Goal: Task Accomplishment & Management: Complete application form

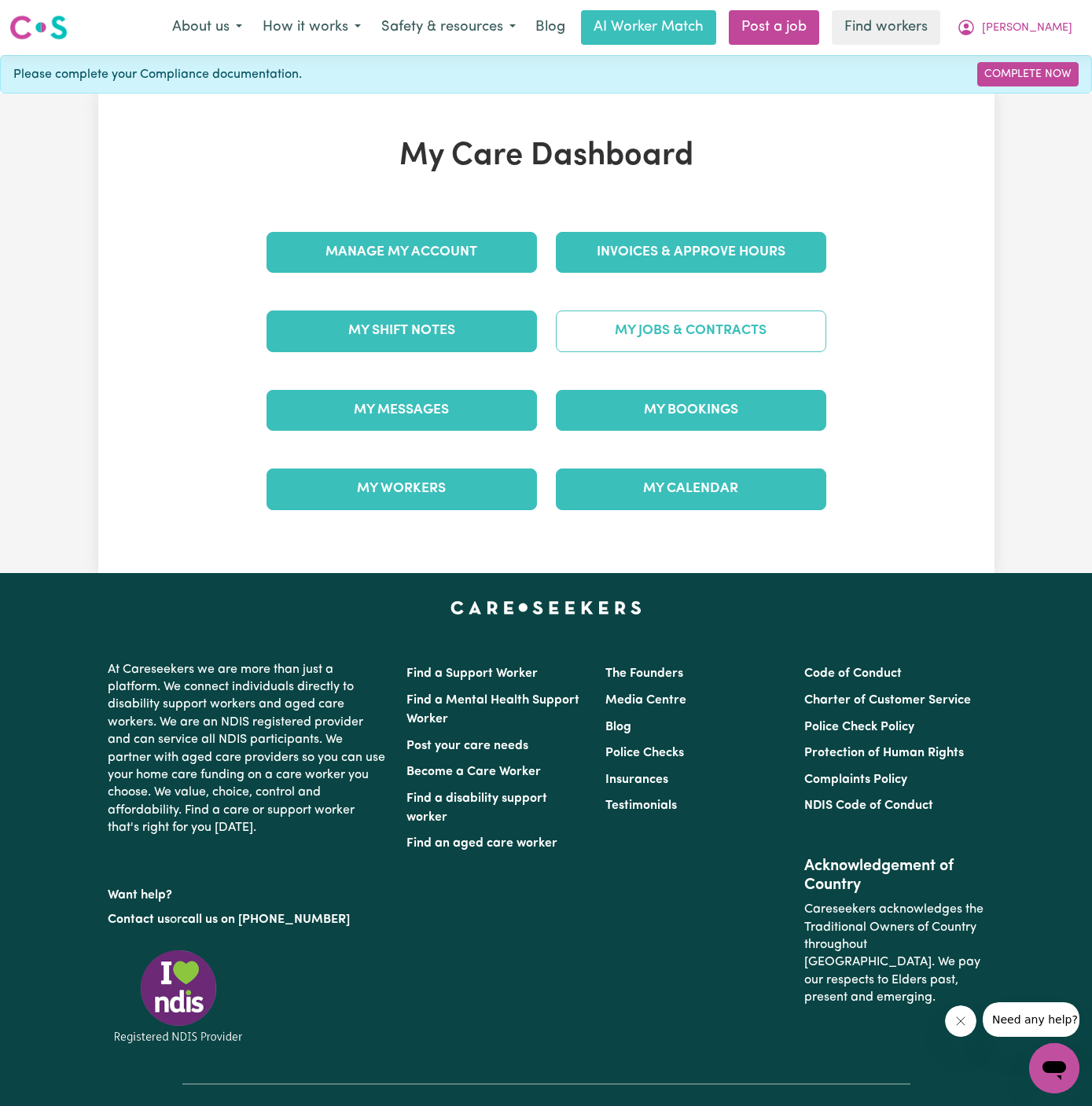
click at [693, 340] on link "My Jobs & Contracts" at bounding box center [691, 331] width 271 height 41
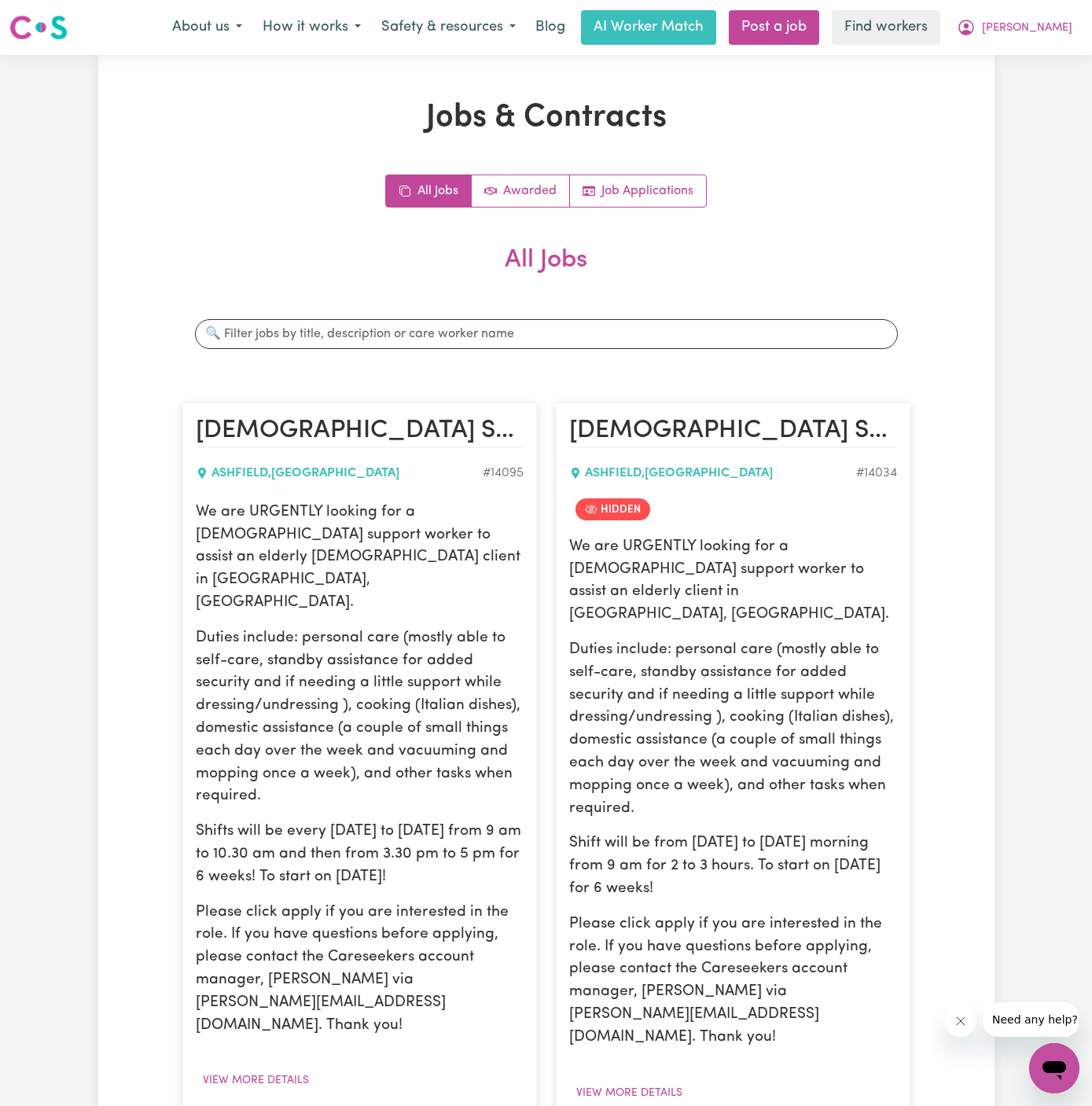
click at [704, 545] on p "We are URGENTLY looking for a [DEMOGRAPHIC_DATA] support worker to assist an el…" at bounding box center [733, 582] width 328 height 91
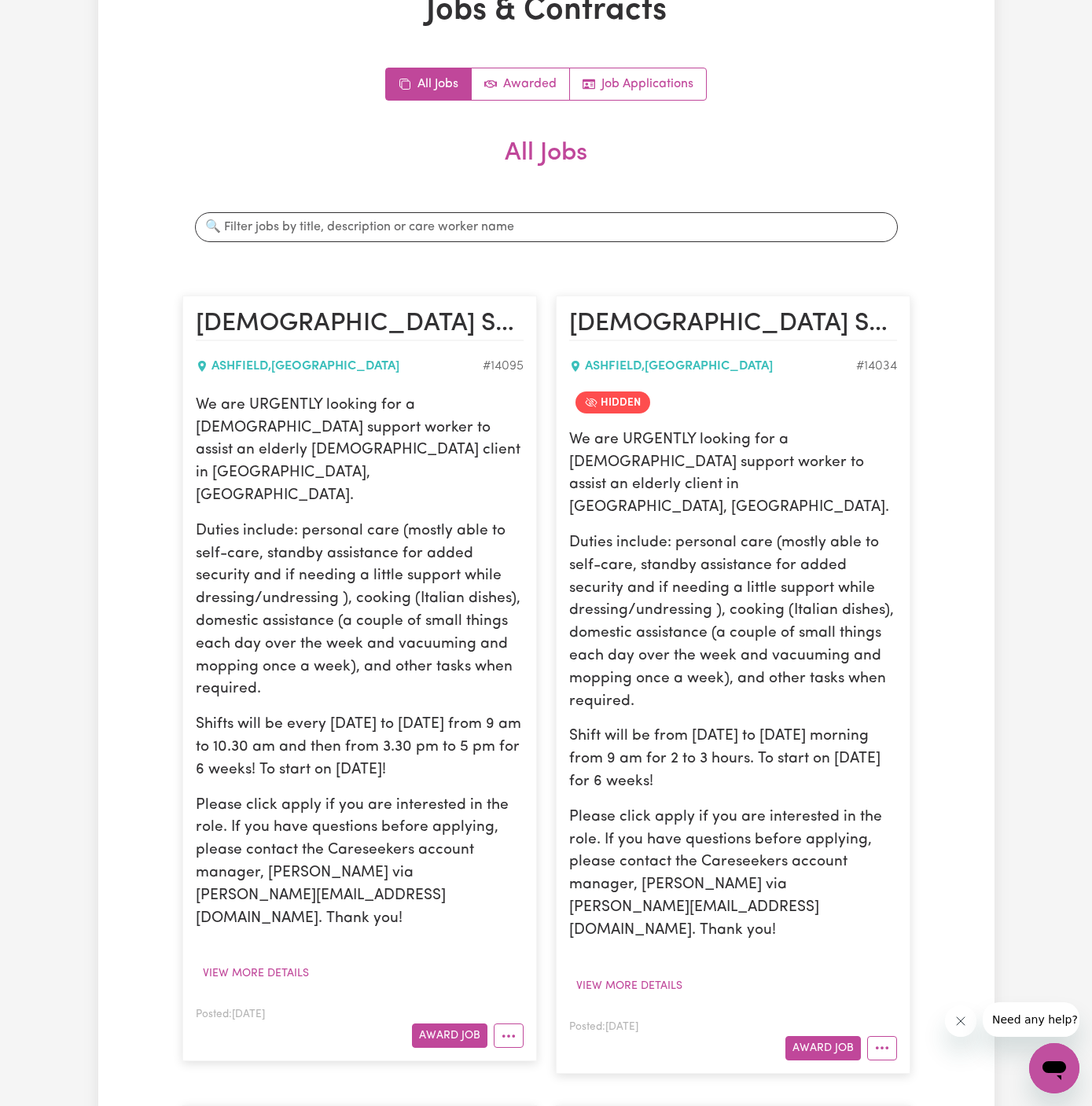
scroll to position [158, 0]
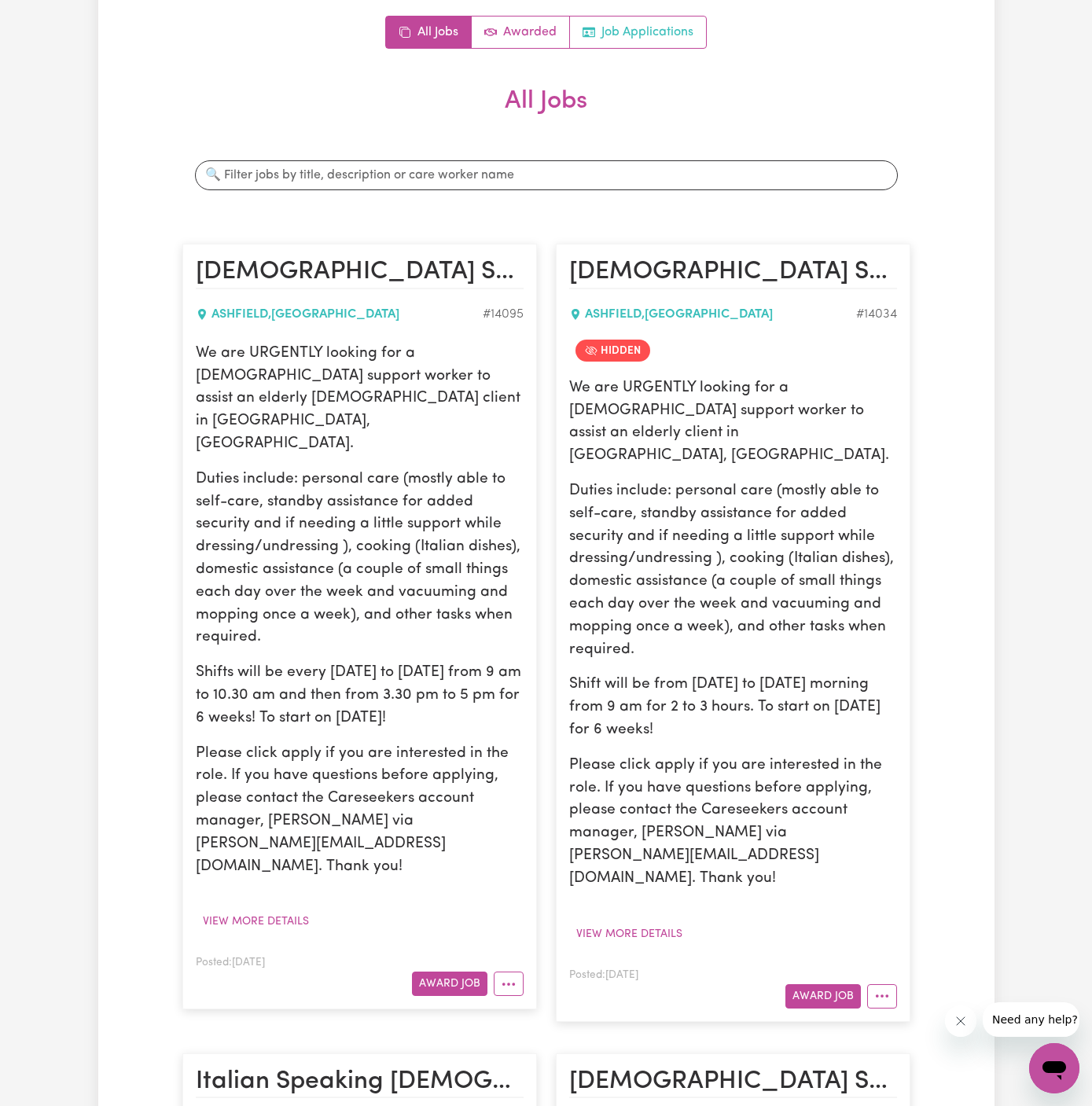
click at [663, 39] on link "Job Applications" at bounding box center [638, 32] width 136 height 31
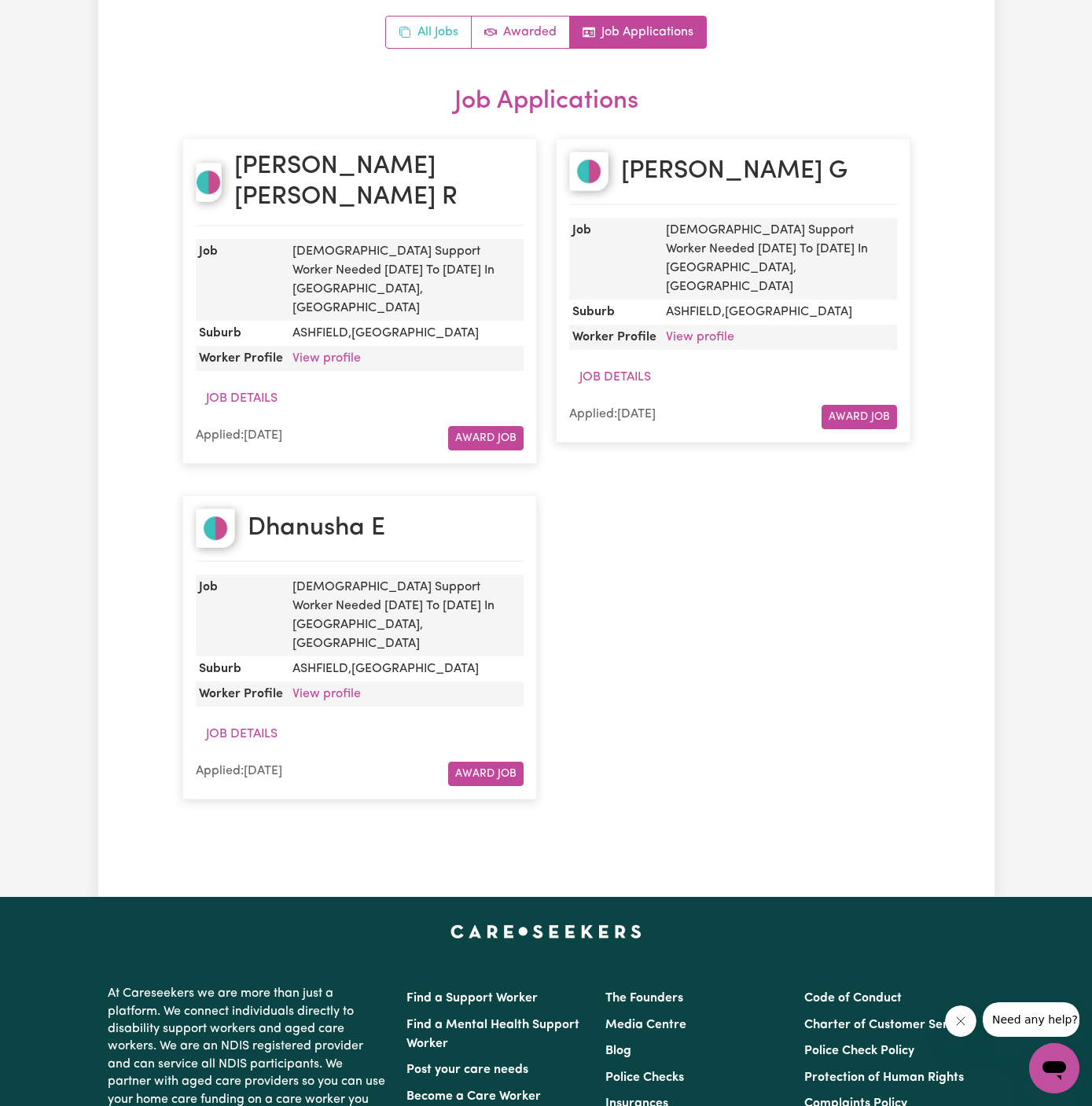
click at [439, 31] on link "All Jobs" at bounding box center [429, 32] width 86 height 31
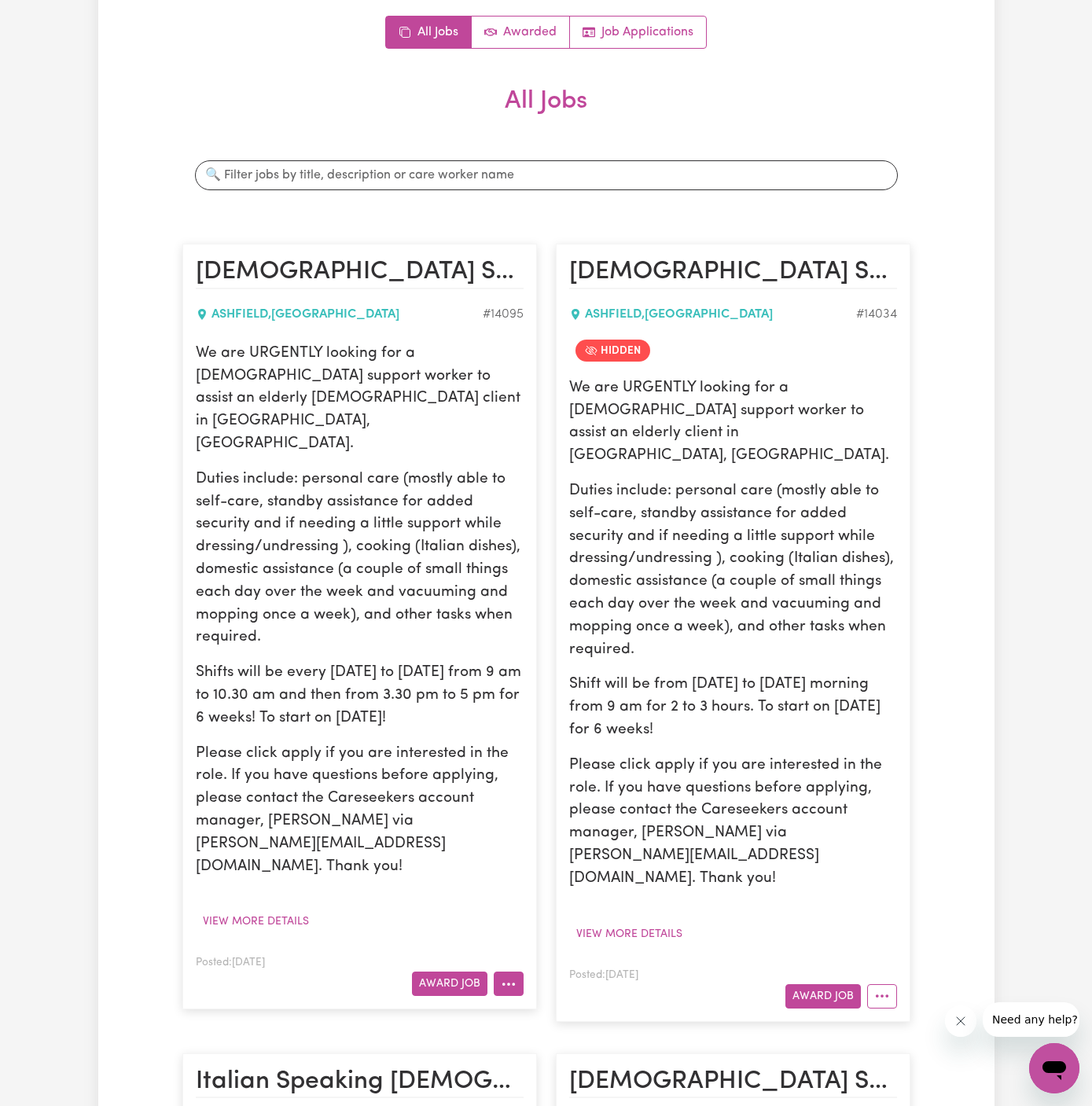
click at [505, 976] on icon "More options" at bounding box center [508, 984] width 16 height 16
click at [592, 1004] on link "Hide Job" at bounding box center [556, 1020] width 125 height 31
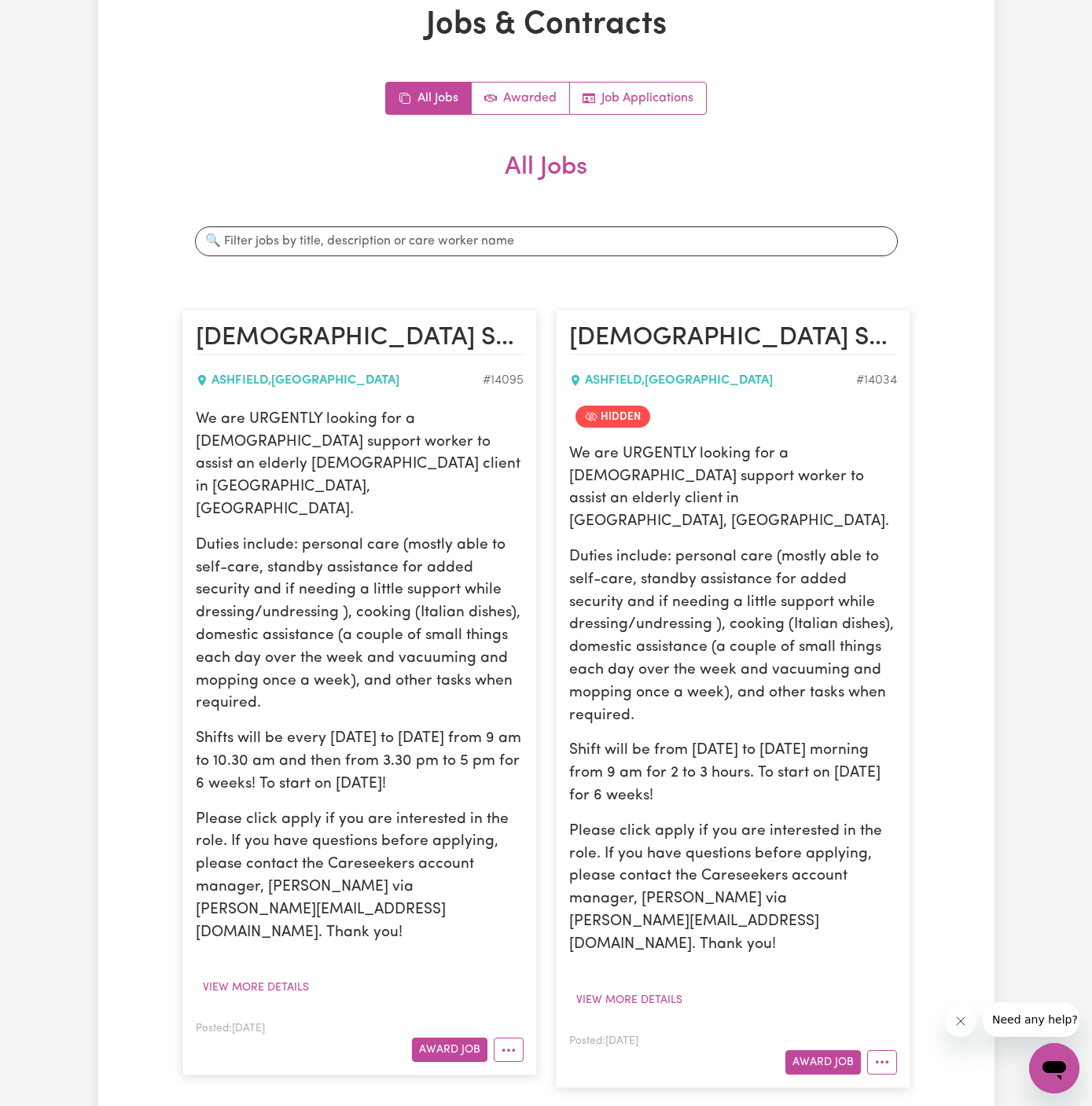
scroll to position [0, 0]
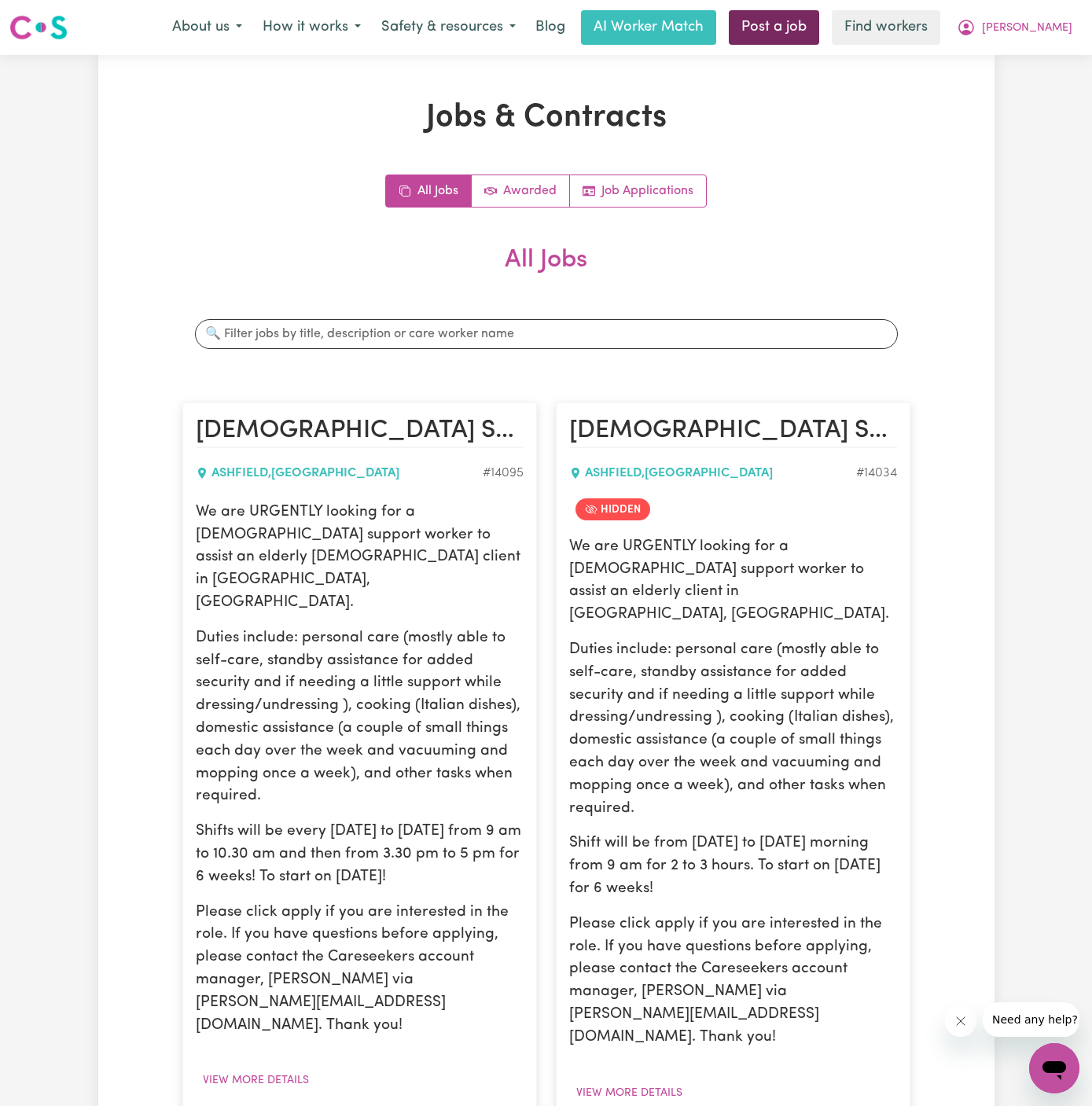
click at [820, 21] on link "Post a job" at bounding box center [774, 27] width 91 height 35
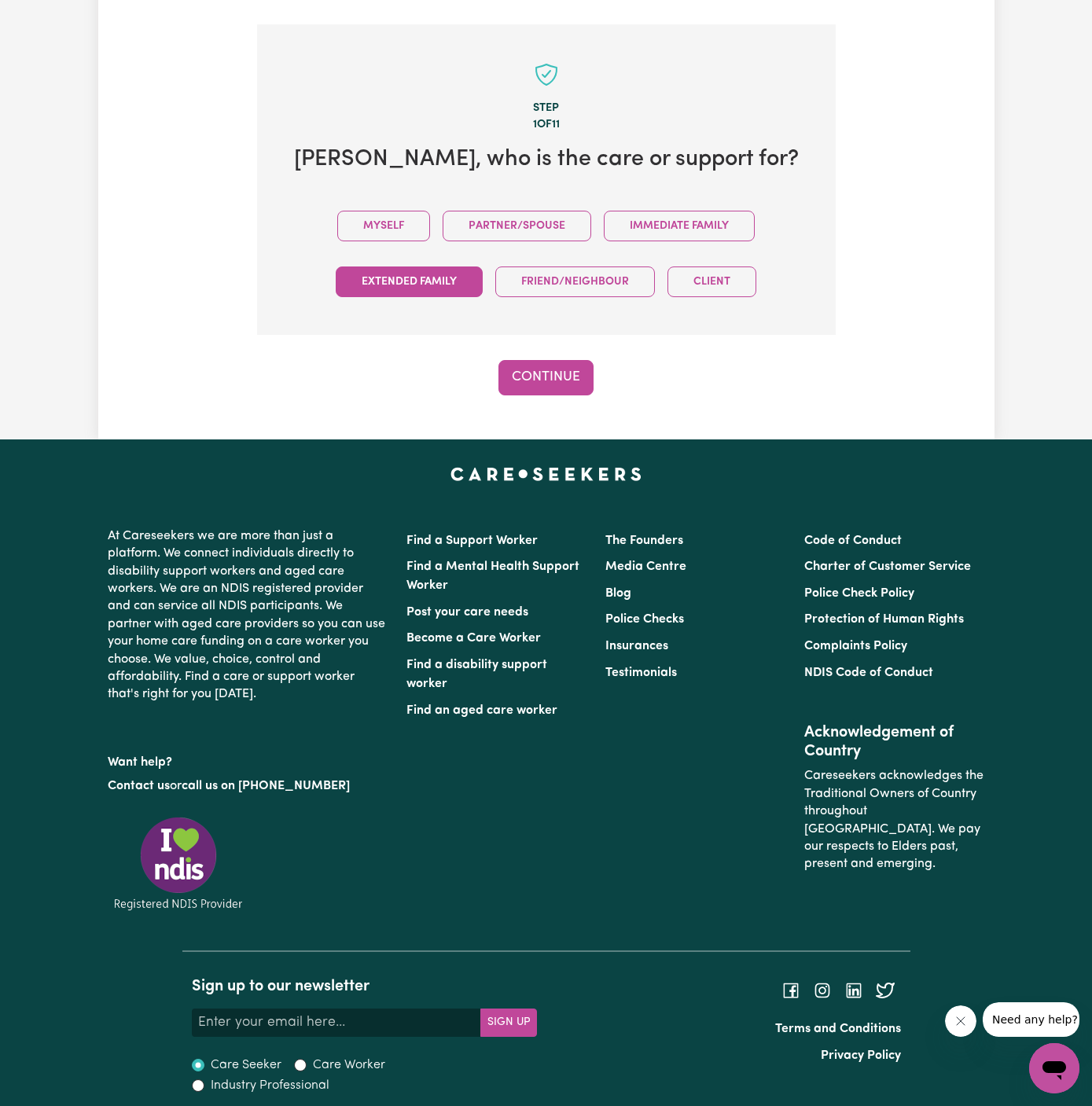
scroll to position [391, 0]
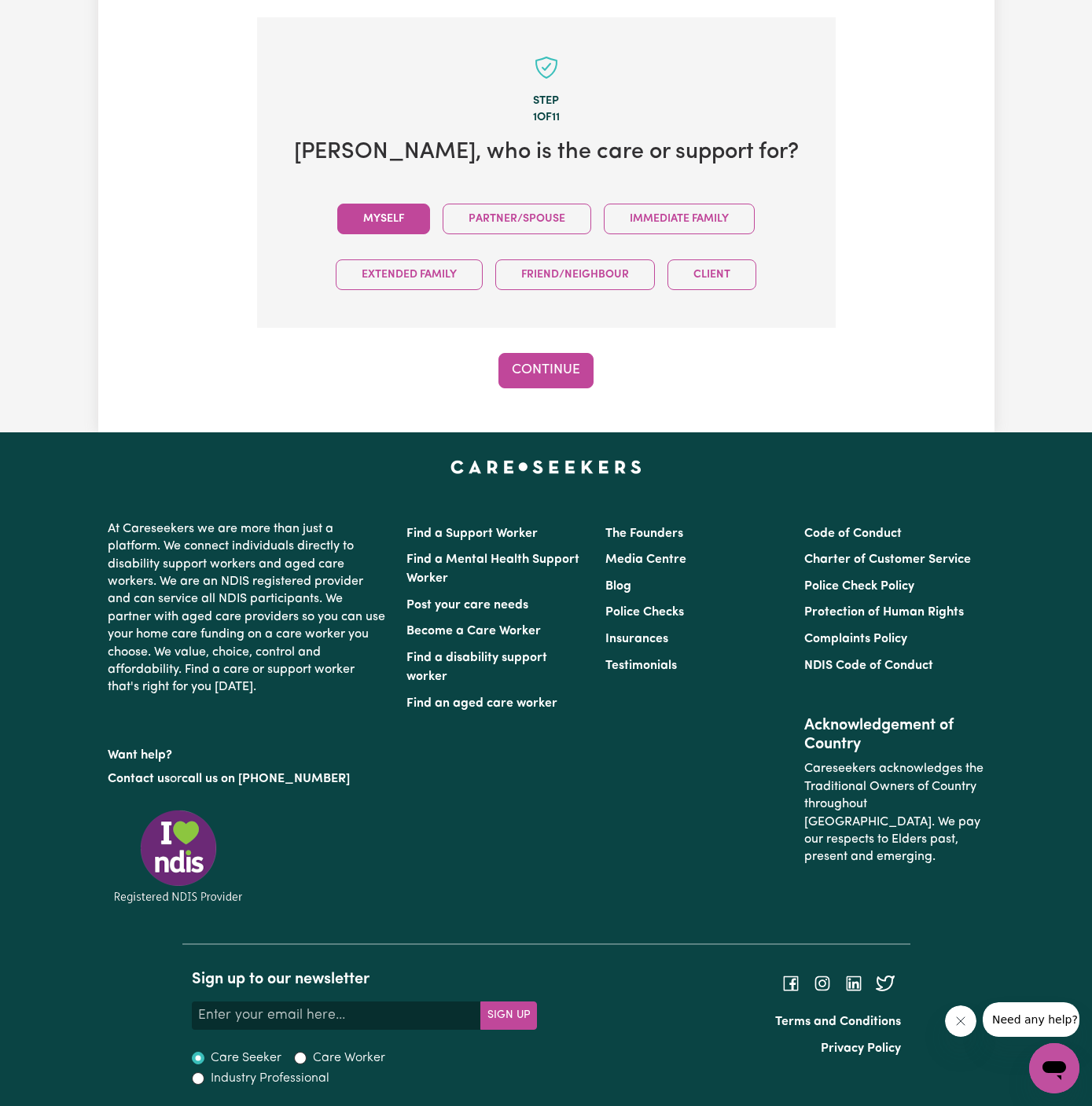
click at [392, 221] on button "Myself" at bounding box center [384, 219] width 92 height 31
click at [560, 369] on button "Continue" at bounding box center [546, 371] width 95 height 35
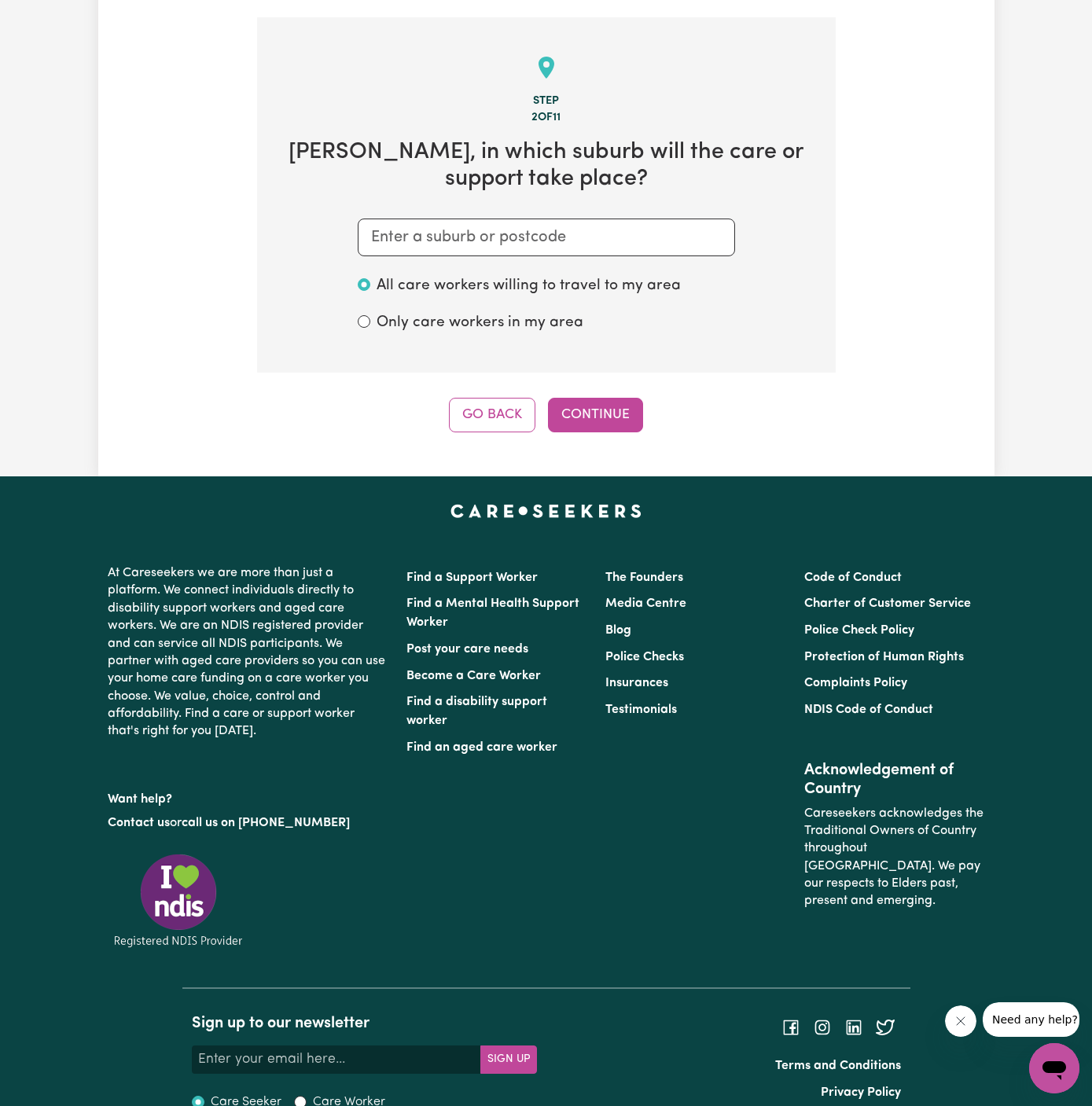
scroll to position [408, 0]
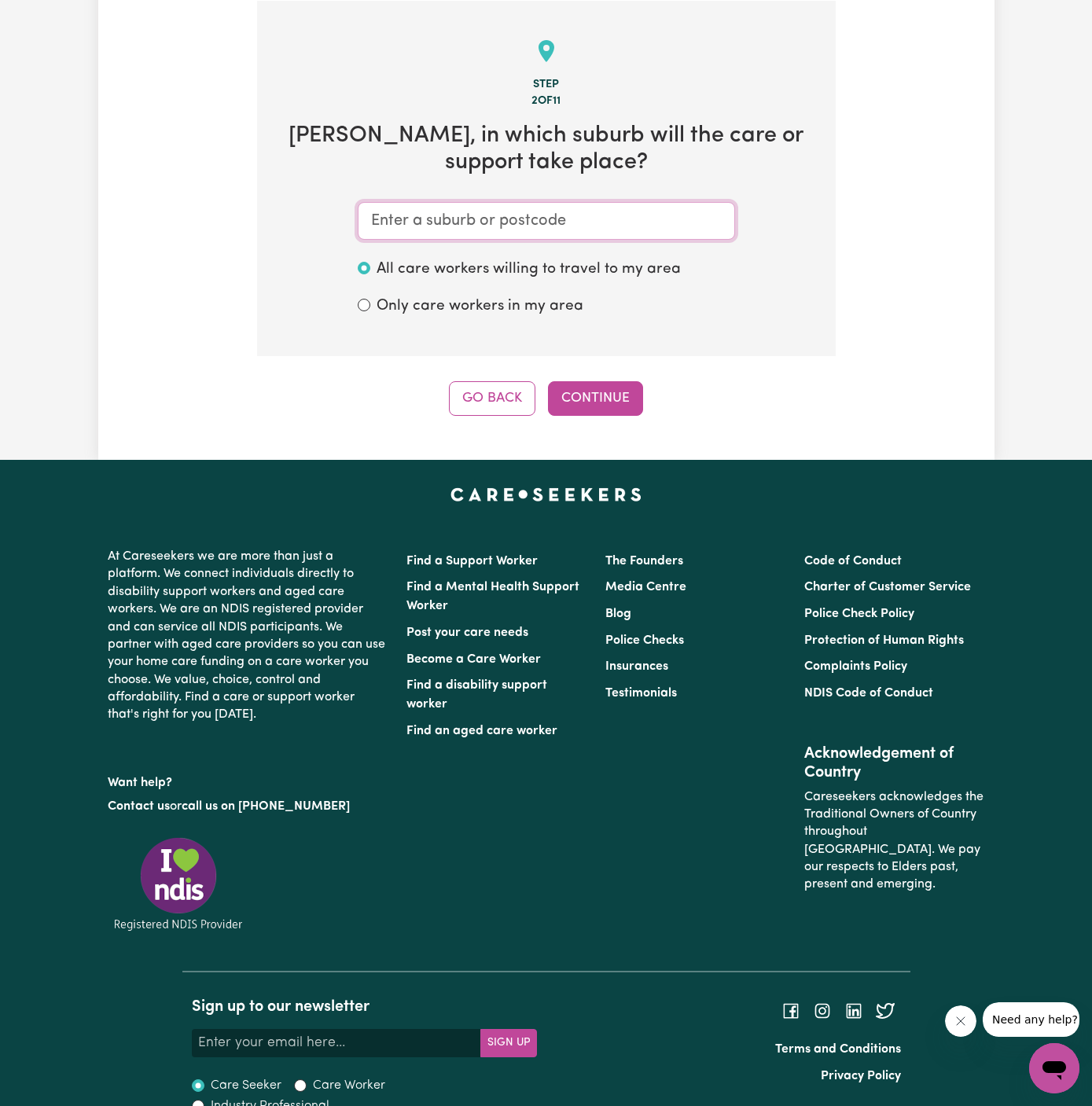
click at [591, 218] on input "text" at bounding box center [546, 221] width 377 height 38
type input "ash"
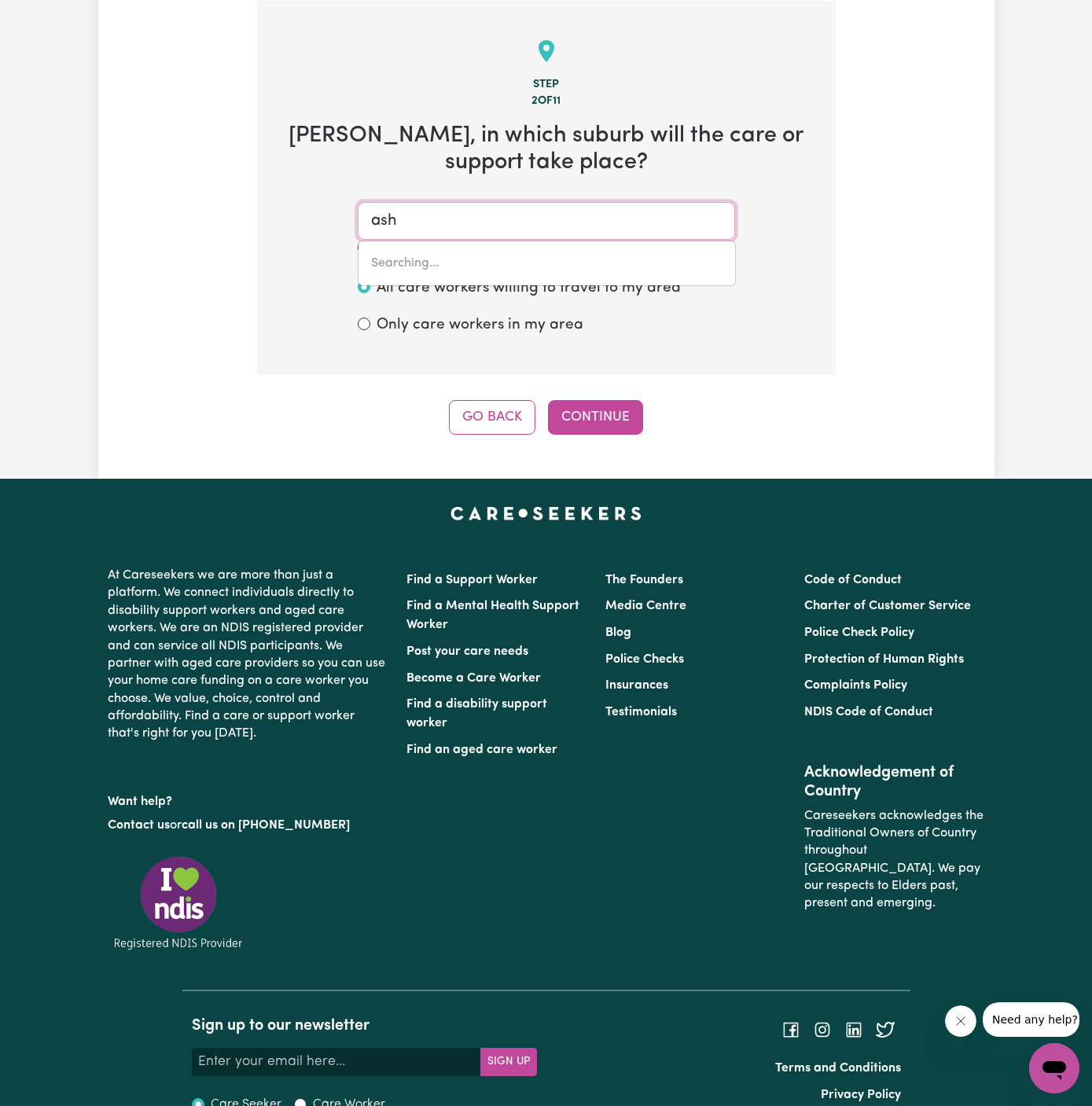
type input "[GEOGRAPHIC_DATA], [GEOGRAPHIC_DATA], 5157"
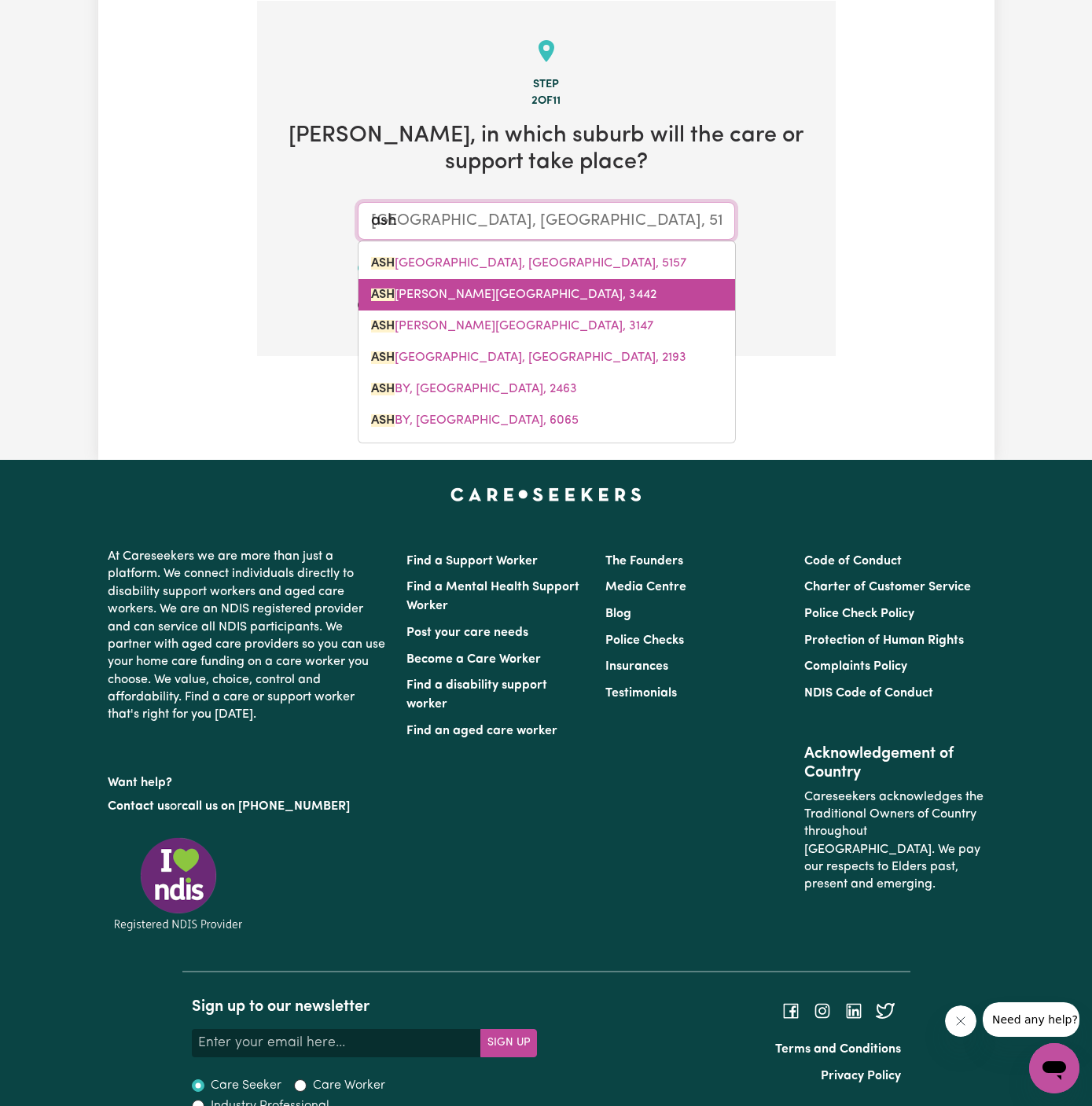
type input "ashf"
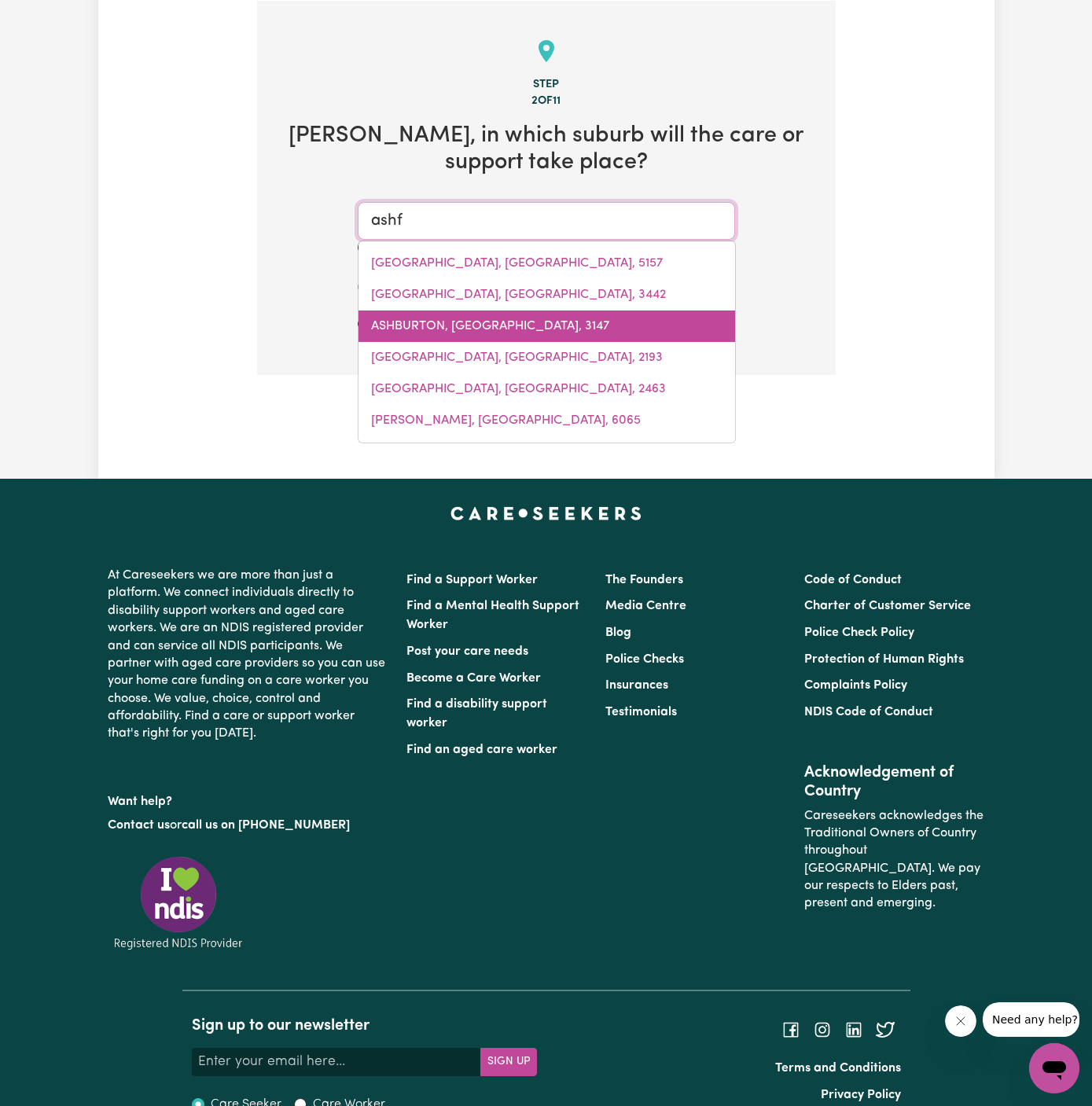
type input "ashfIELD, [GEOGRAPHIC_DATA], 2131"
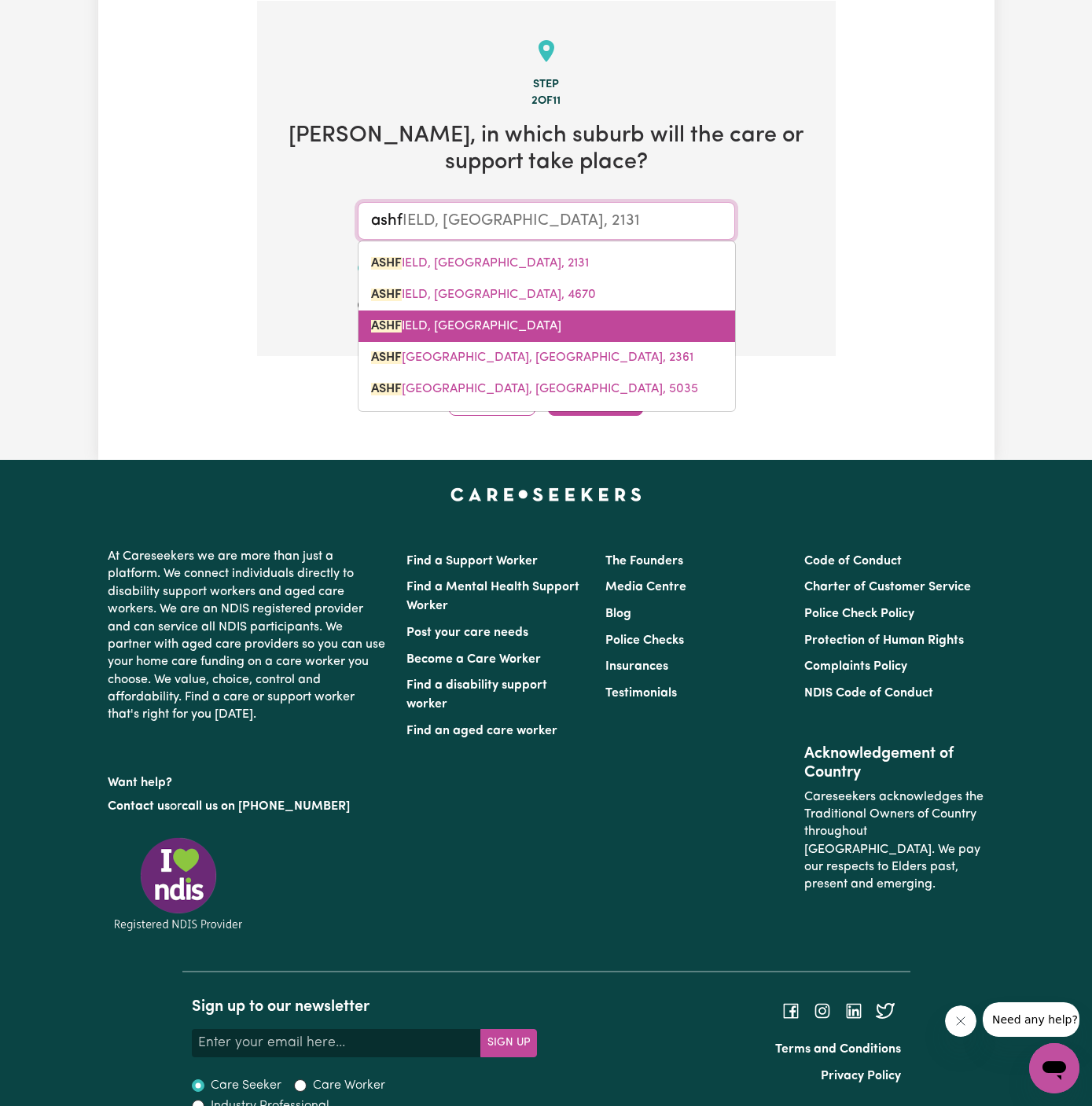
type input "ashfi"
type input "ashfiELD, [GEOGRAPHIC_DATA], 2131"
type input "ashfie"
type input "ashfieLD, [GEOGRAPHIC_DATA], 2131"
type input "ashfiel"
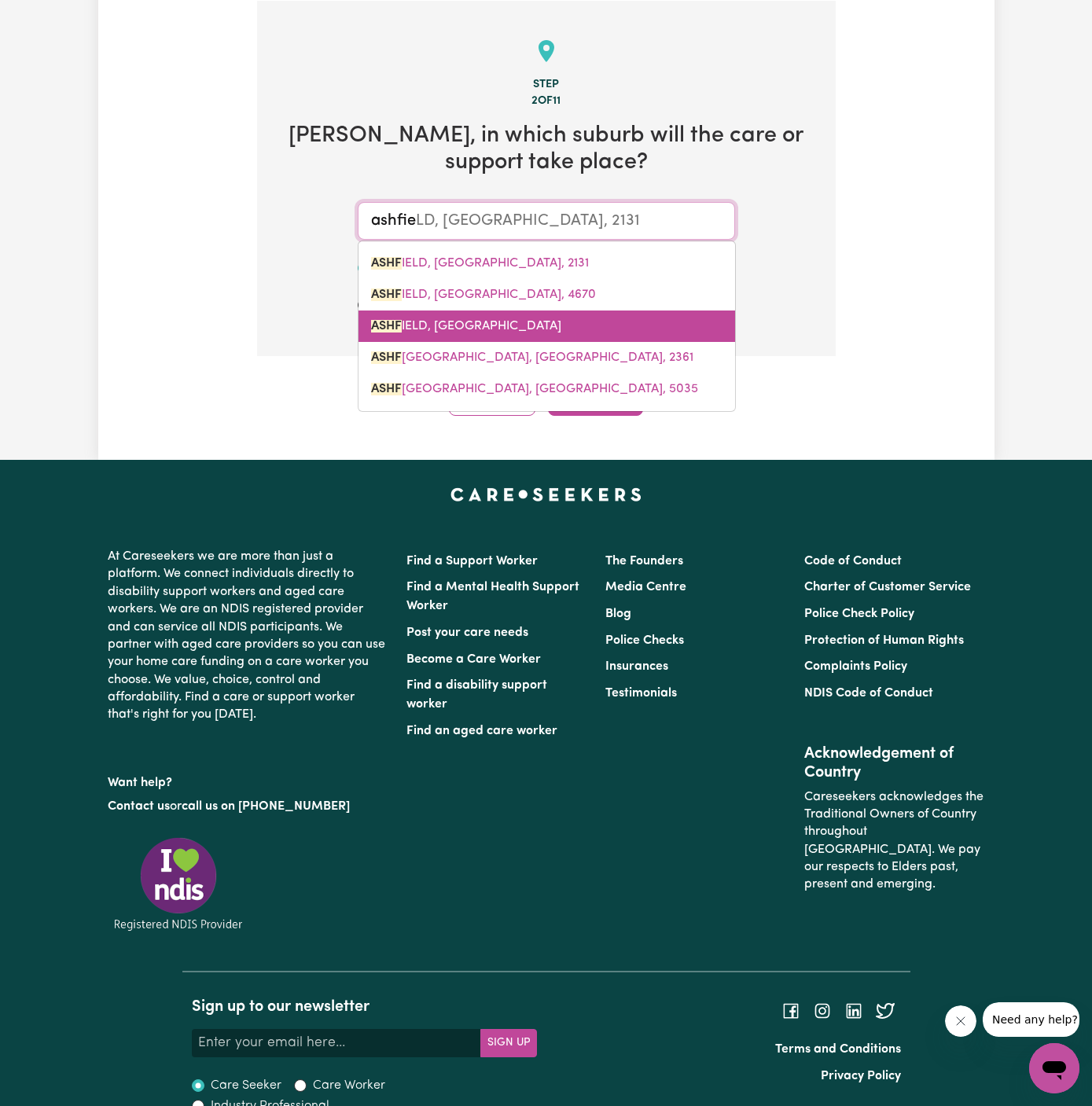
type input "ashfielD, [GEOGRAPHIC_DATA], 2131"
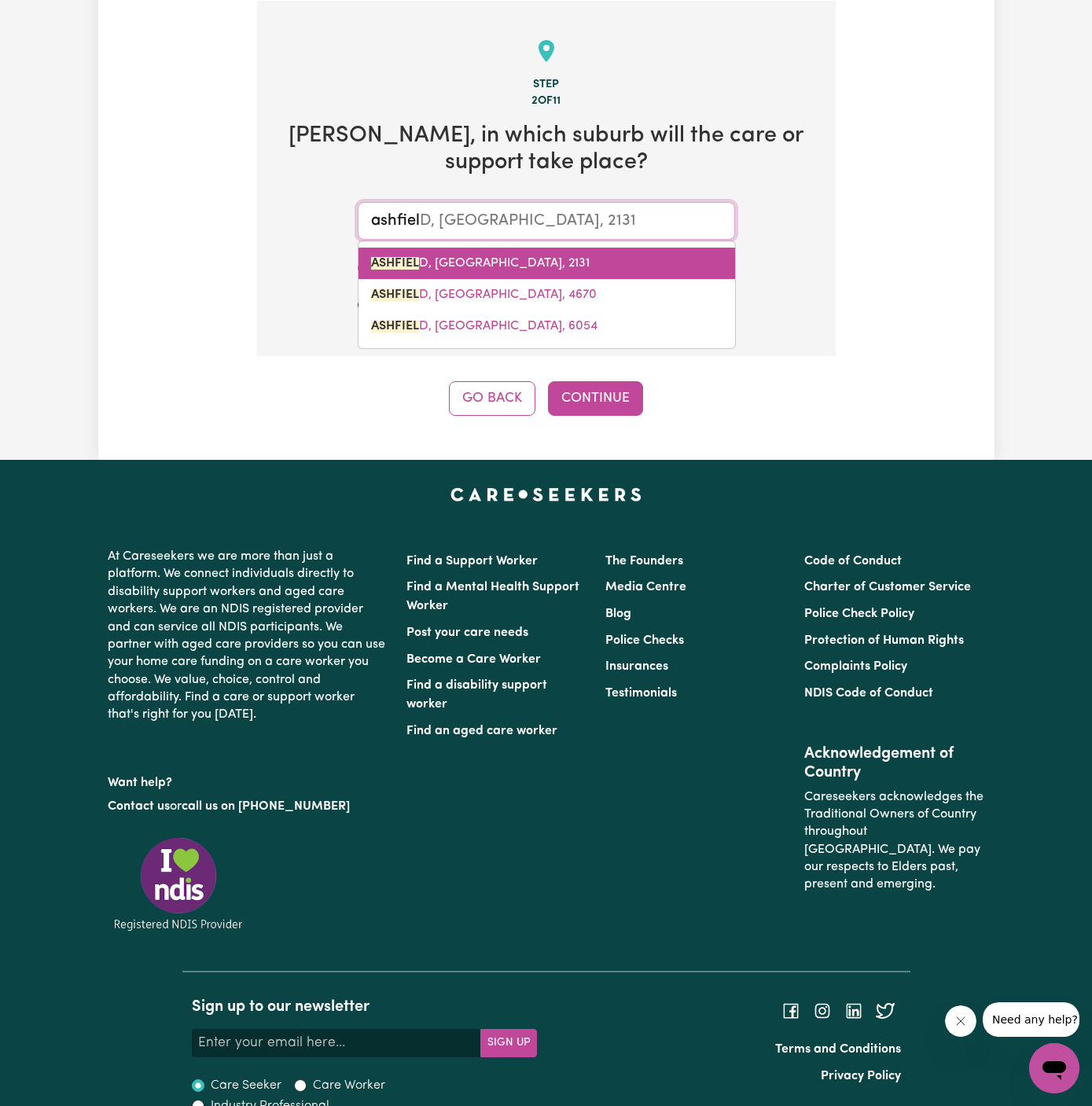
drag, startPoint x: 503, startPoint y: 331, endPoint x: 535, endPoint y: 256, distance: 81.5
click at [535, 256] on div "ASHFIEL D, [GEOGRAPHIC_DATA], [STREET_ADDRESS]" at bounding box center [546, 294] width 378 height 108
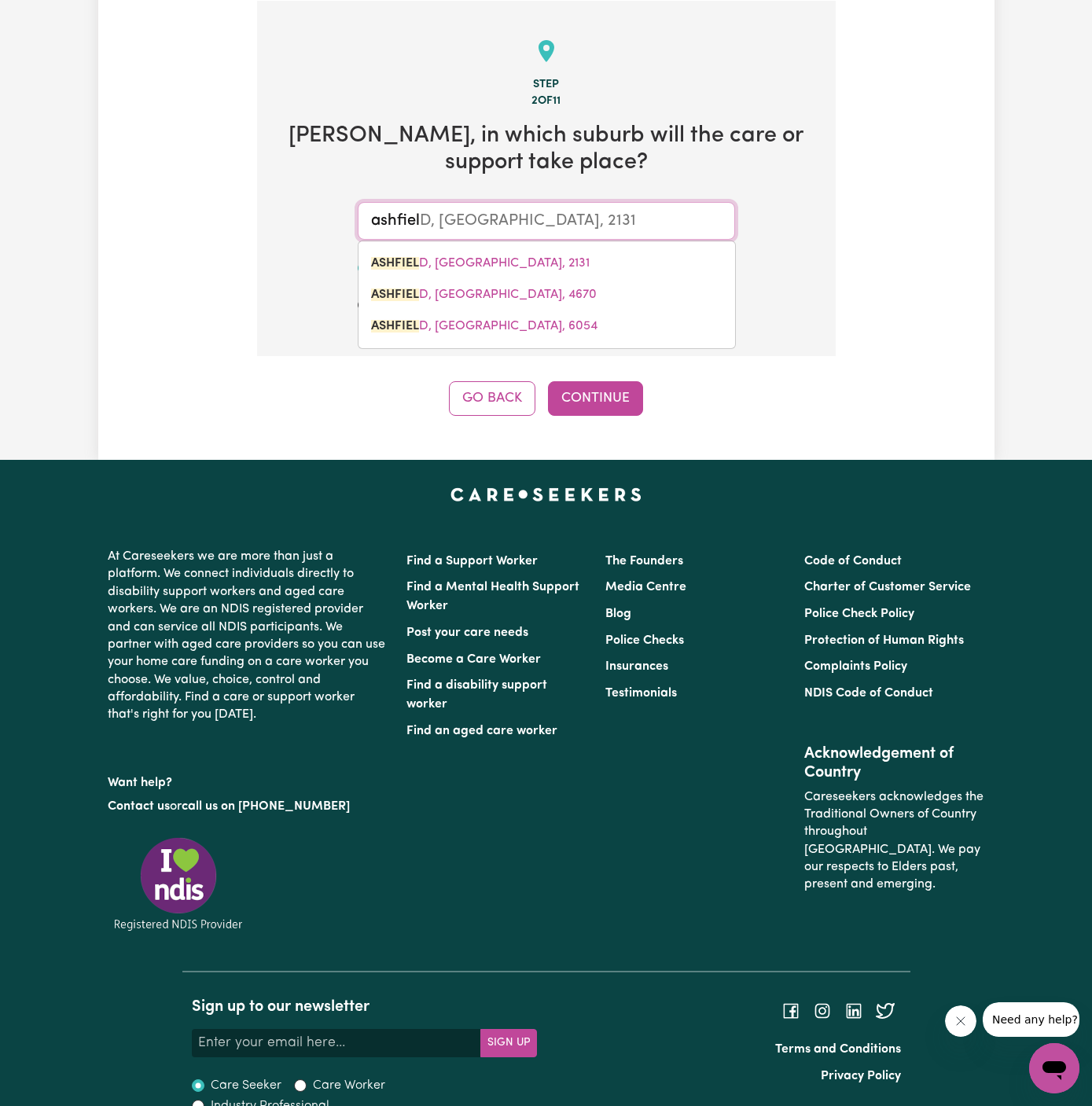
type input "ashfiel"
type input "ashfielD, [GEOGRAPHIC_DATA], 2131"
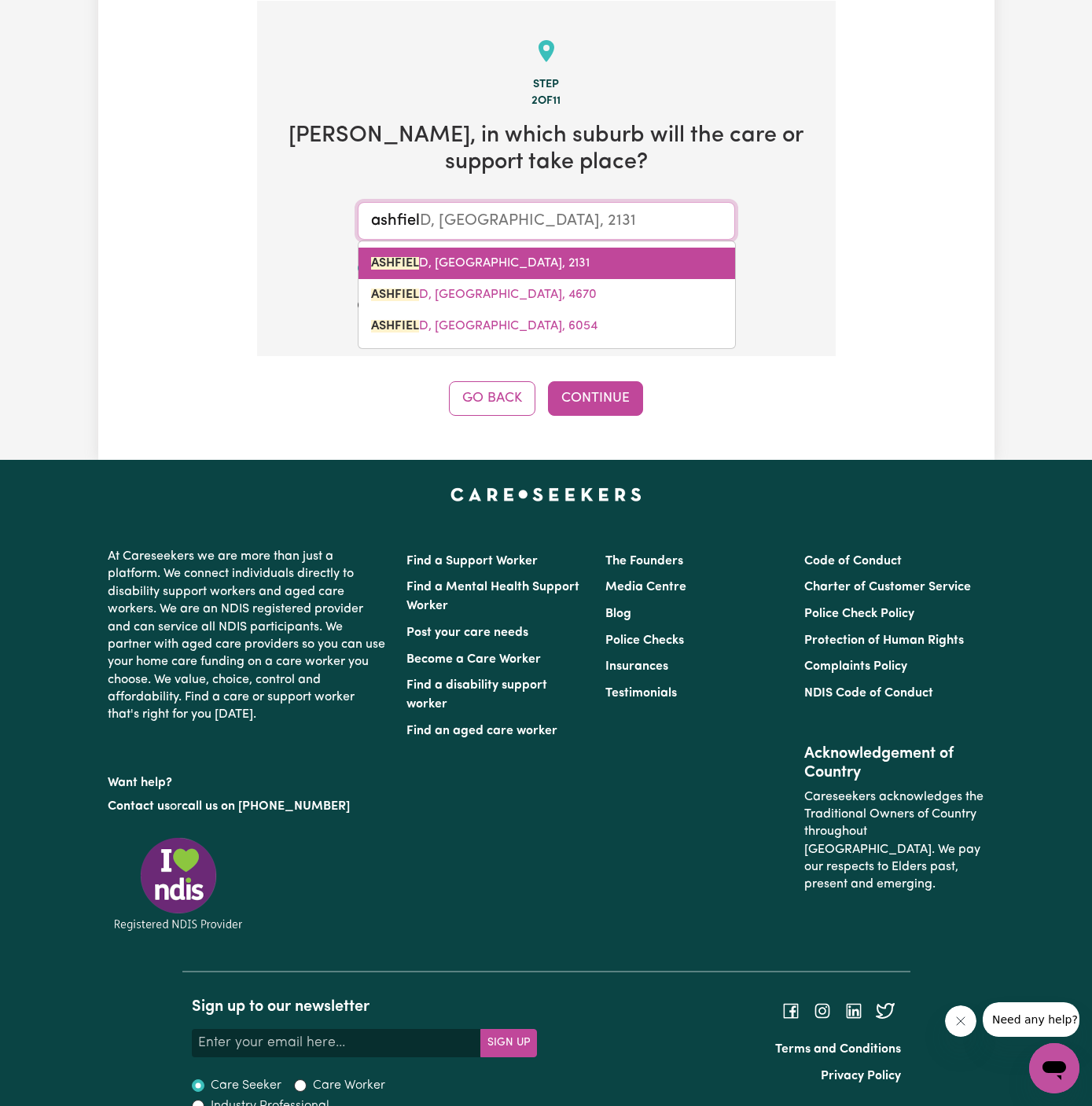
click at [537, 264] on span "ASHFIEL D, [GEOGRAPHIC_DATA], 2131" at bounding box center [480, 262] width 219 height 12
type input "[GEOGRAPHIC_DATA], [GEOGRAPHIC_DATA], 2131"
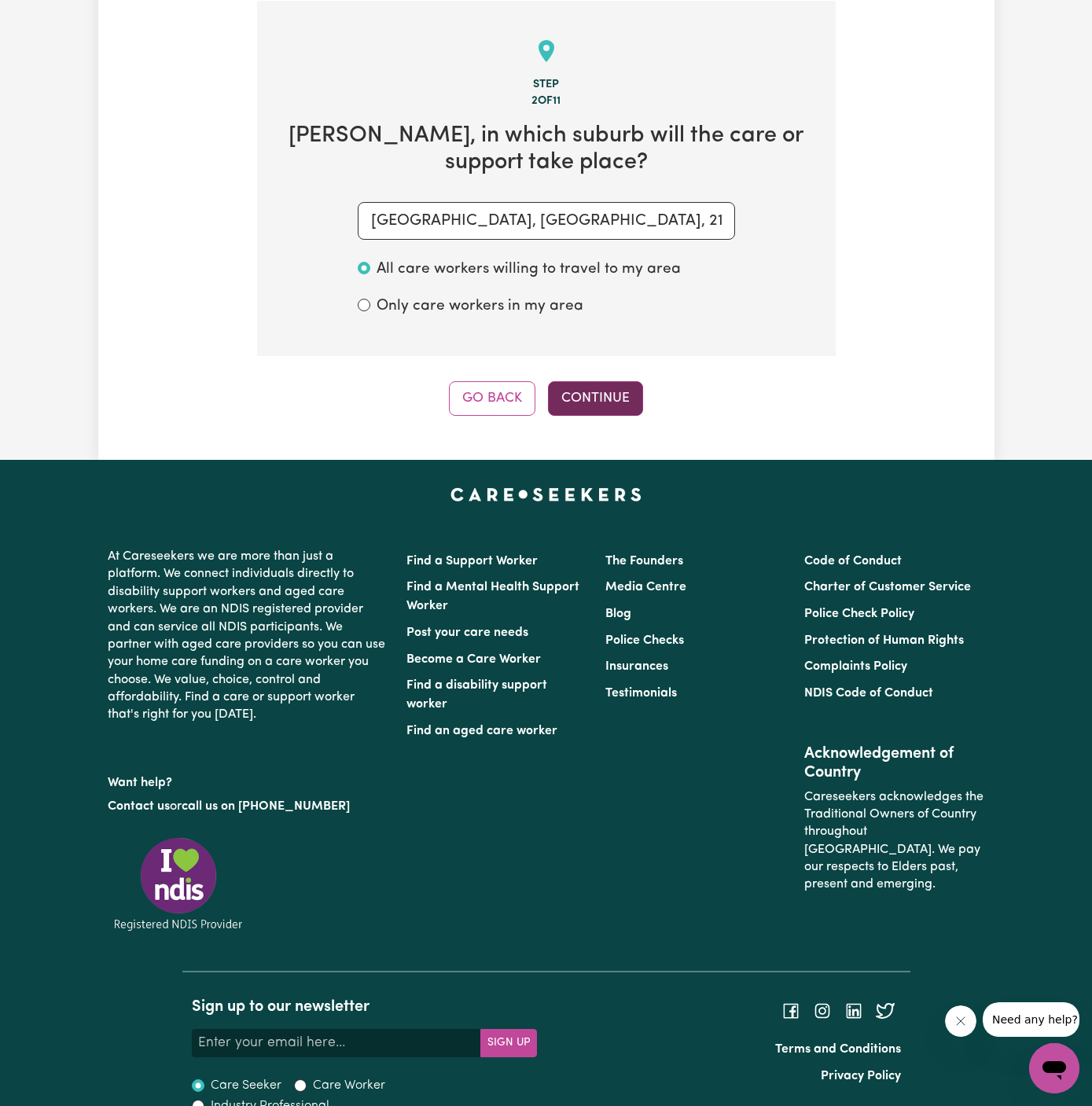
click at [599, 395] on button "Continue" at bounding box center [595, 399] width 95 height 35
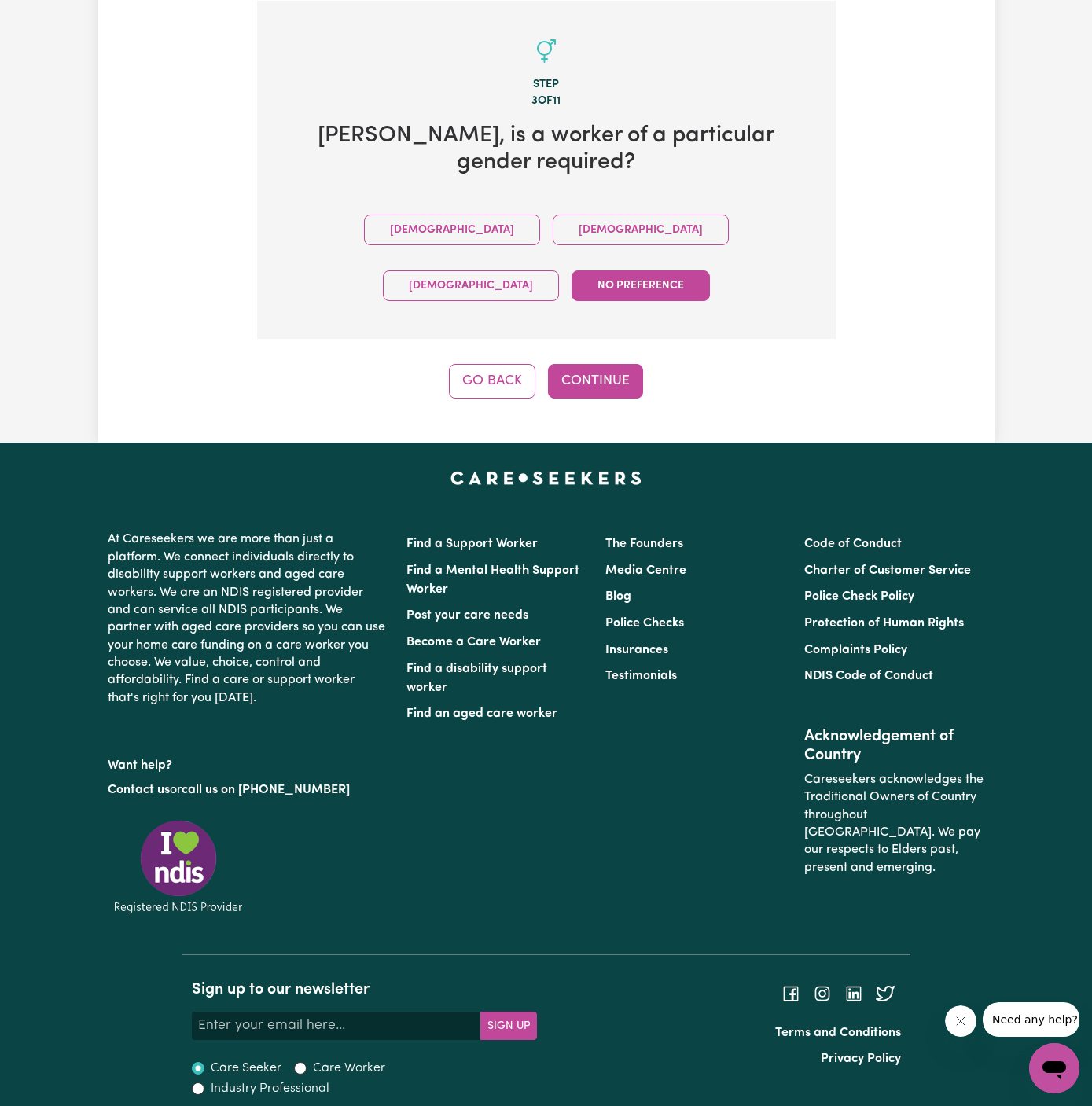
scroll to position [337, 0]
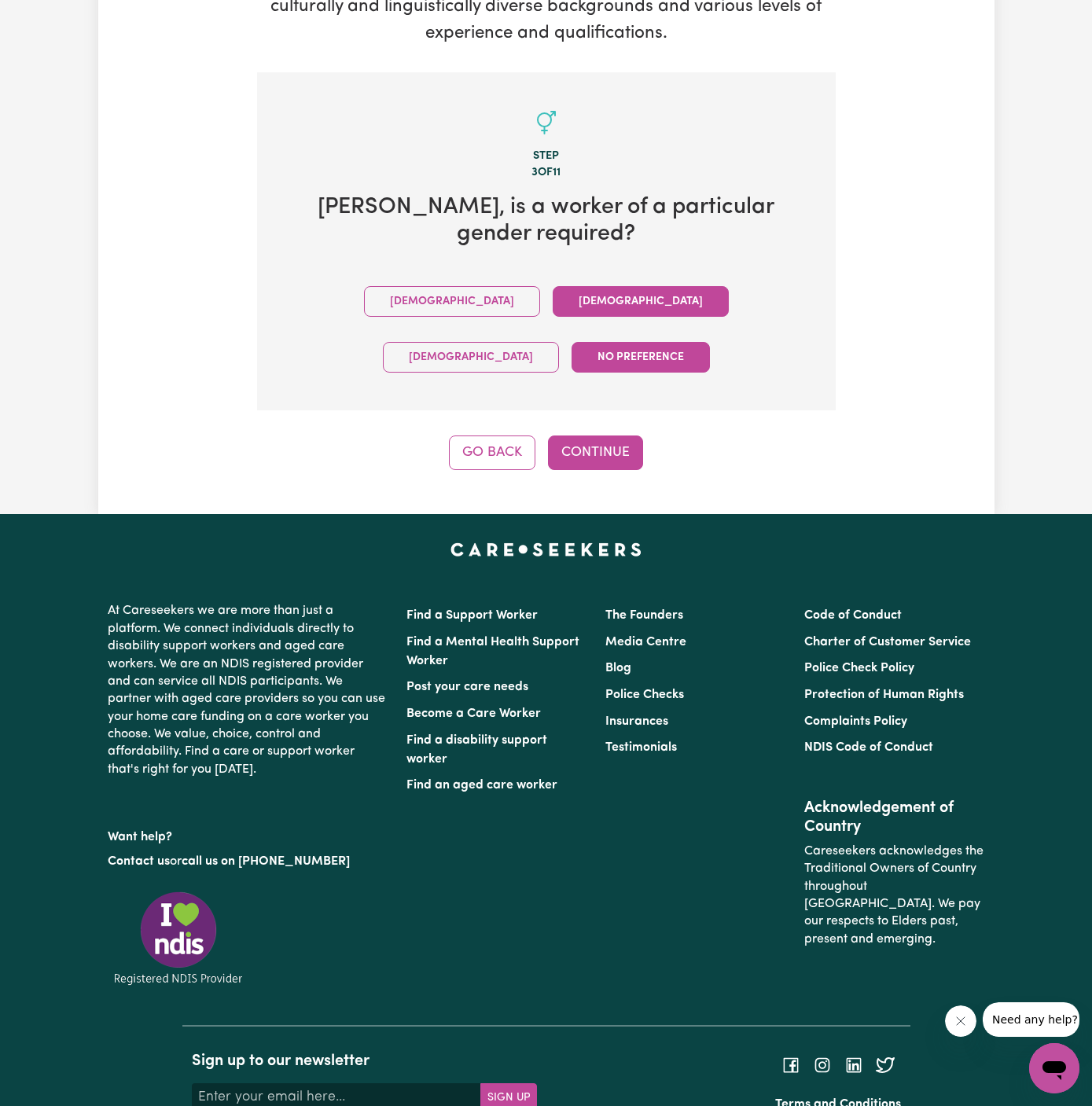
click at [553, 286] on button "[DEMOGRAPHIC_DATA]" at bounding box center [641, 301] width 176 height 31
click at [597, 436] on button "Continue" at bounding box center [595, 453] width 95 height 35
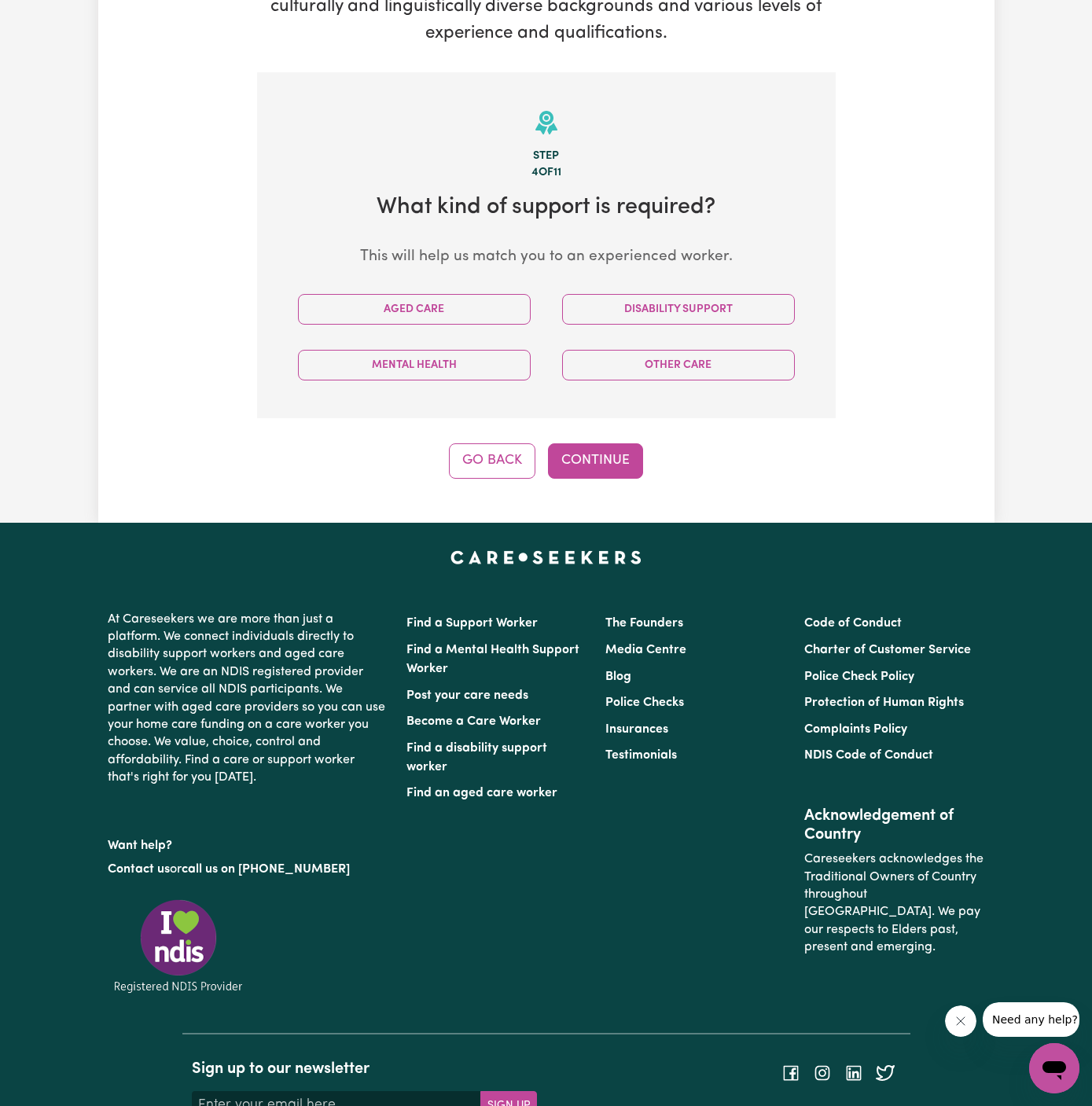
scroll to position [408, 0]
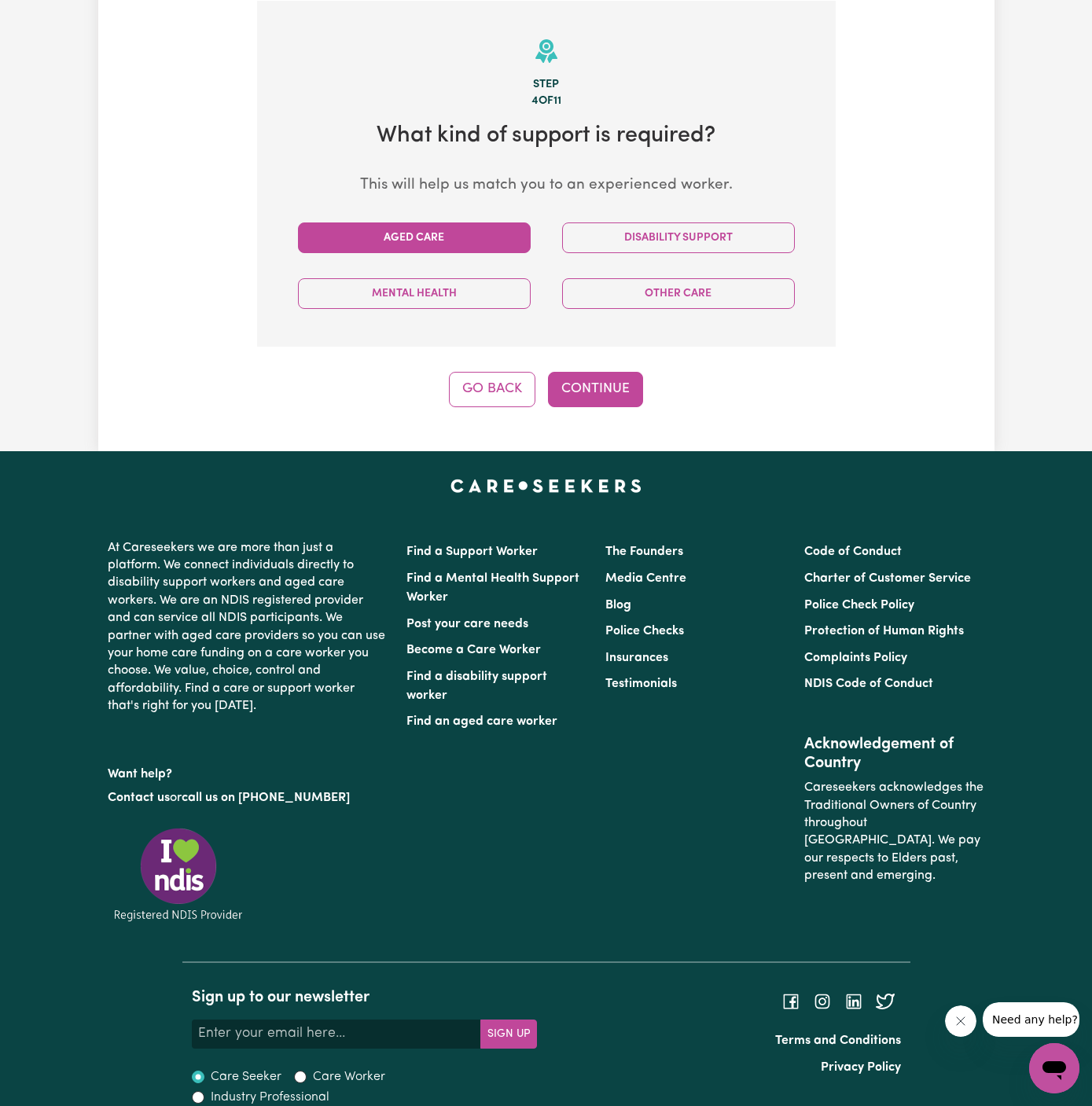
click at [460, 243] on button "Aged Care" at bounding box center [414, 238] width 233 height 31
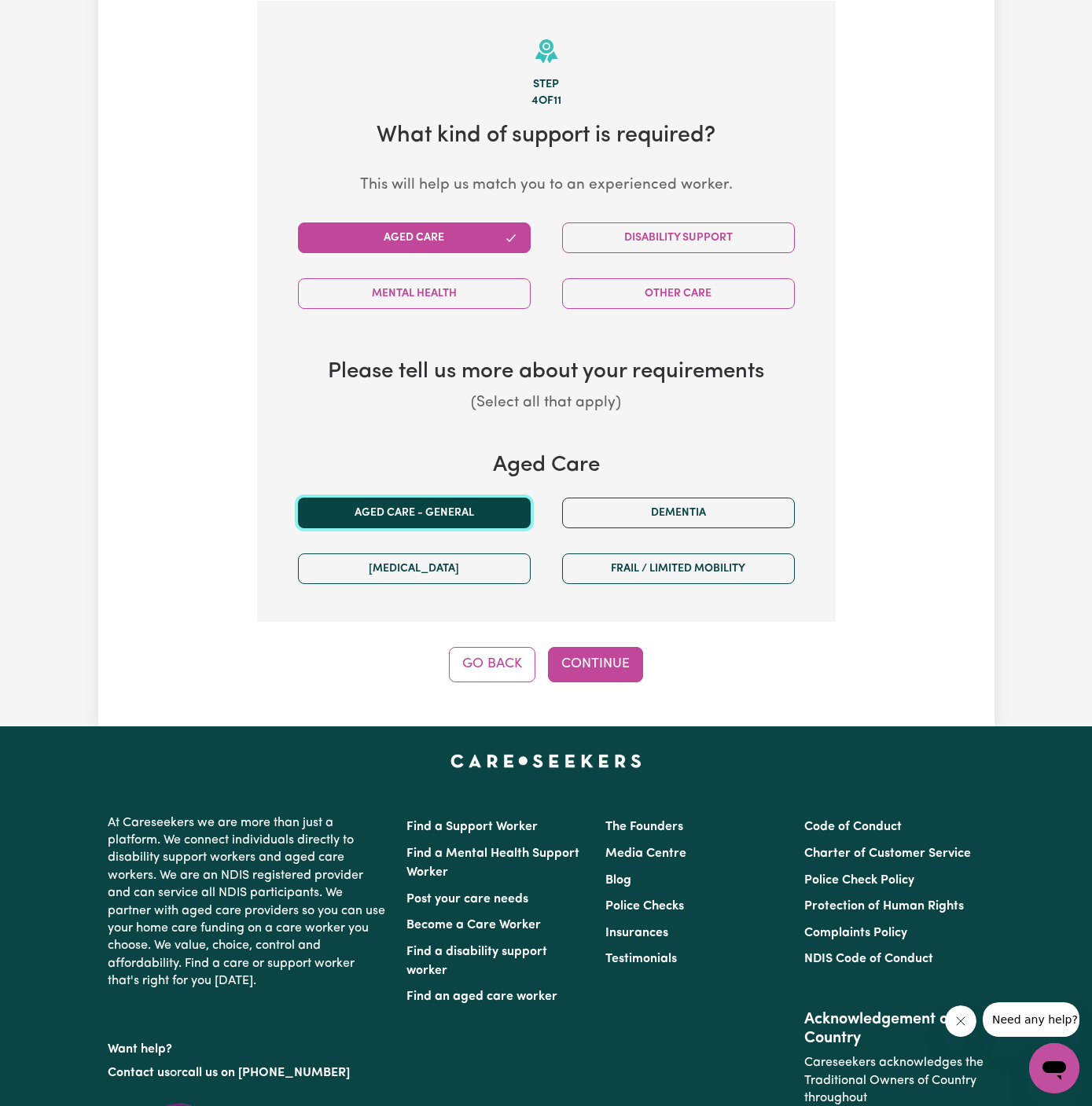
click at [475, 508] on button "Aged care - General" at bounding box center [414, 513] width 233 height 31
click at [591, 657] on button "Continue" at bounding box center [595, 664] width 95 height 35
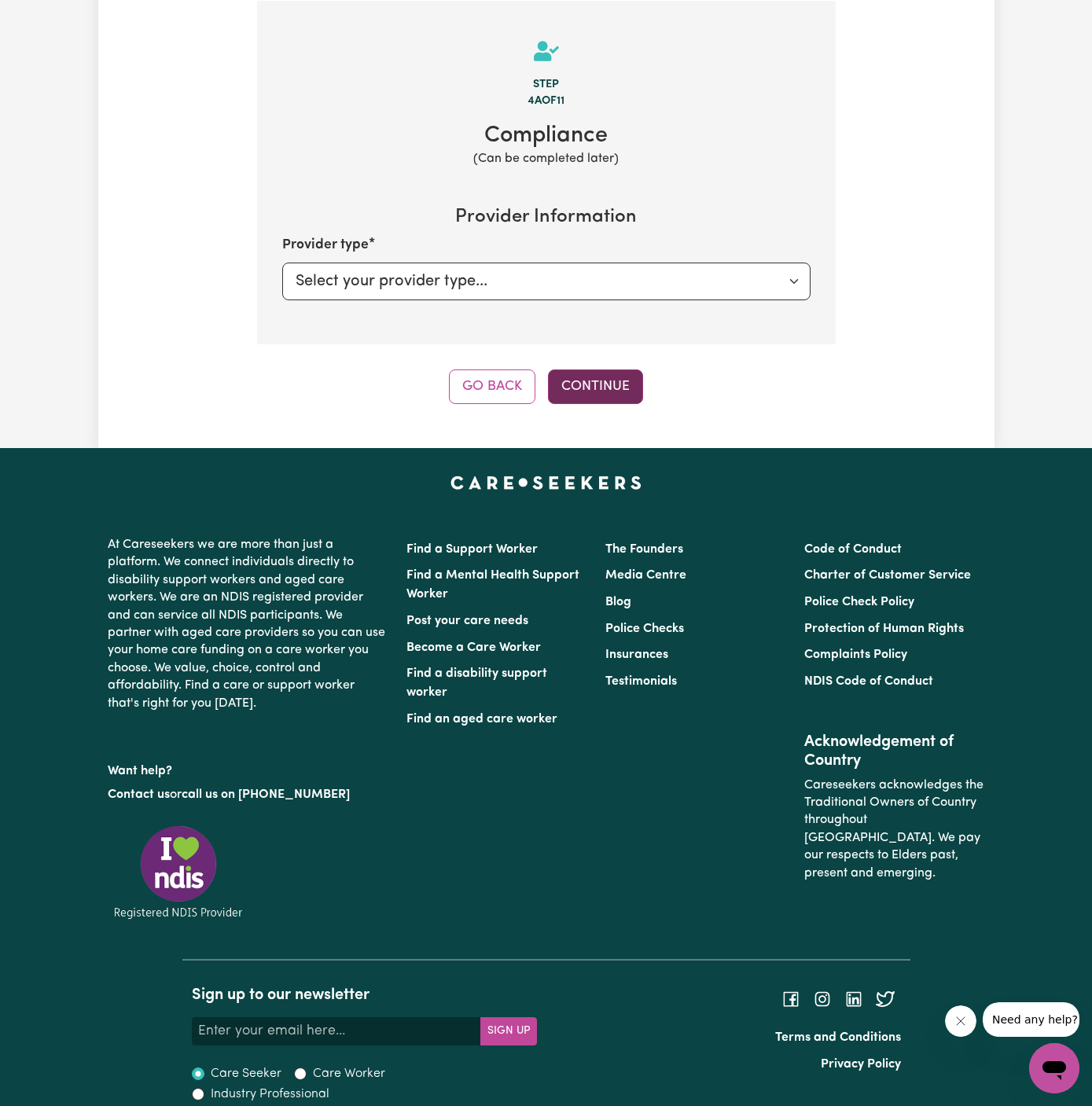
click at [624, 370] on button "Continue" at bounding box center [595, 387] width 95 height 35
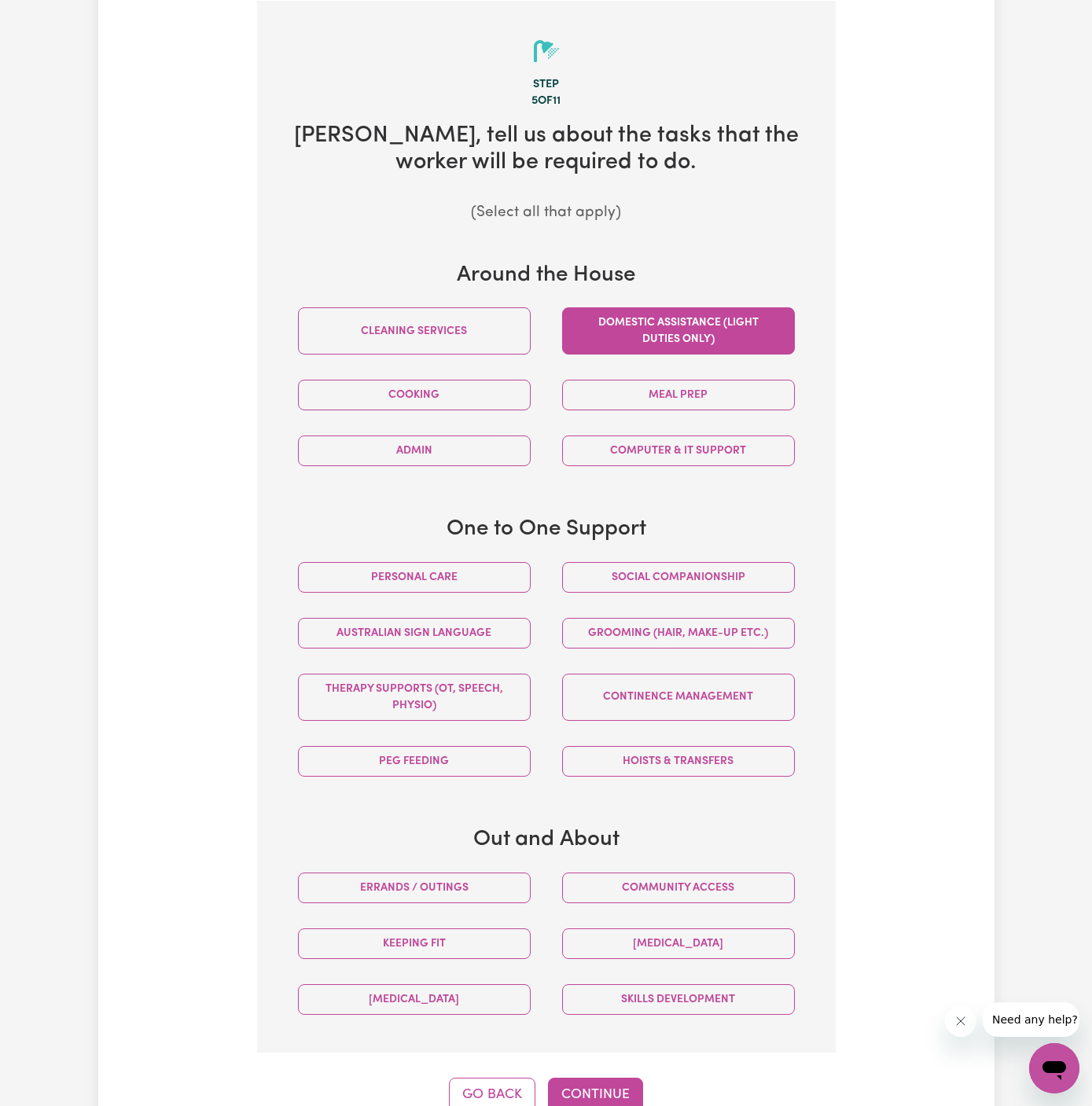
click at [729, 336] on button "Domestic assistance (light duties only)" at bounding box center [678, 330] width 233 height 47
click at [725, 564] on button "Social companionship" at bounding box center [678, 577] width 233 height 31
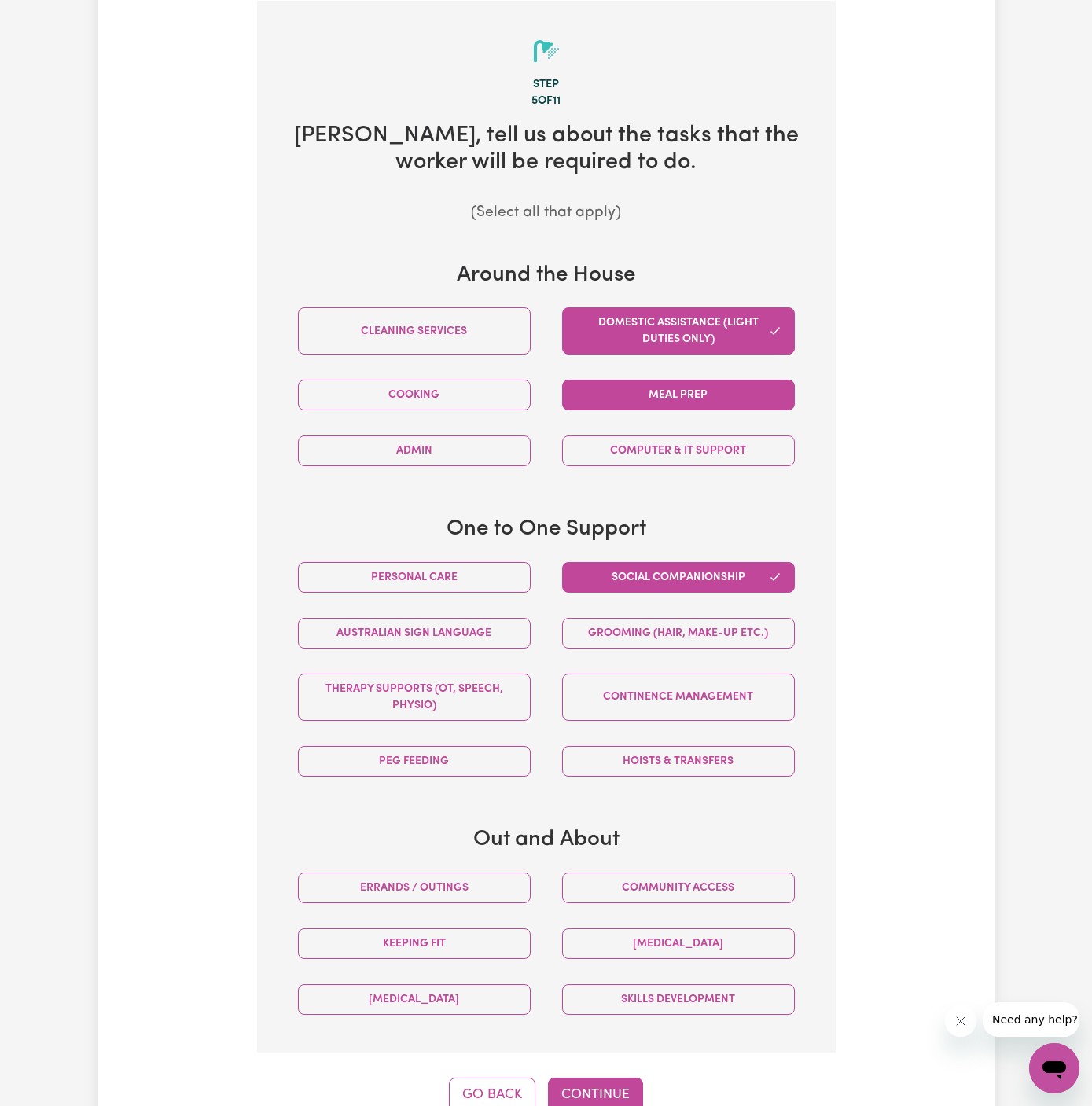
click at [691, 384] on button "Meal prep" at bounding box center [678, 395] width 233 height 31
click at [496, 585] on button "Personal care" at bounding box center [414, 577] width 233 height 31
click at [587, 1081] on button "Continue" at bounding box center [595, 1095] width 95 height 35
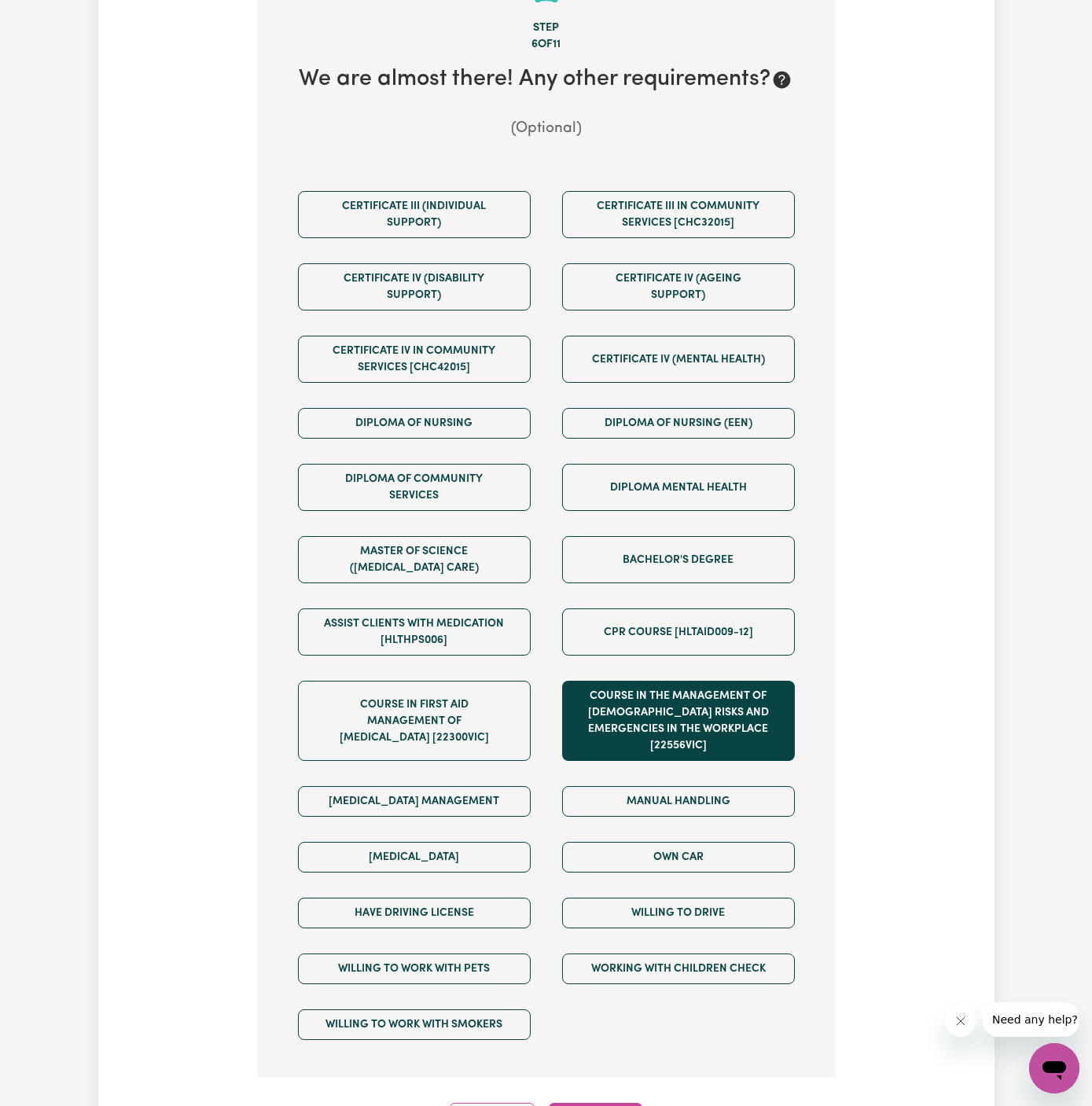
scroll to position [516, 0]
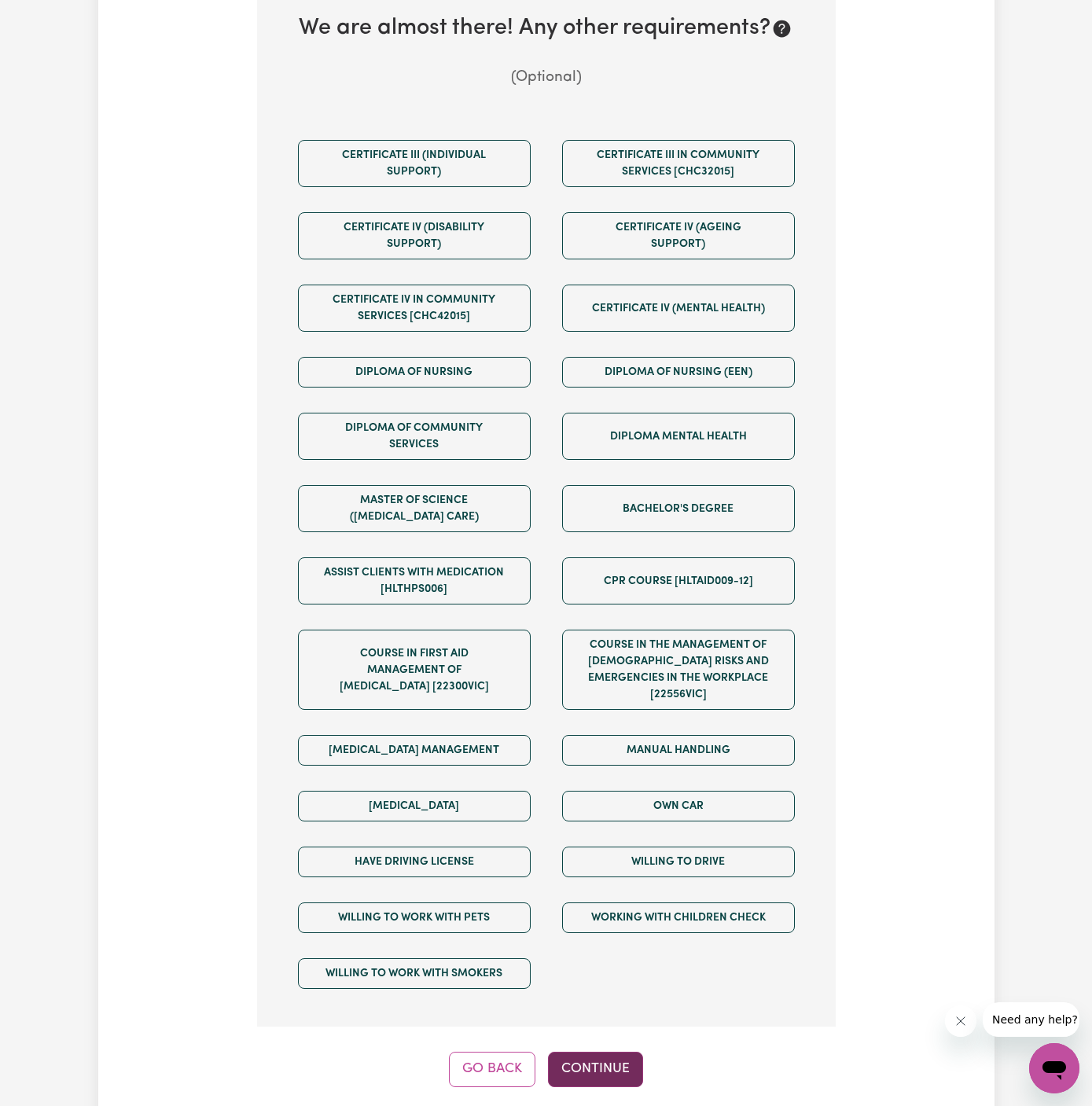
click at [602, 1052] on button "Continue" at bounding box center [595, 1070] width 95 height 35
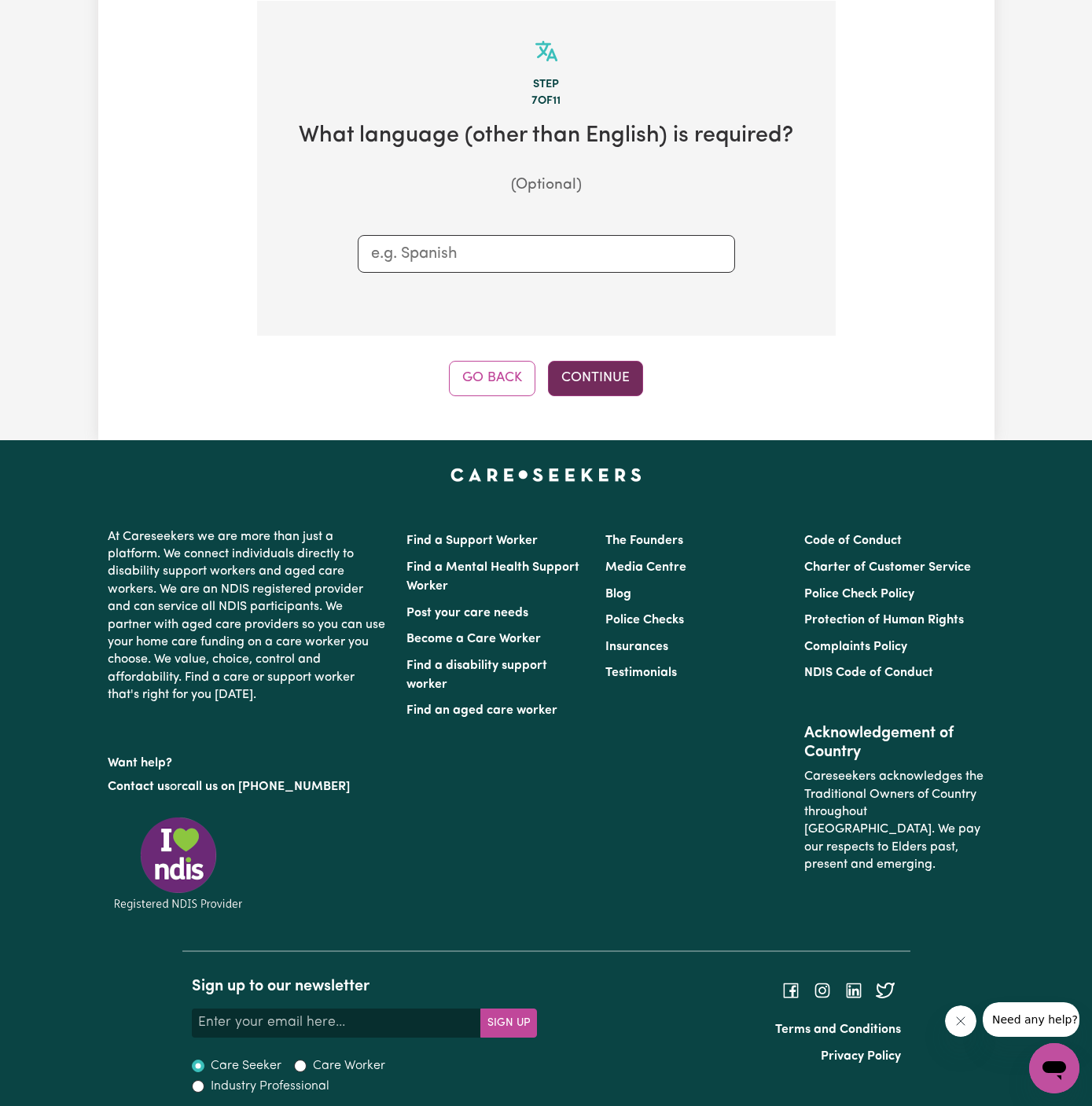
click at [595, 382] on button "Continue" at bounding box center [595, 378] width 95 height 35
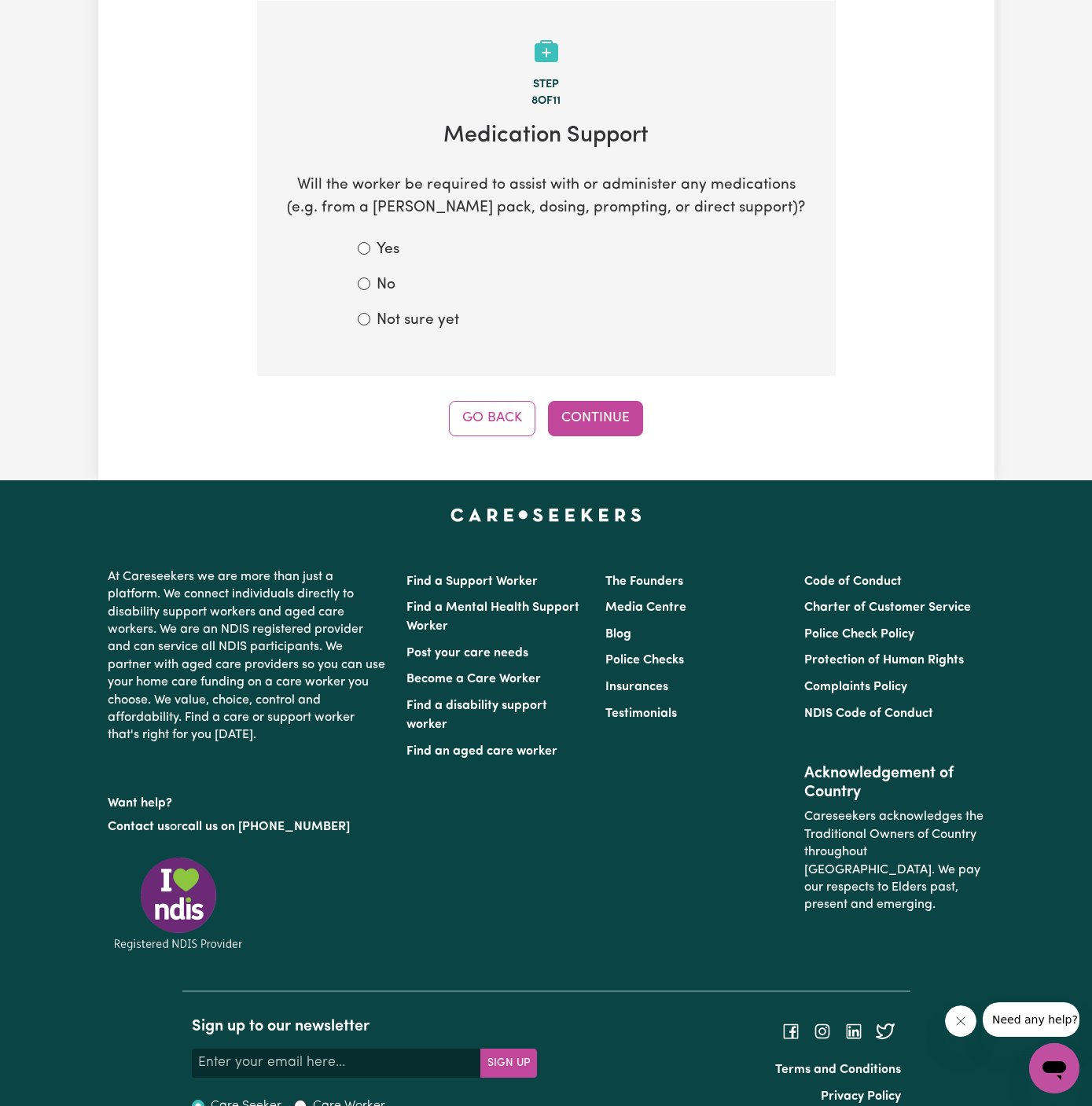
click at [374, 310] on div "Not sure yet" at bounding box center [546, 321] width 377 height 23
click at [426, 313] on label "Not sure yet" at bounding box center [418, 321] width 83 height 23
click at [371, 313] on input "Not sure yet" at bounding box center [363, 319] width 12 height 12
radio input "true"
click at [598, 423] on button "Continue" at bounding box center [595, 418] width 95 height 35
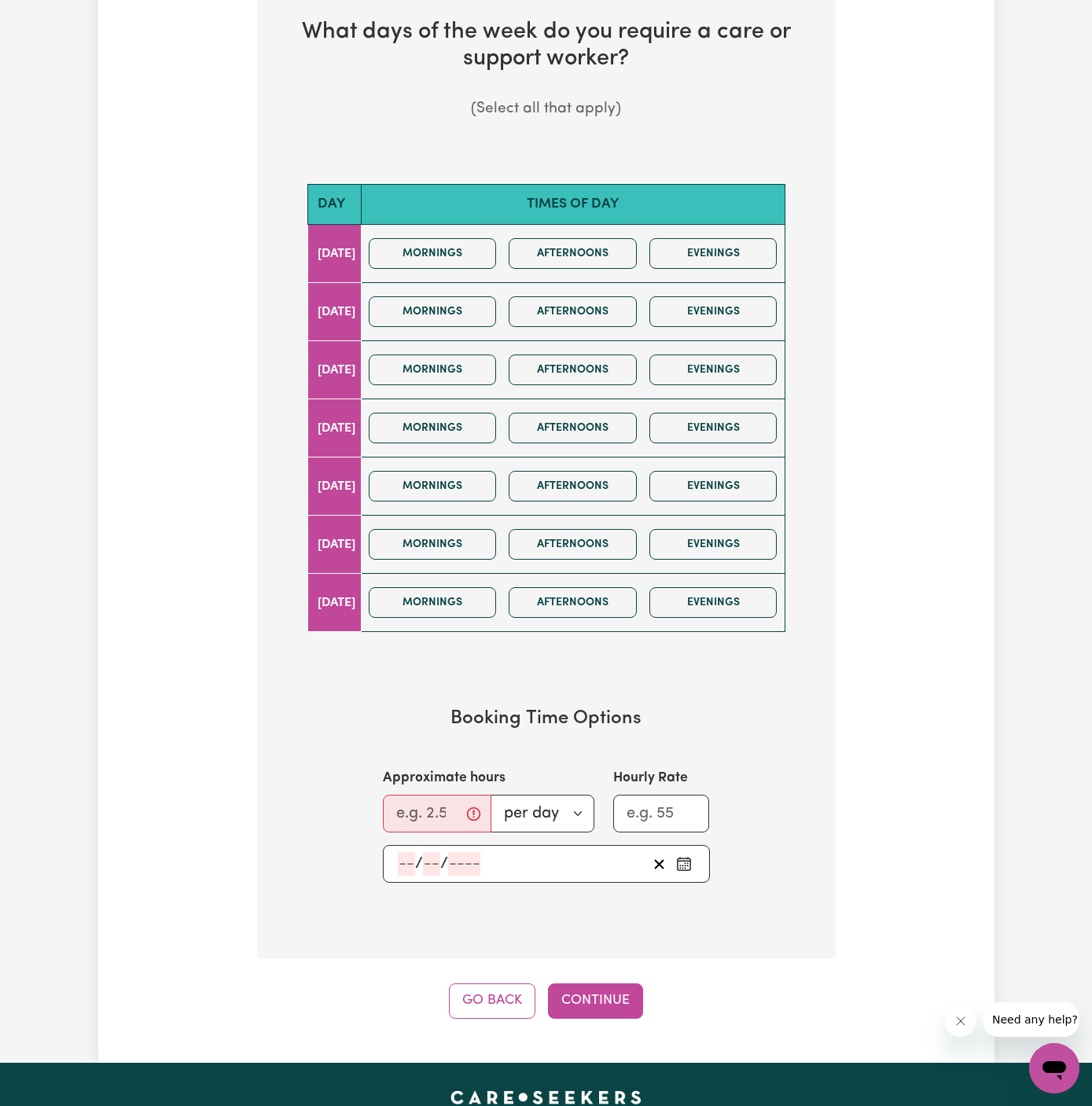
scroll to position [589, 0]
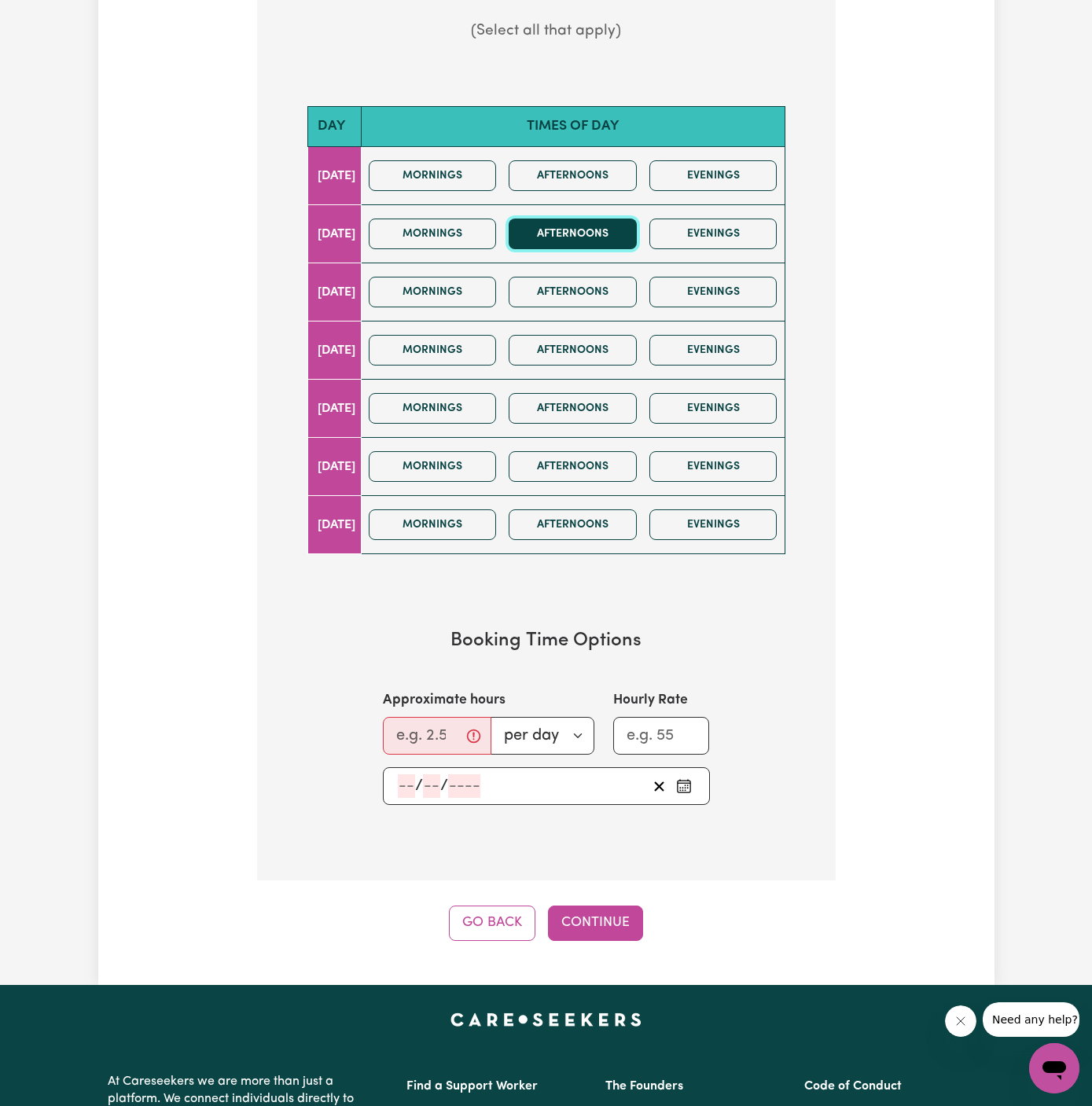
click at [587, 239] on button "Afternoons" at bounding box center [572, 234] width 128 height 31
click at [515, 264] on div "Mornings Afternoons Evenings" at bounding box center [573, 292] width 422 height 56
click at [497, 279] on button "Mornings" at bounding box center [433, 291] width 128 height 31
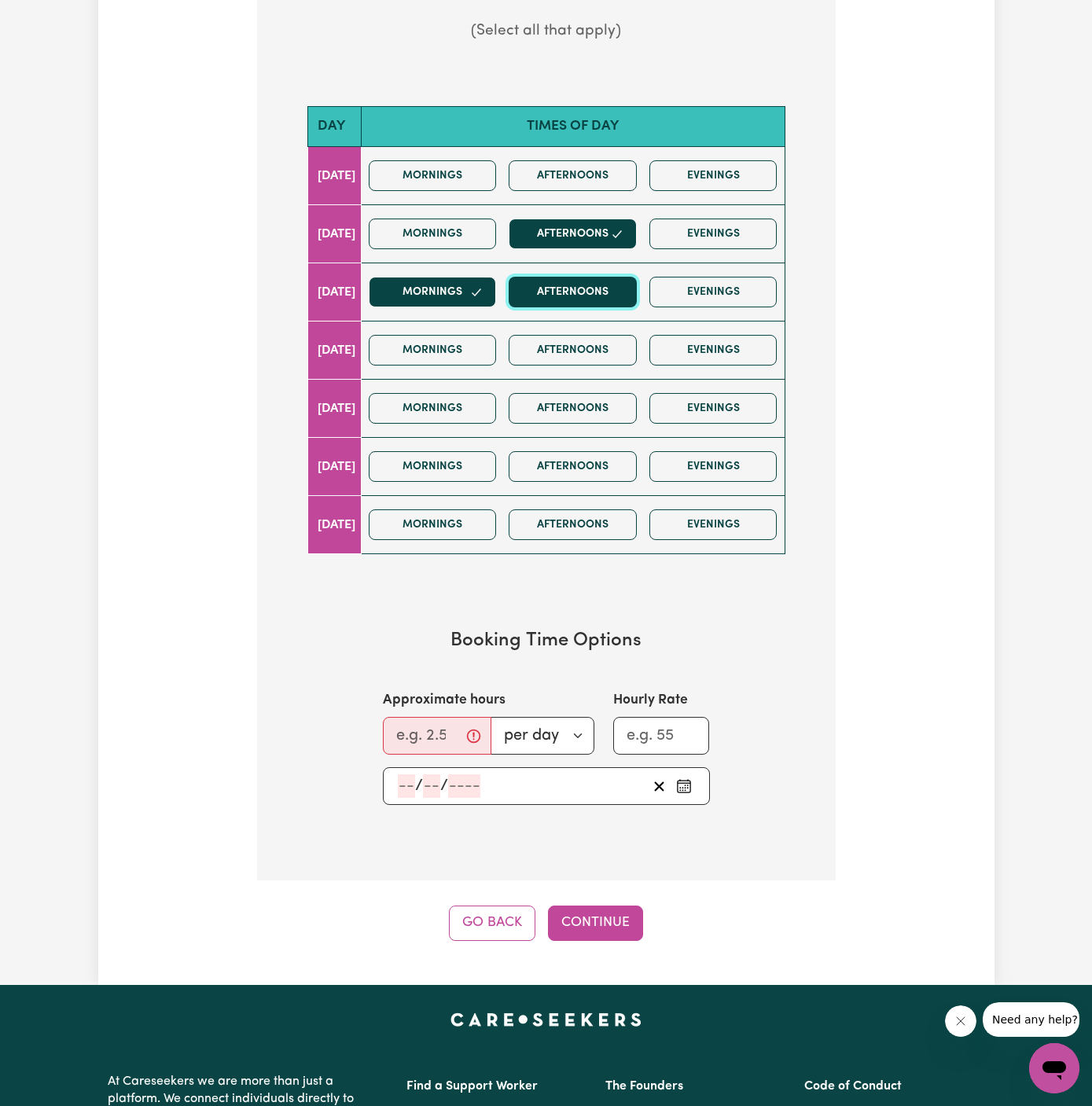
click at [586, 300] on button "Afternoons" at bounding box center [572, 291] width 128 height 31
click at [489, 335] on button "Mornings" at bounding box center [433, 350] width 128 height 31
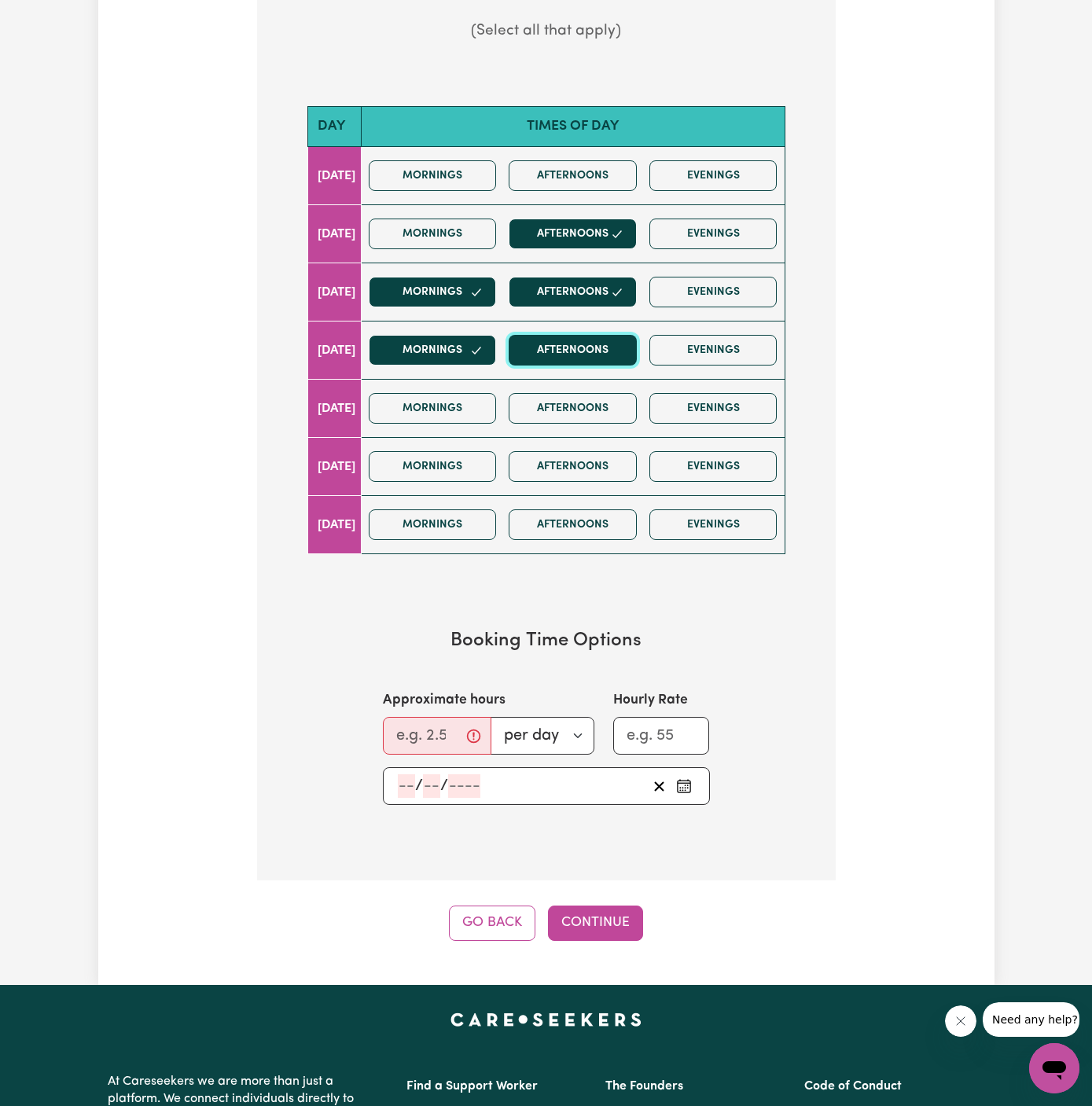
click at [584, 350] on button "Afternoons" at bounding box center [572, 350] width 128 height 31
drag, startPoint x: 568, startPoint y: 350, endPoint x: 518, endPoint y: 374, distance: 55.5
click at [518, 374] on div "Mornings Afternoons Evenings" at bounding box center [573, 351] width 422 height 56
click at [468, 414] on button "Mornings" at bounding box center [433, 408] width 128 height 31
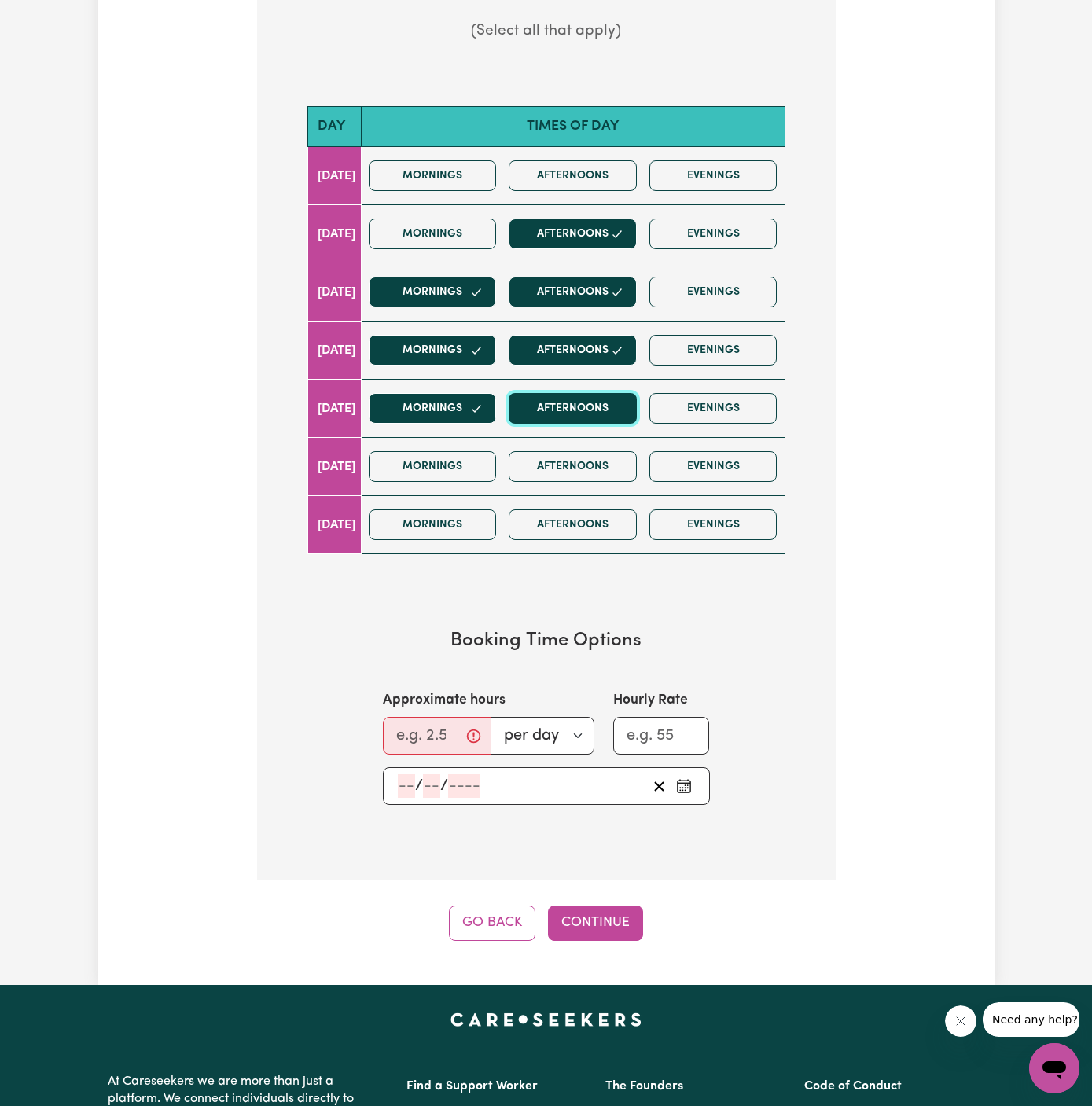
click at [575, 414] on button "Afternoons" at bounding box center [572, 408] width 128 height 31
click at [435, 742] on input "Approximate hours" at bounding box center [437, 736] width 108 height 38
click at [406, 717] on input "Approximate hours" at bounding box center [437, 736] width 108 height 38
type input "2"
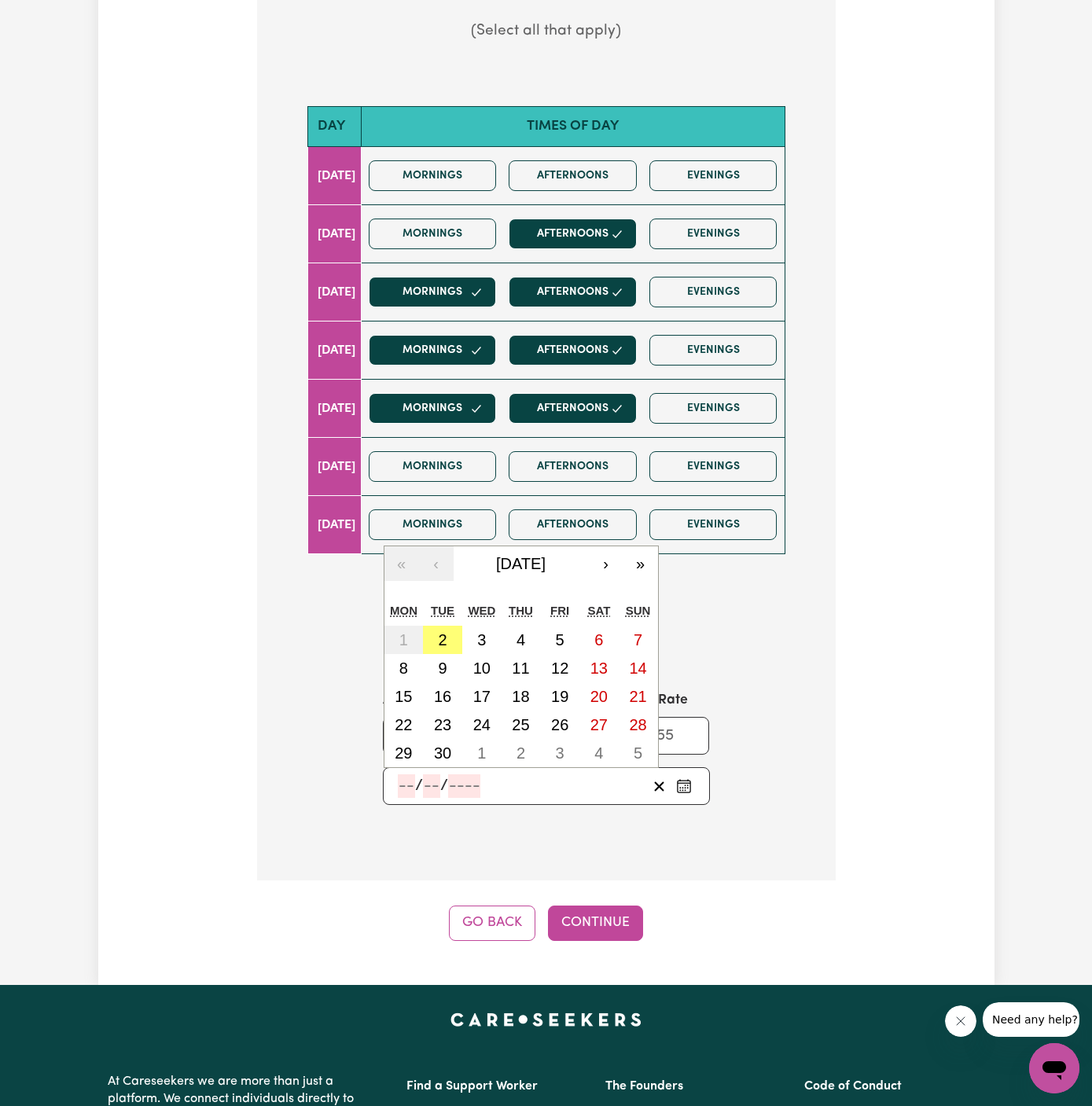
click at [400, 776] on input "number" at bounding box center [406, 786] width 17 height 24
click at [444, 639] on abbr "2" at bounding box center [442, 640] width 8 height 17
type input "[DATE]"
type input "2"
type input "9"
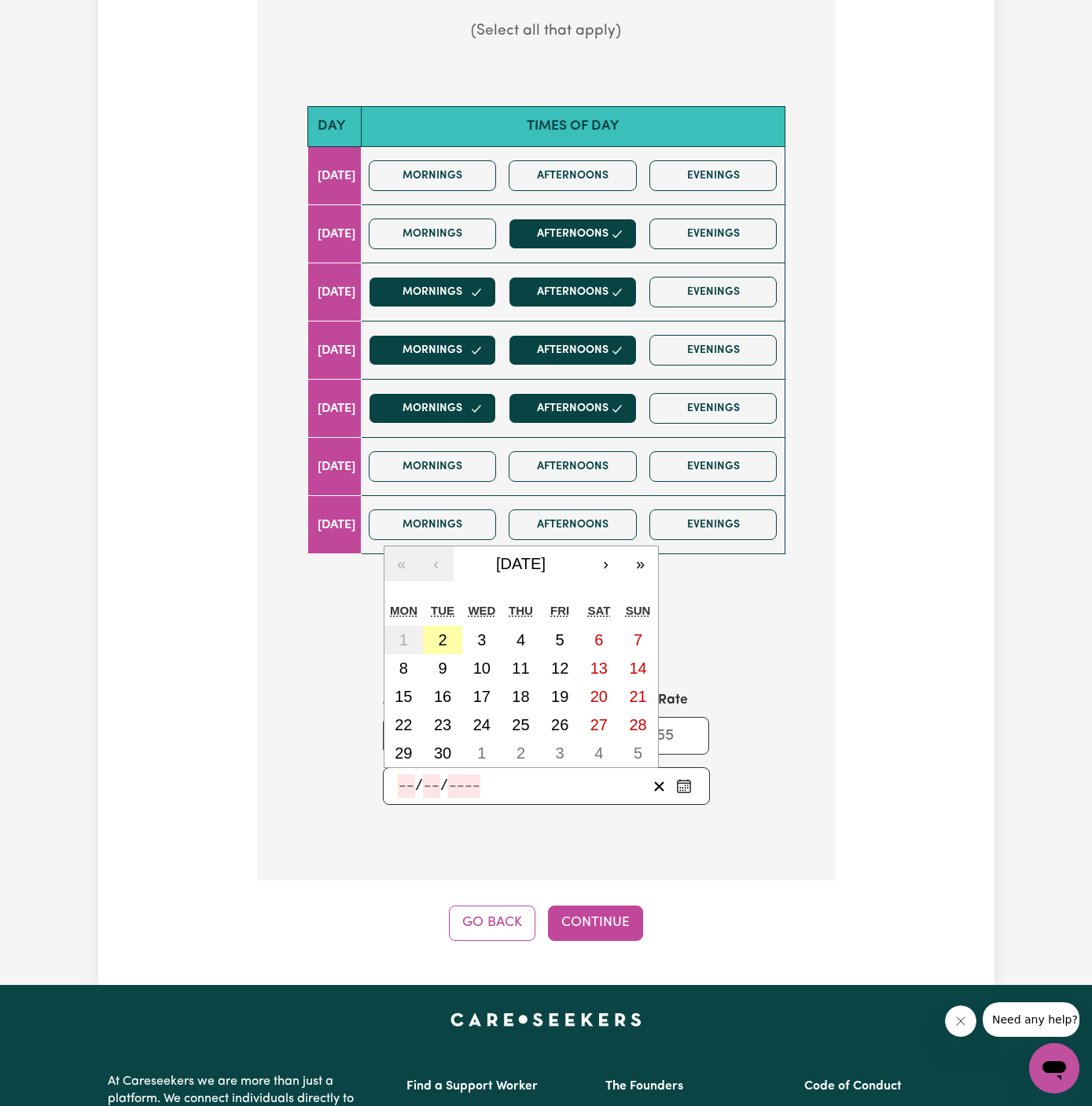
type input "2025"
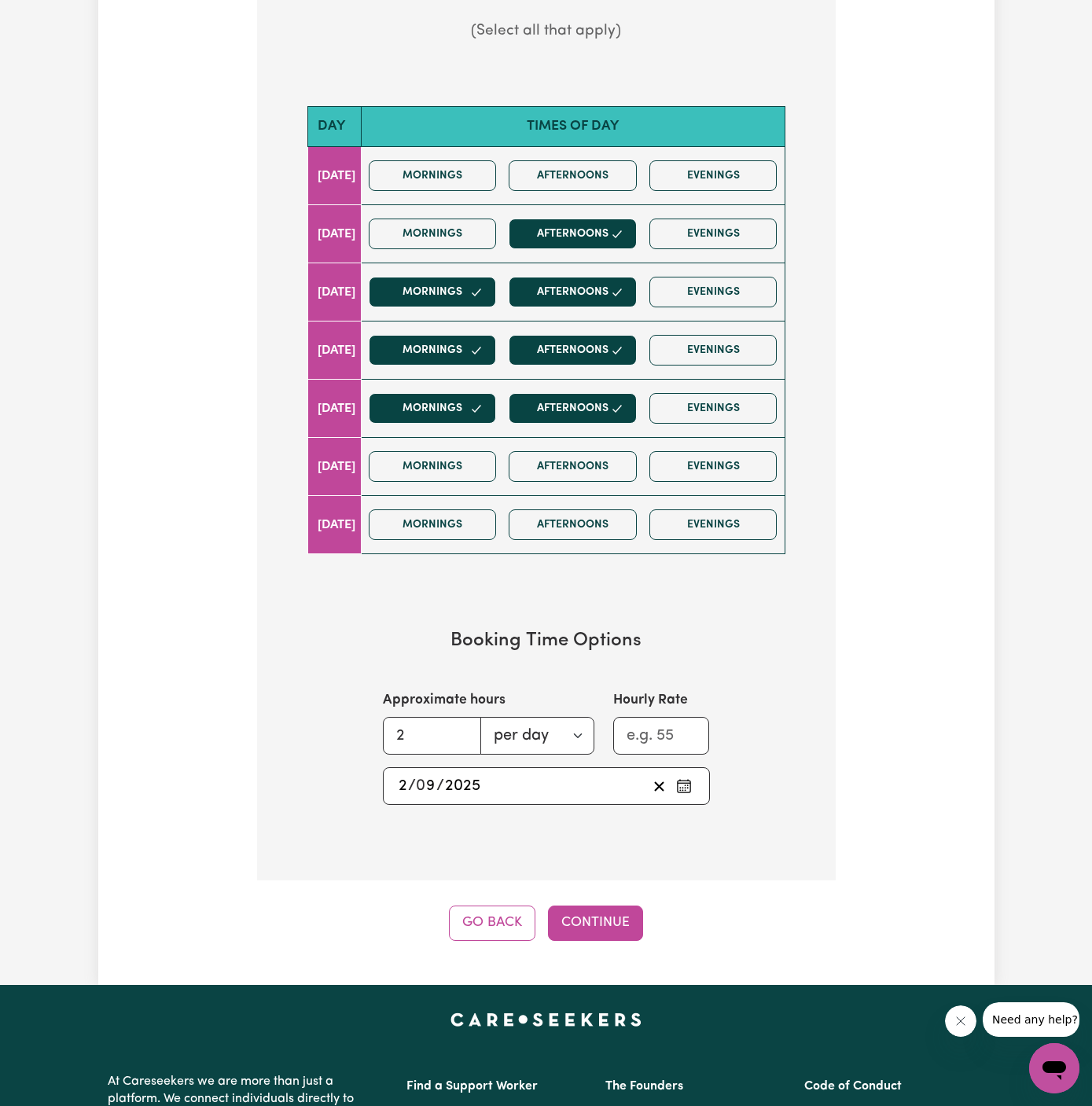
click at [607, 937] on div "Tell us your care and support requirements Welcome to Careseekers. We are excit…" at bounding box center [546, 225] width 896 height 1520
click at [590, 918] on button "Continue" at bounding box center [595, 923] width 95 height 35
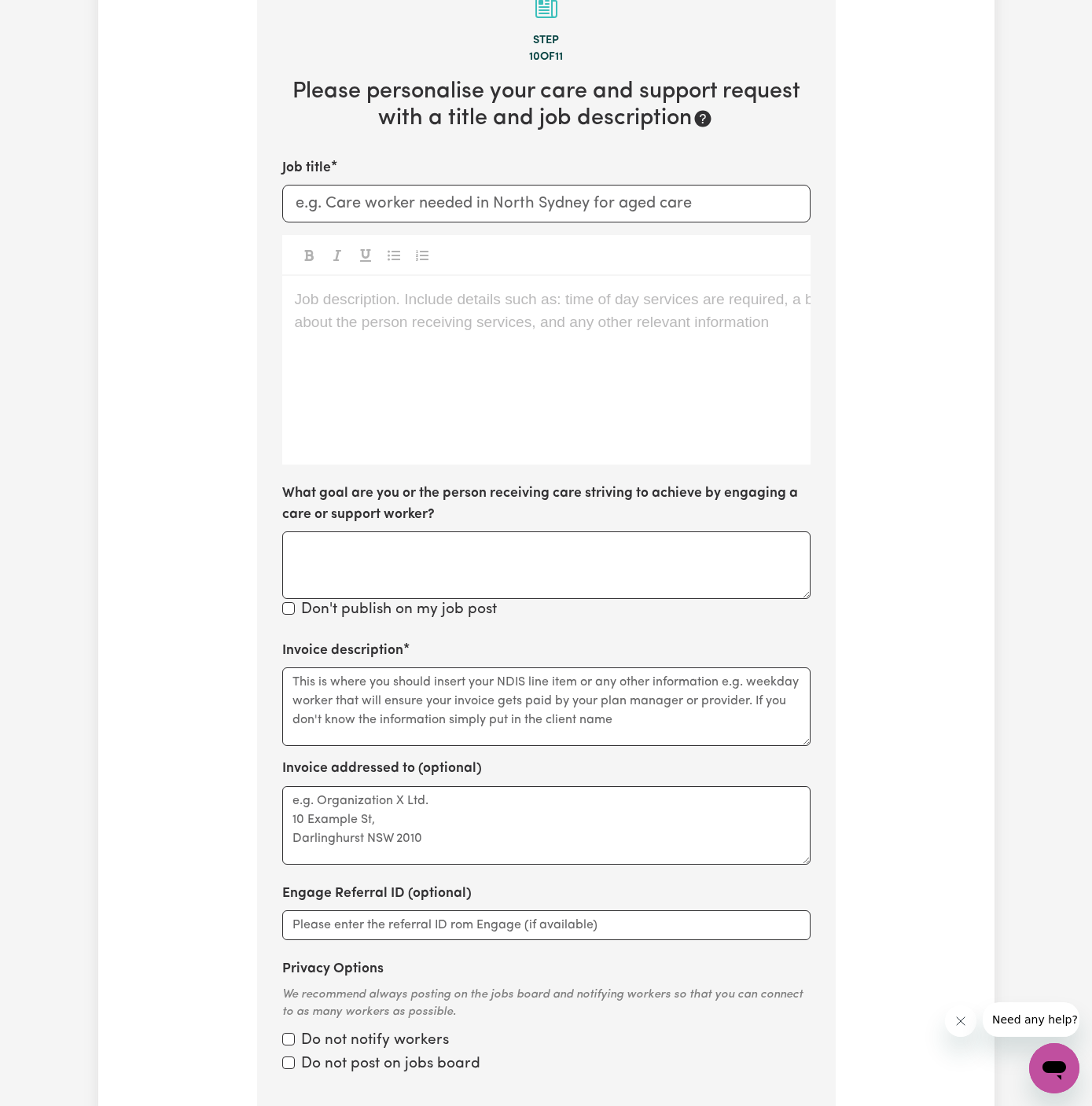
scroll to position [408, 0]
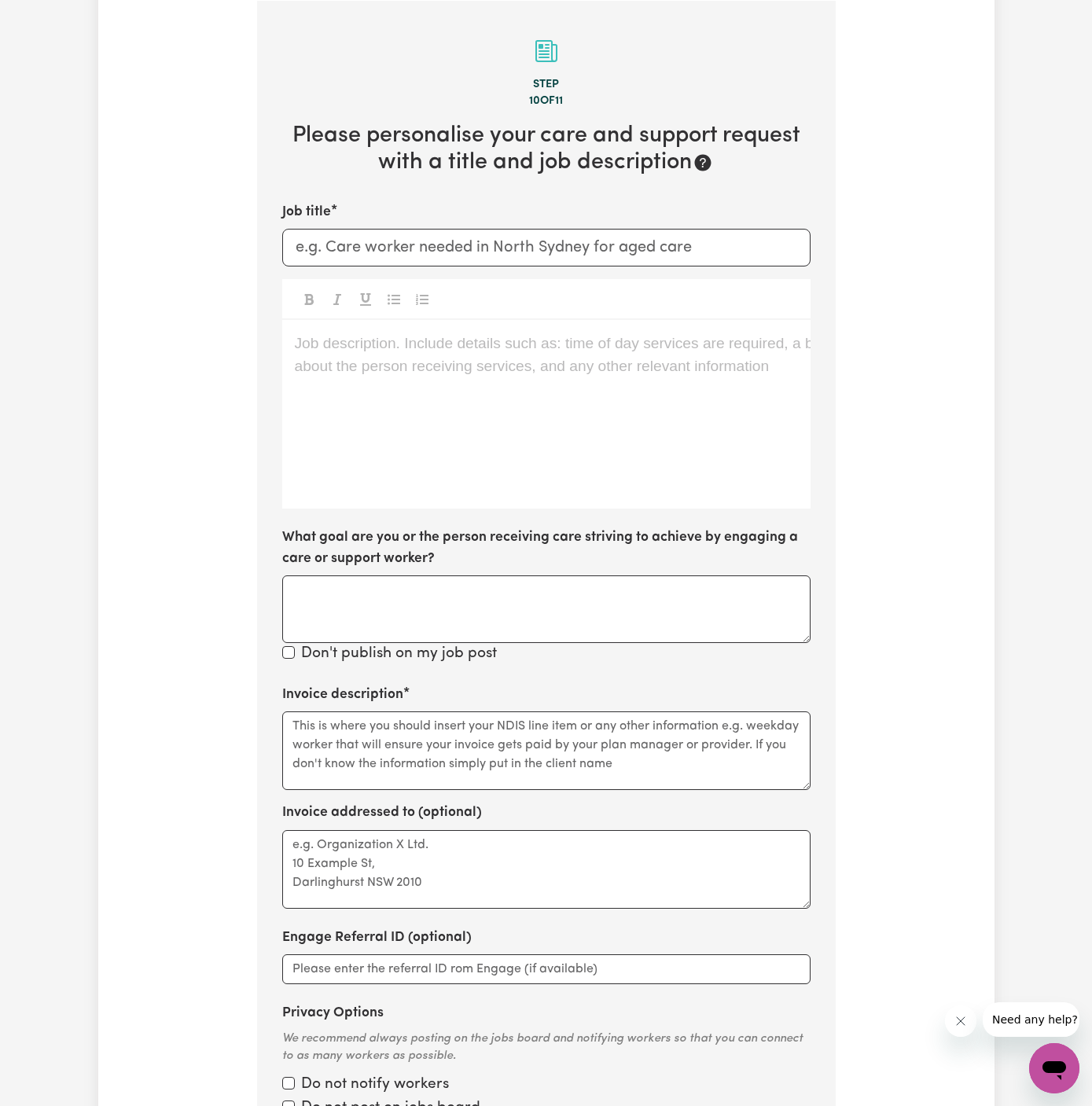
click at [678, 455] on div "Job description. Include details such as: time of day services are required, a …" at bounding box center [546, 414] width 528 height 189
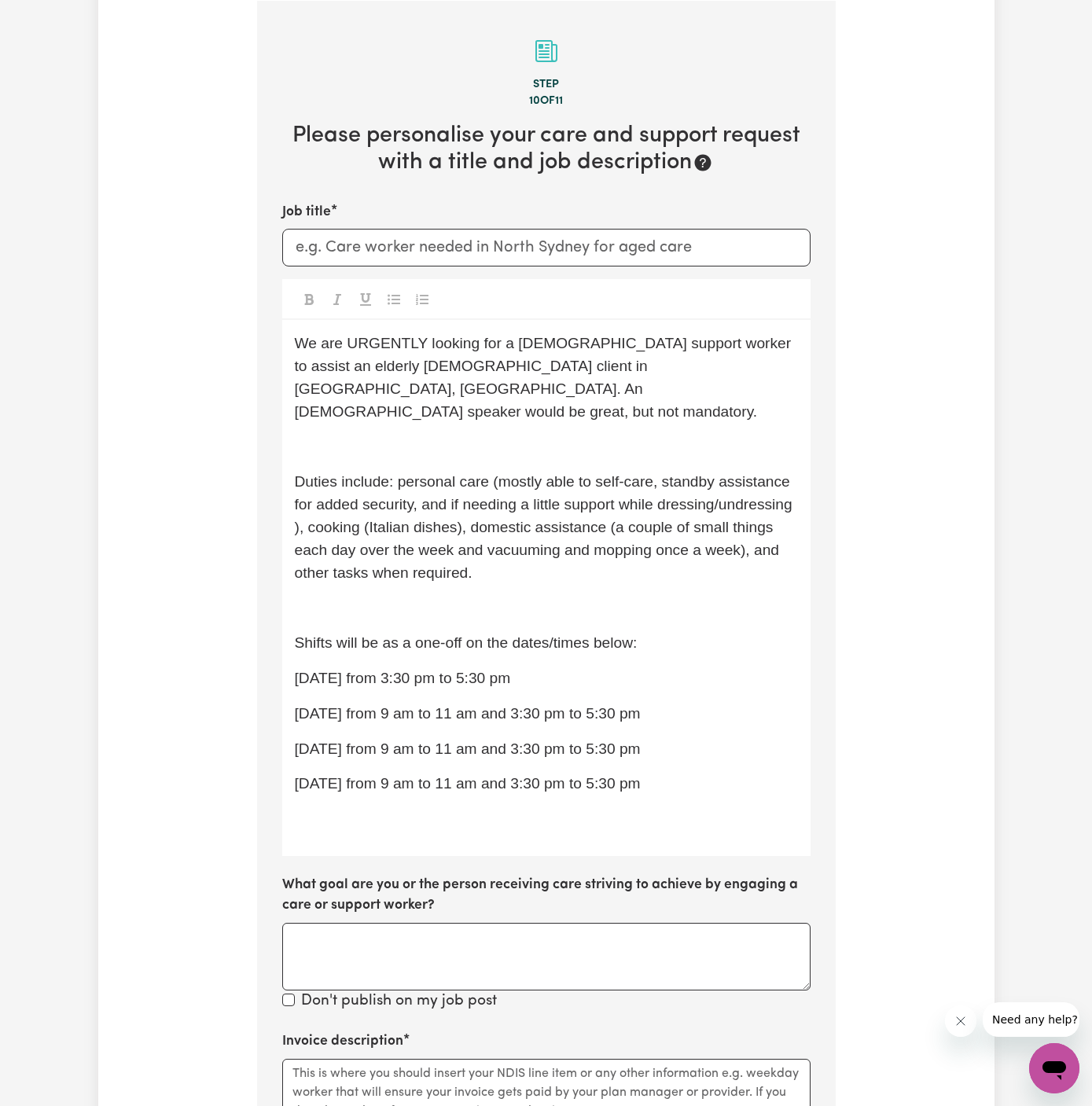
click at [536, 437] on p "﻿" at bounding box center [546, 448] width 503 height 23
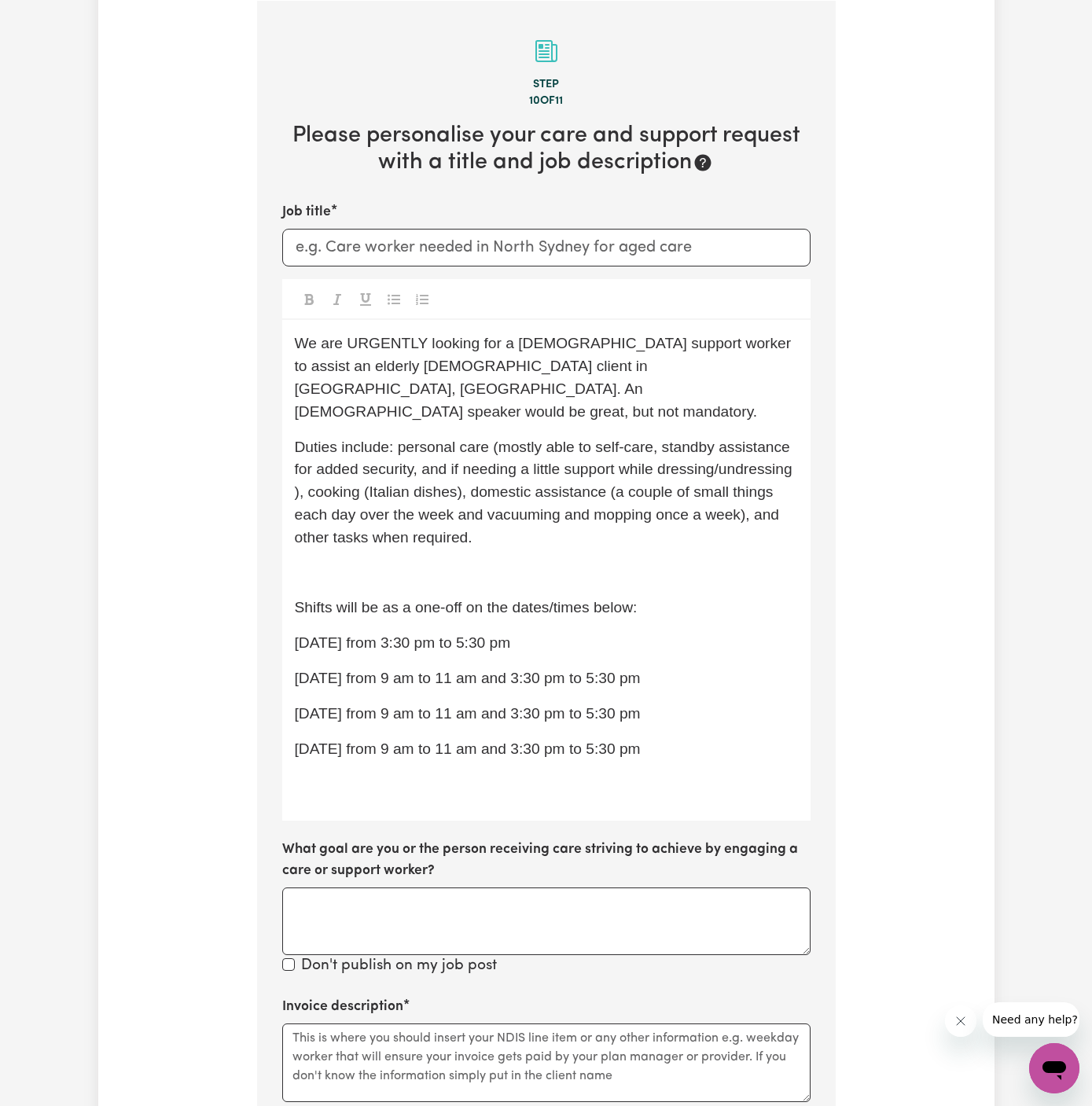
drag, startPoint x: 530, startPoint y: 530, endPoint x: 532, endPoint y: 540, distance: 10.2
click at [530, 530] on div "We are URGENTLY looking for a [DEMOGRAPHIC_DATA] support worker to assist an el…" at bounding box center [546, 570] width 528 height 501
click at [533, 562] on p "﻿" at bounding box center [546, 574] width 503 height 23
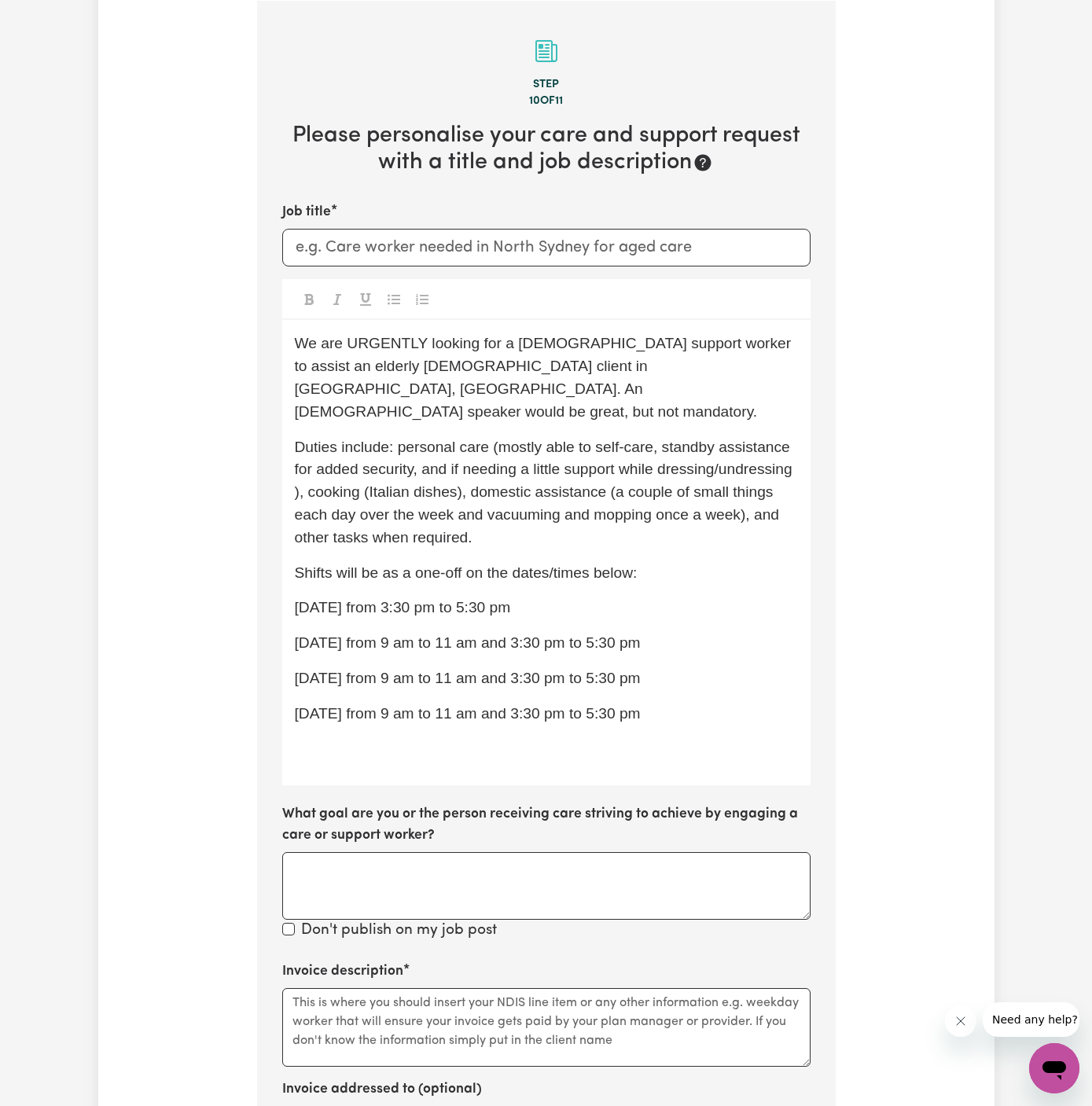
drag, startPoint x: 691, startPoint y: 696, endPoint x: 281, endPoint y: 581, distance: 425.8
click at [282, 581] on div "We are URGENTLY looking for a [DEMOGRAPHIC_DATA] support worker to assist an el…" at bounding box center [546, 553] width 528 height 466
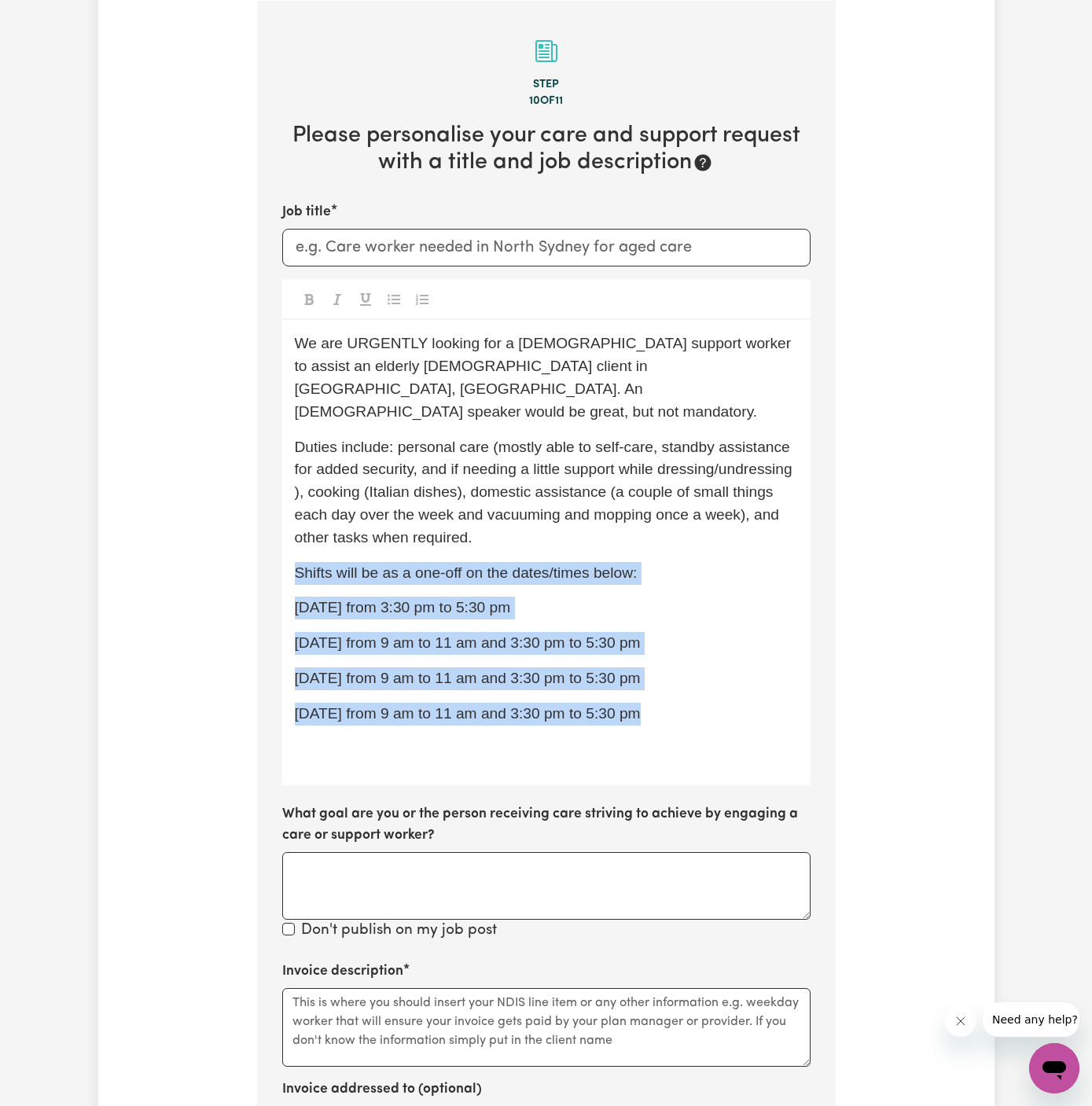
click at [390, 297] on icon "Toggle undefined" at bounding box center [394, 299] width 12 height 12
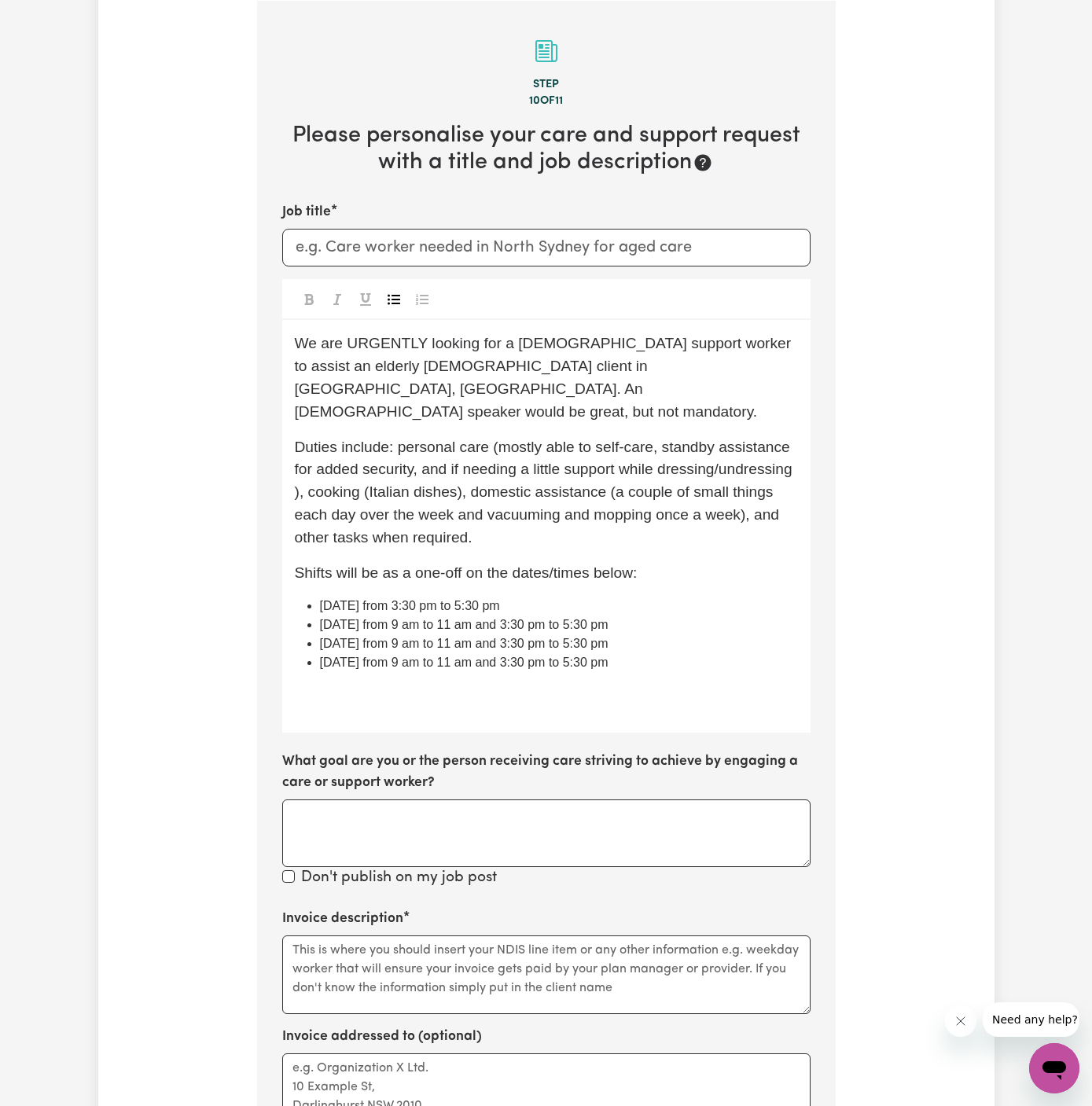
click at [559, 472] on span "Duties include: personal care (mostly able to self-care, standby assistance for…" at bounding box center [546, 493] width 503 height 107
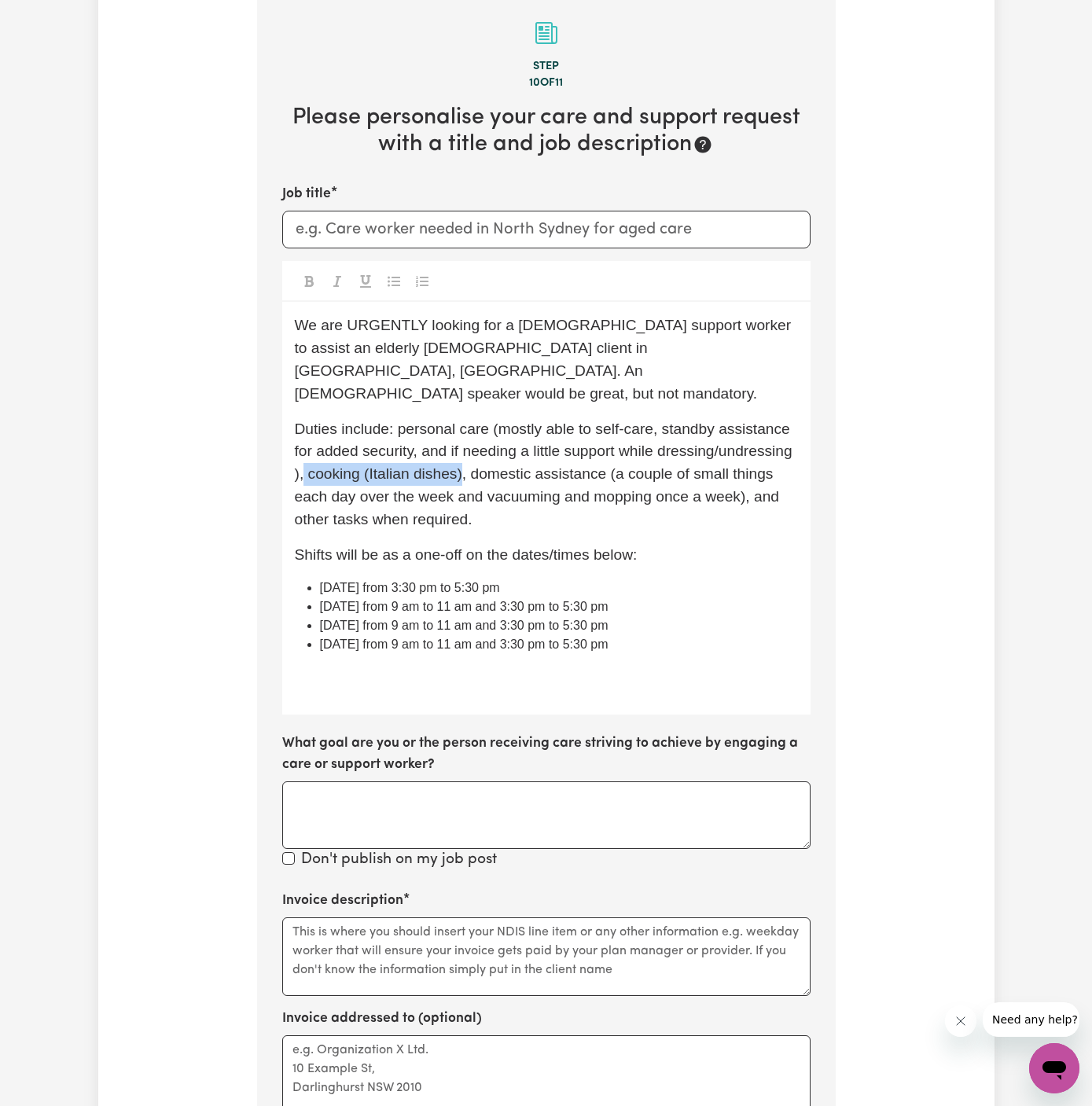
drag, startPoint x: 461, startPoint y: 456, endPoint x: 305, endPoint y: 455, distance: 156.0
click at [305, 455] on span "Duties include: personal care (mostly able to self-care, standby assistance for…" at bounding box center [546, 475] width 503 height 107
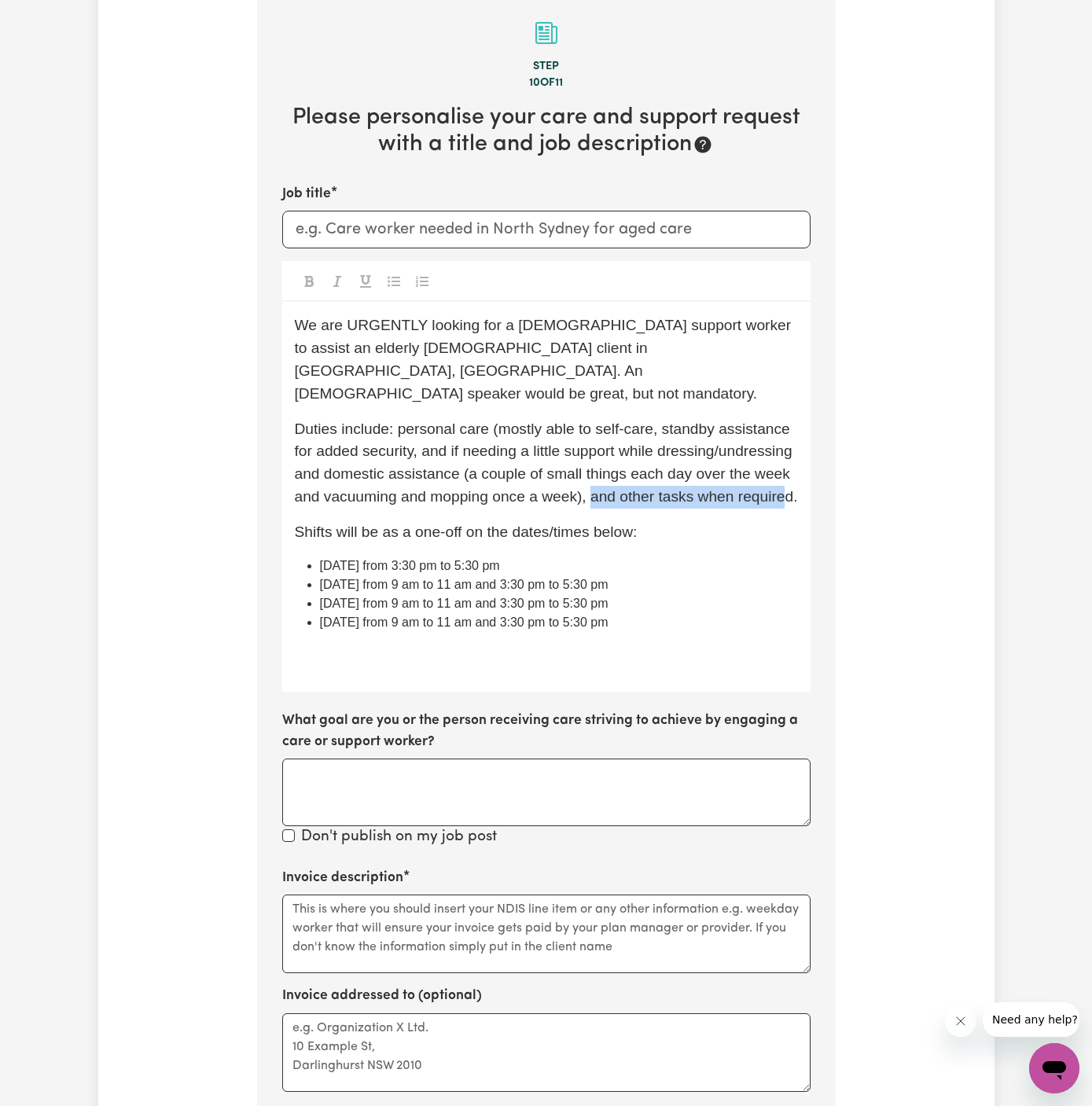
drag, startPoint x: 591, startPoint y: 477, endPoint x: 783, endPoint y: 479, distance: 192.0
click at [783, 479] on span "Duties include: personal care (mostly able to self-care, standby assistance for…" at bounding box center [546, 463] width 503 height 84
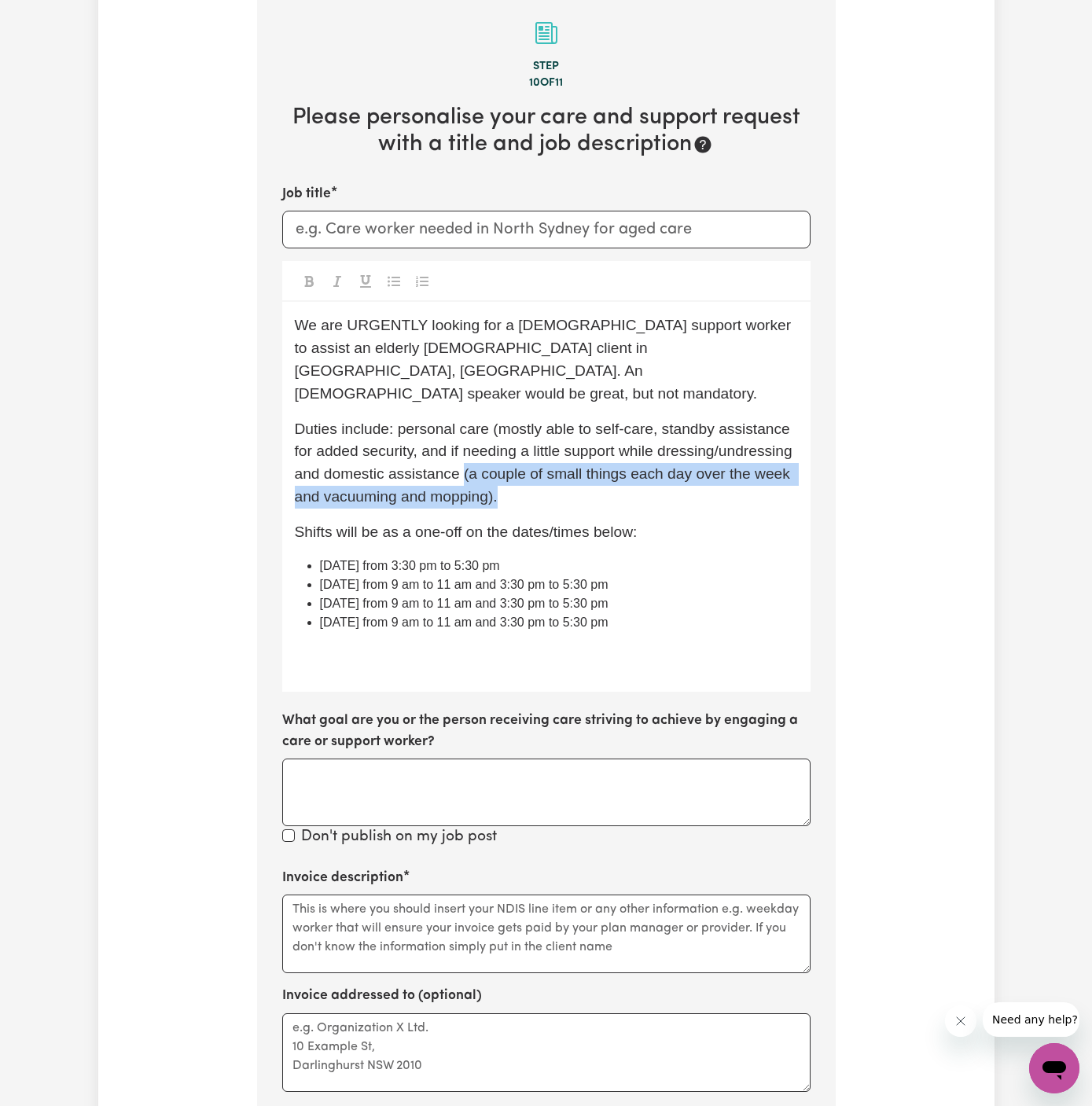
drag, startPoint x: 466, startPoint y: 459, endPoint x: 540, endPoint y: 483, distance: 77.8
click at [540, 483] on p "Duties include: personal care (mostly able to self-care, standby assistance for…" at bounding box center [546, 464] width 503 height 91
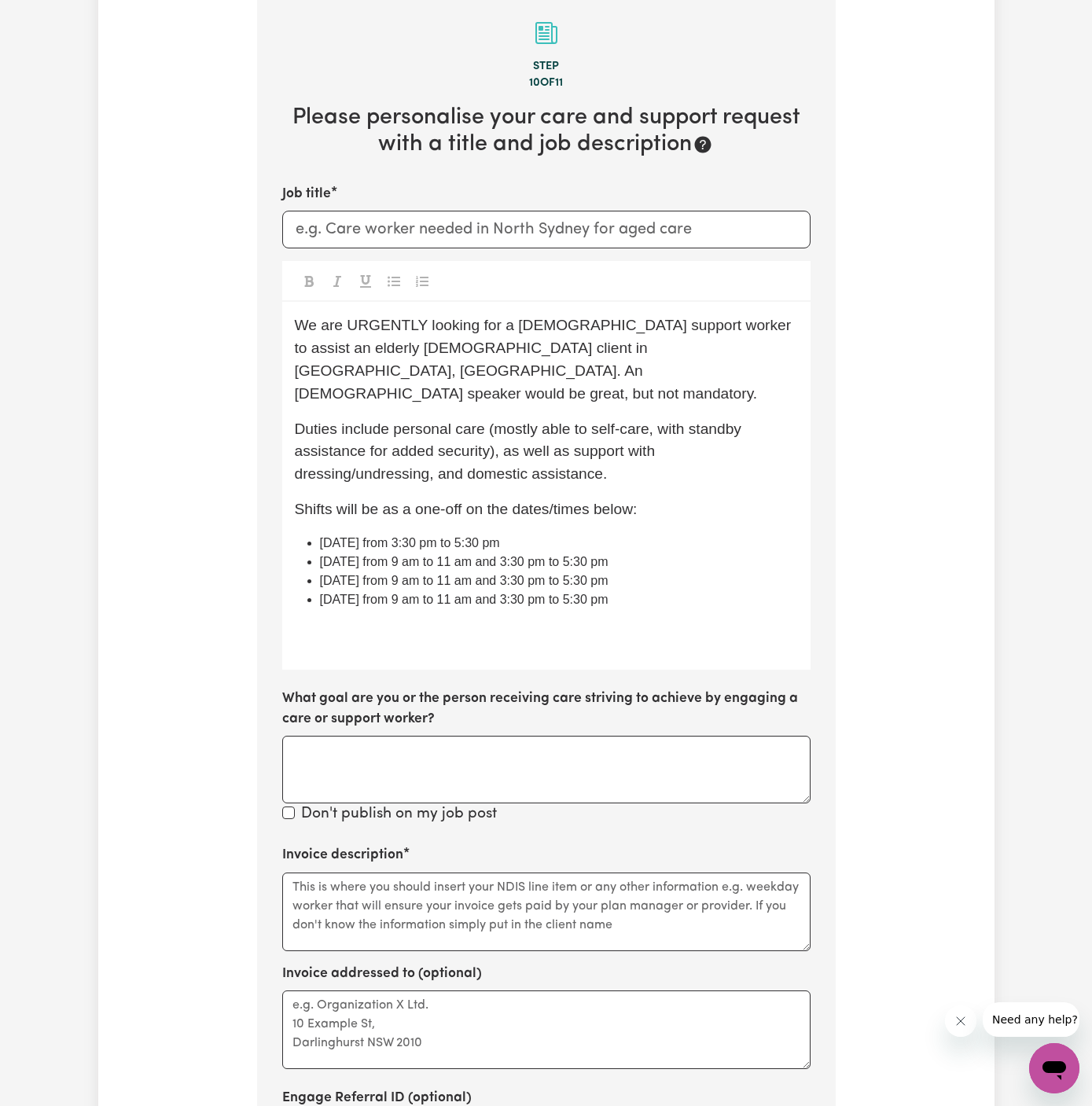
click at [680, 421] on span "Duties include personal care (mostly able to self-care, with standby assistance…" at bounding box center [520, 451] width 451 height 62
click at [503, 622] on p "﻿" at bounding box center [546, 633] width 503 height 23
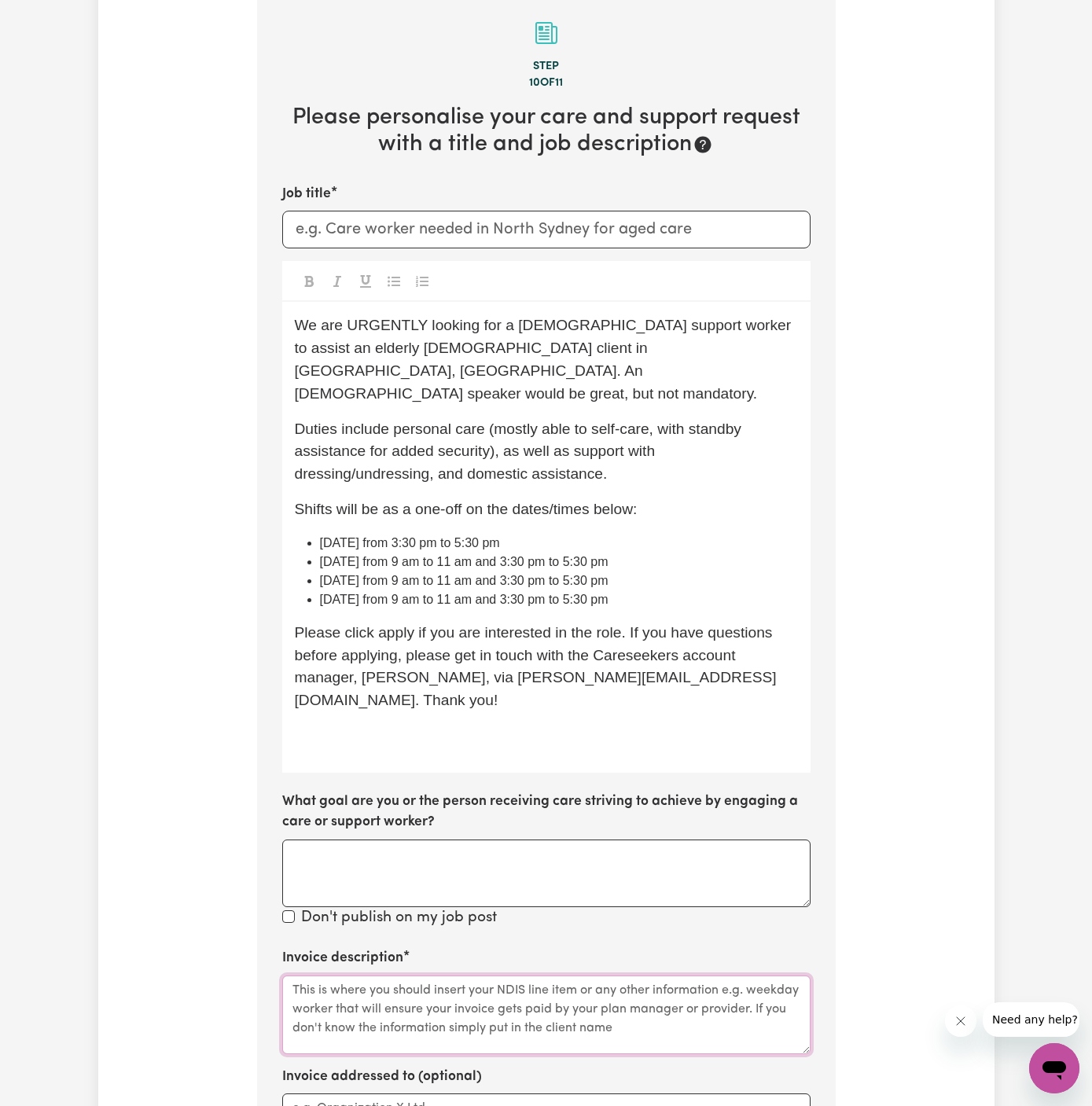
click at [398, 976] on textarea "Invoice description" at bounding box center [546, 1014] width 528 height 78
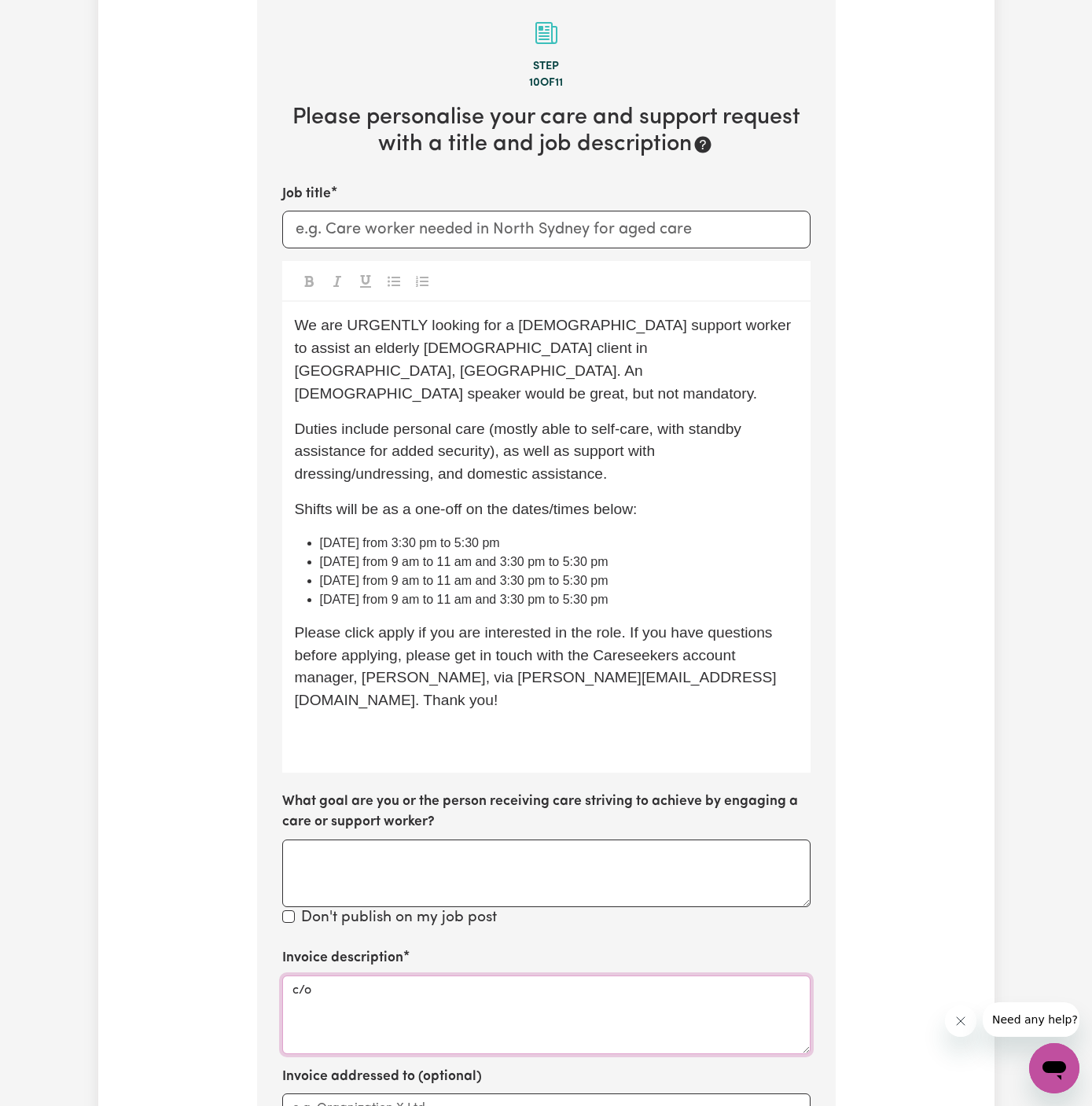
paste textarea "Vitality Club"
click at [321, 976] on textarea "c/o Vitality Club" at bounding box center [546, 1014] width 528 height 78
type textarea "c/o Vitality Club"
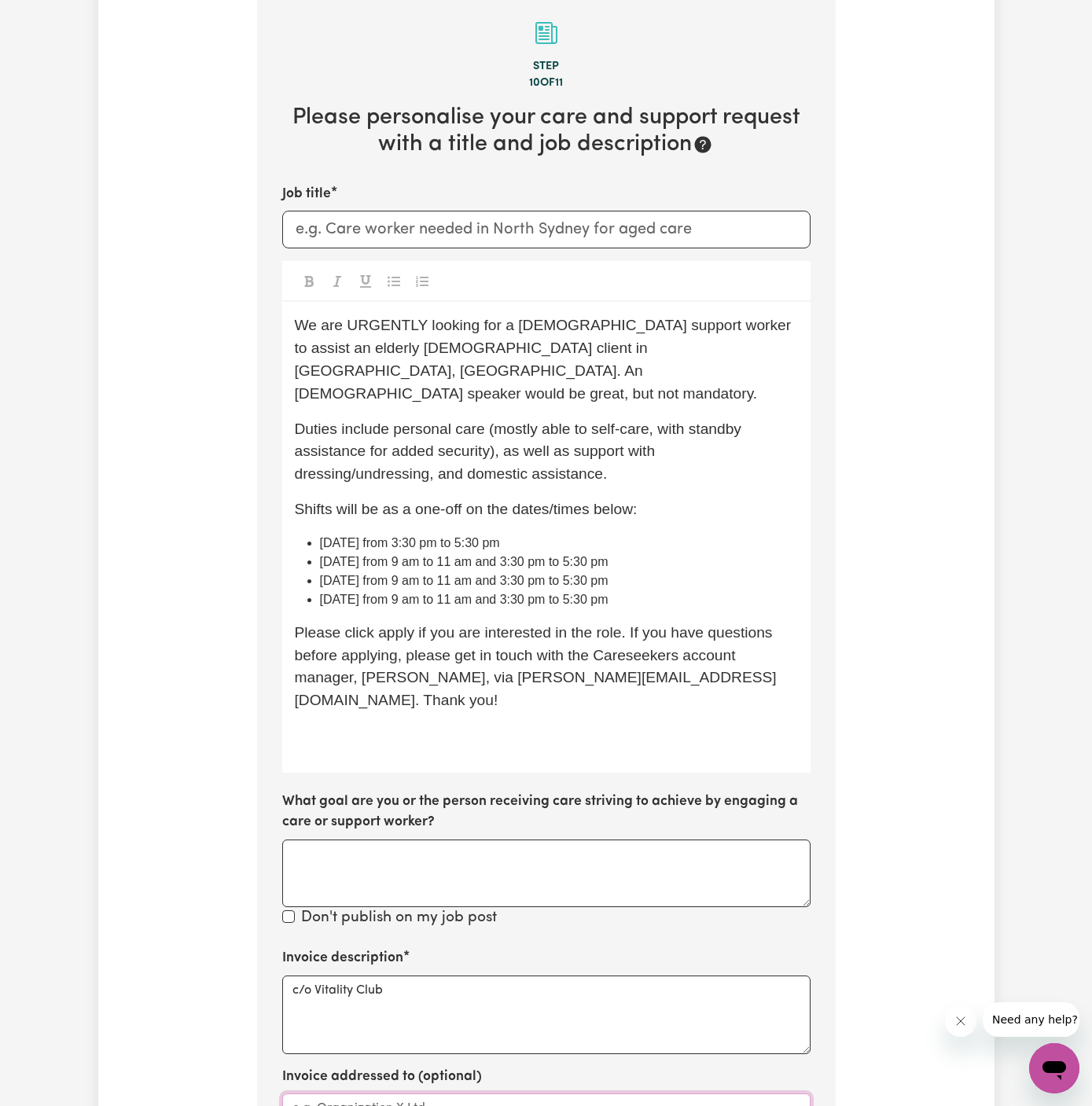
paste textarea "c/o Vitality Club"
type textarea "c/o Vitality Club"
click at [461, 243] on input "Job title" at bounding box center [546, 229] width 528 height 38
type input "[DEMOGRAPHIC_DATA] Support Worker Needed In [GEOGRAPHIC_DATA], [GEOGRAPHIC_DATA]"
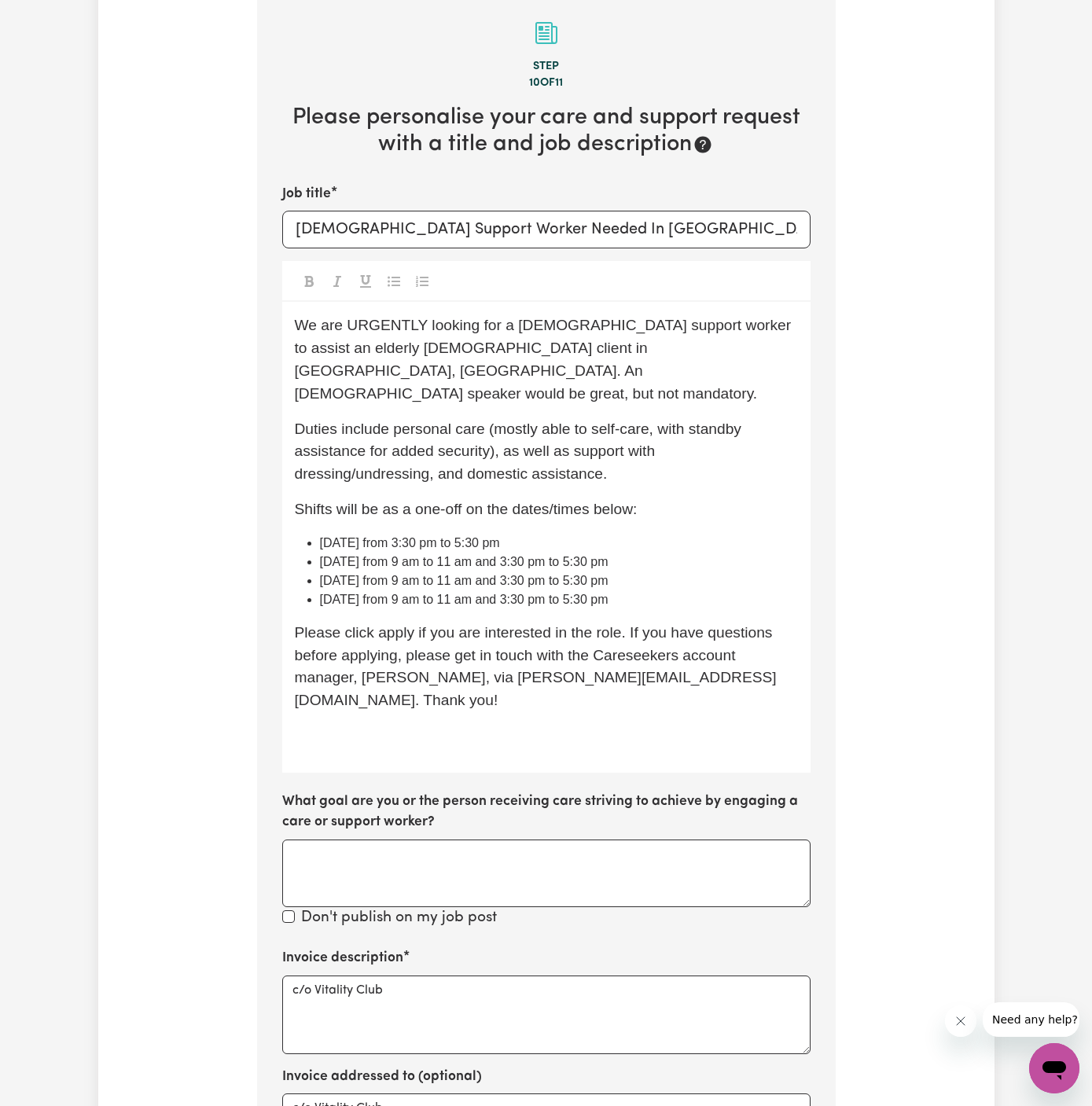
click at [532, 725] on p "﻿" at bounding box center [546, 736] width 503 height 23
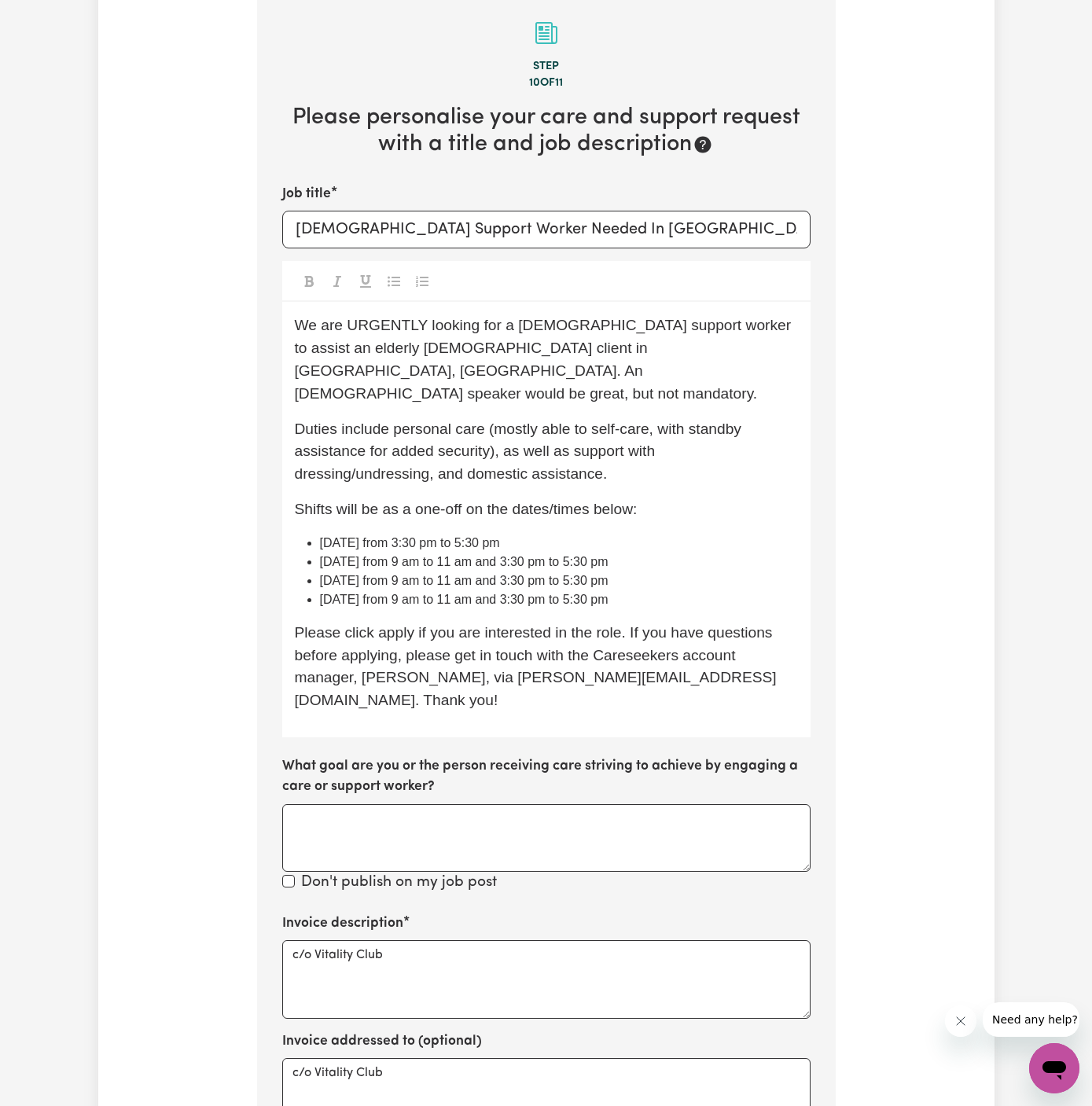
click at [620, 381] on p "We are URGENTLY looking for a [DEMOGRAPHIC_DATA] support worker to assist an el…" at bounding box center [546, 360] width 503 height 91
click at [502, 429] on span "Duties include personal care (mostly able to self-care, with standby assistance…" at bounding box center [520, 451] width 451 height 62
click at [790, 430] on span "Duties include personal care (mostly able to self-care, with standby assistance…" at bounding box center [546, 451] width 503 height 62
click at [626, 447] on p "Duties include personal care (mostly able to self-care, with standby assistance…" at bounding box center [546, 452] width 503 height 68
click at [501, 452] on p "Duties include personal care (mostly able to self-care, with standby assistance…" at bounding box center [546, 452] width 503 height 68
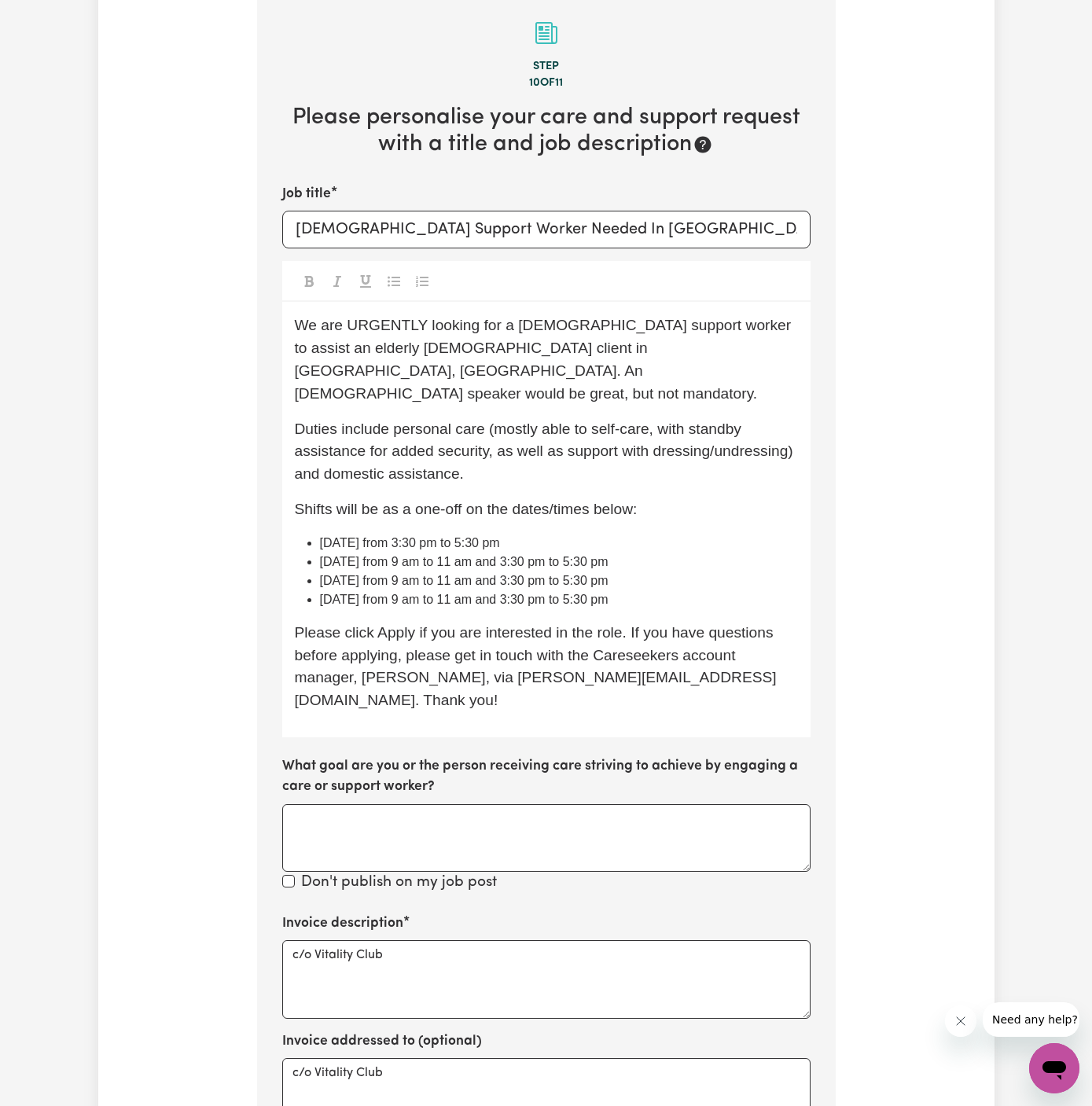
click at [535, 656] on span "Please click Apply if you are interested in the role. If you have questions bef…" at bounding box center [536, 666] width 483 height 84
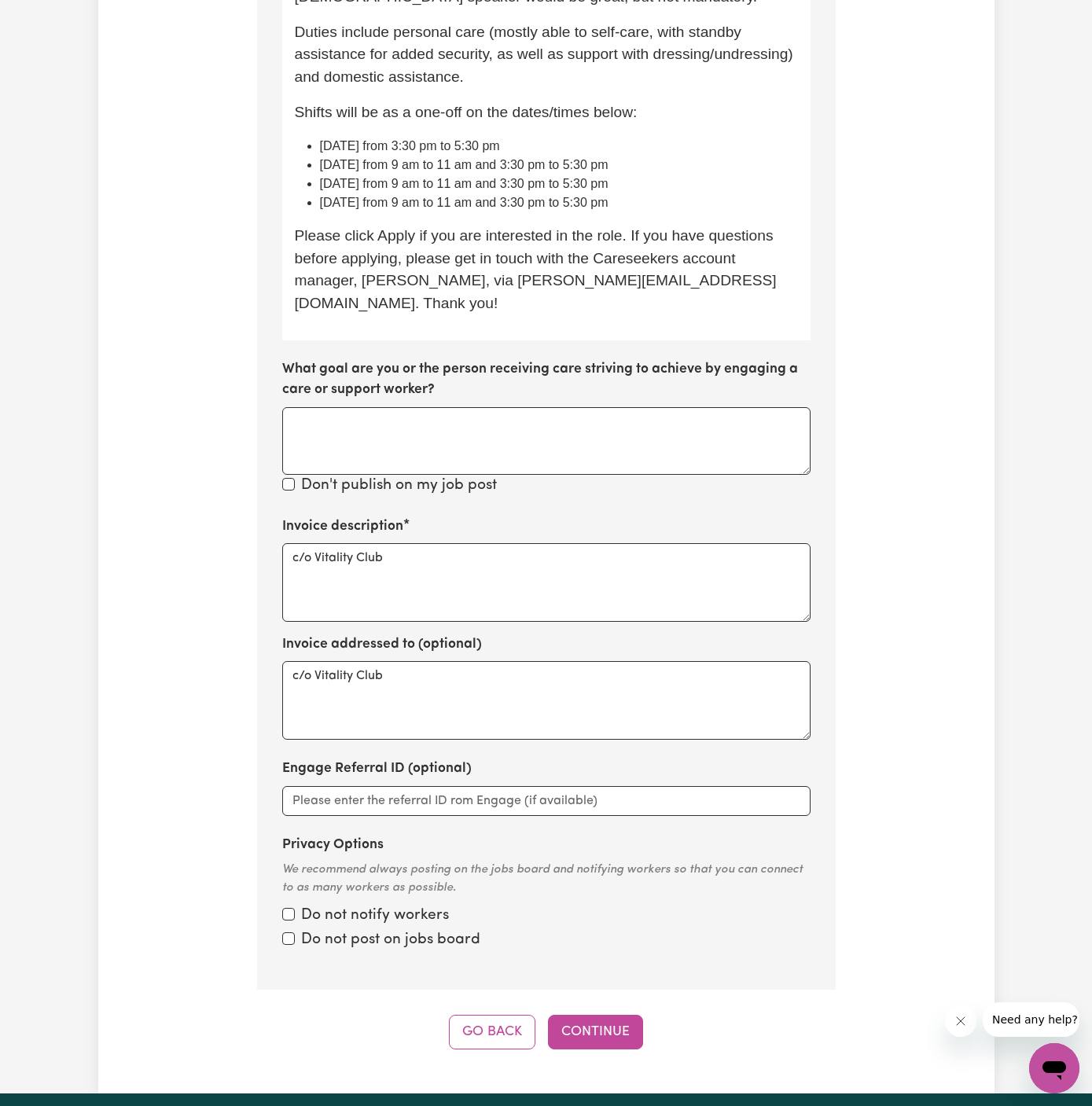
scroll to position [1044, 0]
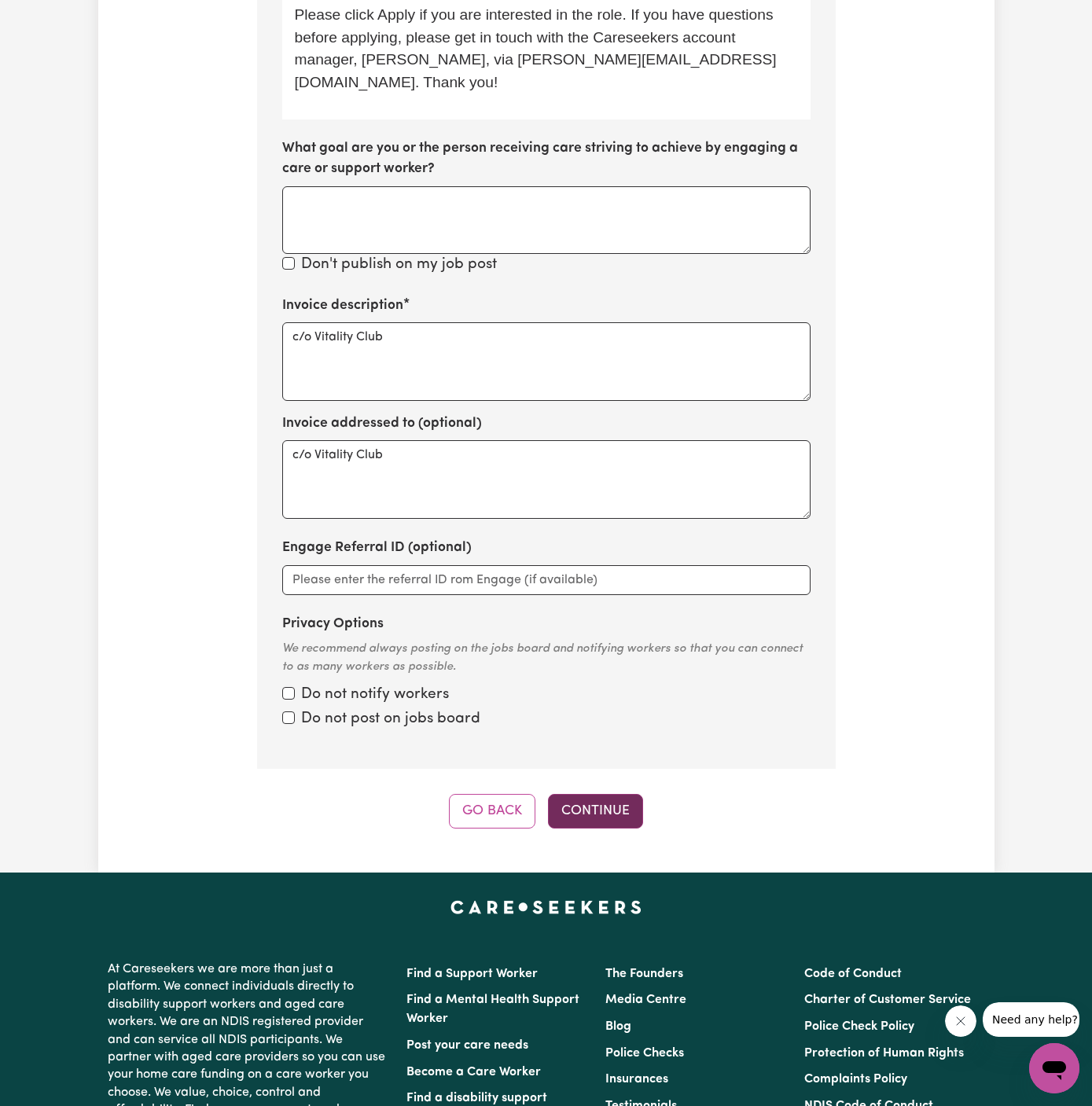
click at [610, 794] on button "Continue" at bounding box center [595, 811] width 95 height 35
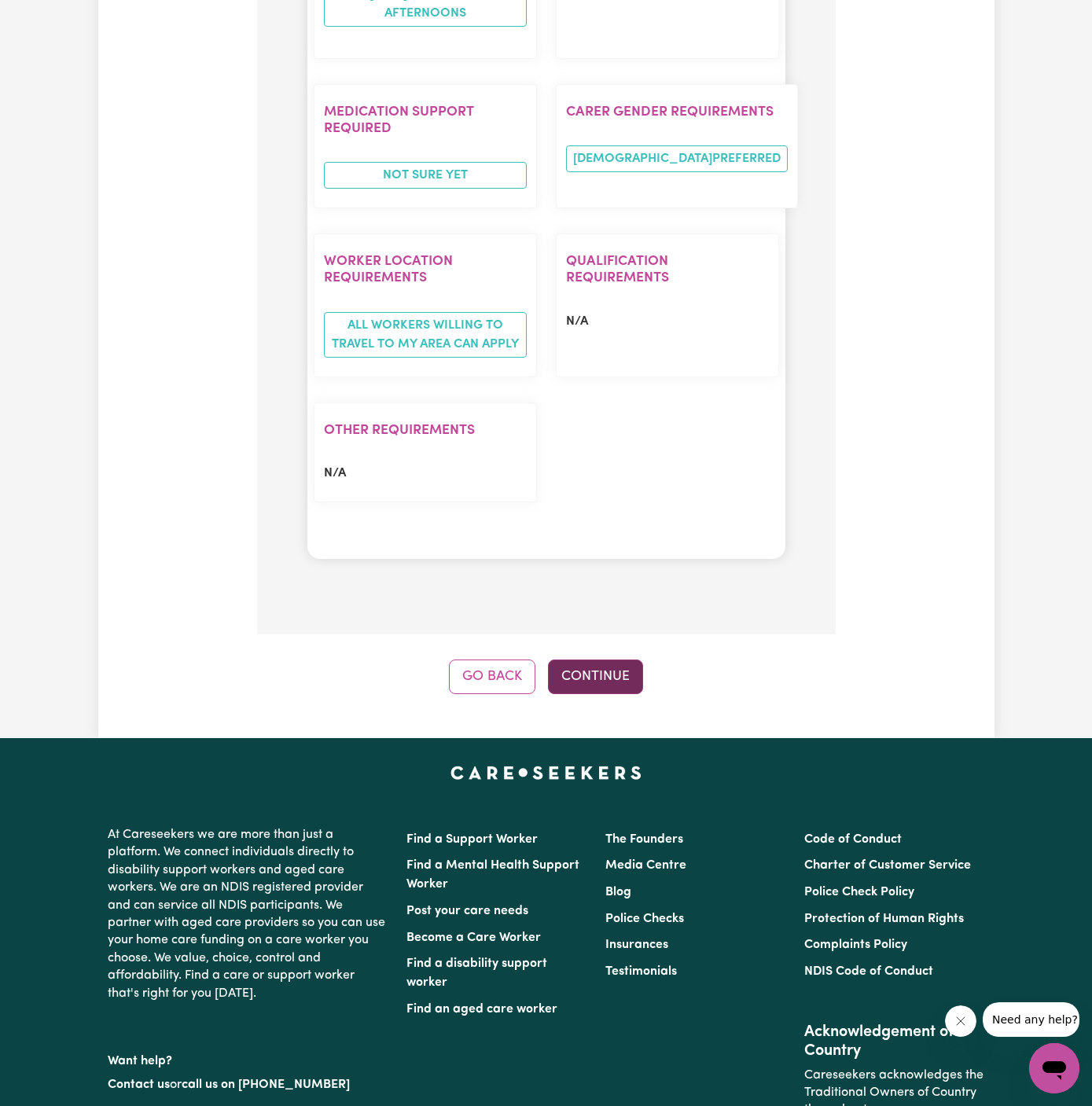
click at [592, 659] on button "Continue" at bounding box center [595, 677] width 95 height 35
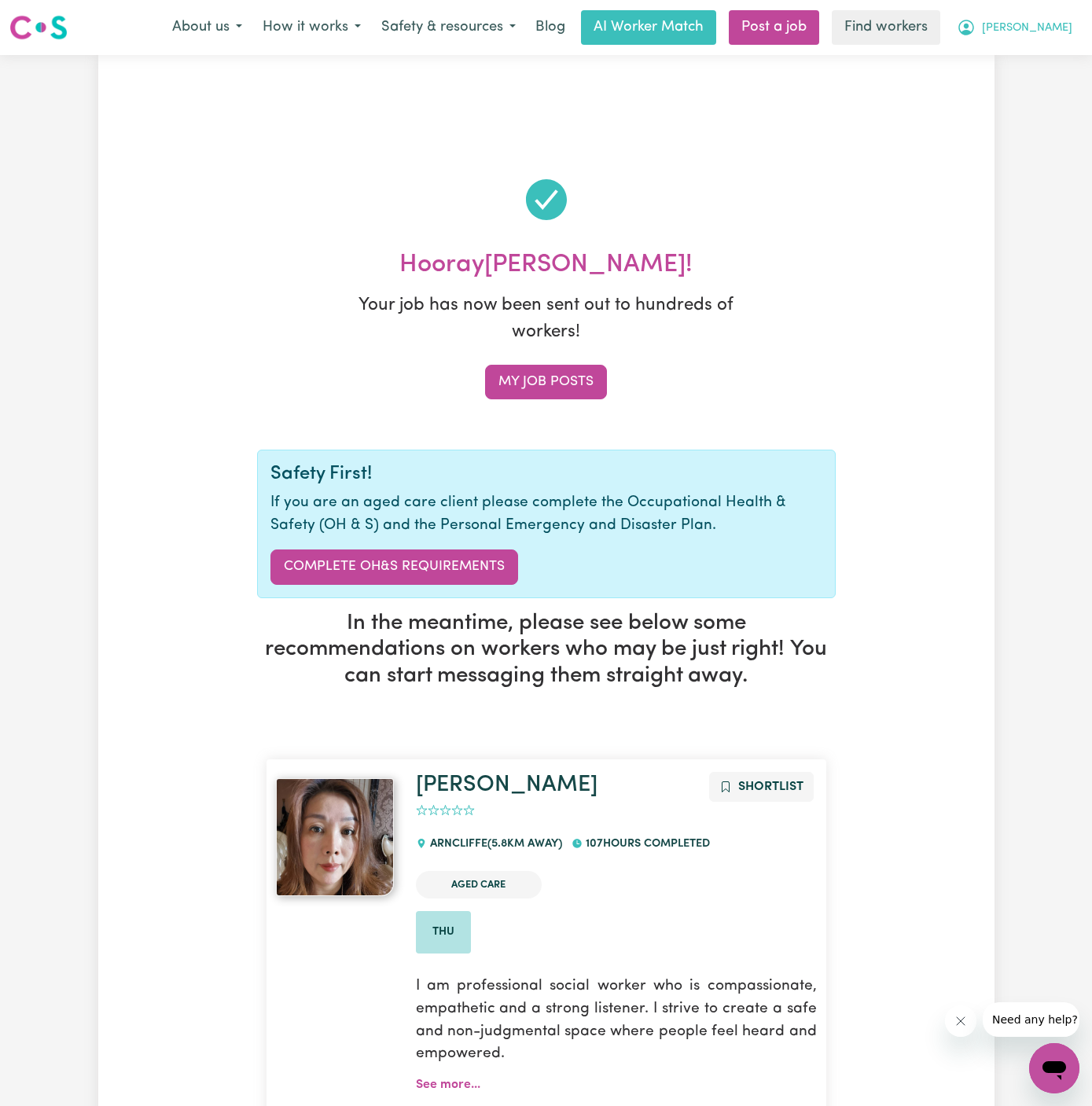
click at [1065, 25] on span "[PERSON_NAME]" at bounding box center [1028, 28] width 91 height 17
click at [1061, 59] on link "My Dashboard" at bounding box center [1019, 61] width 125 height 30
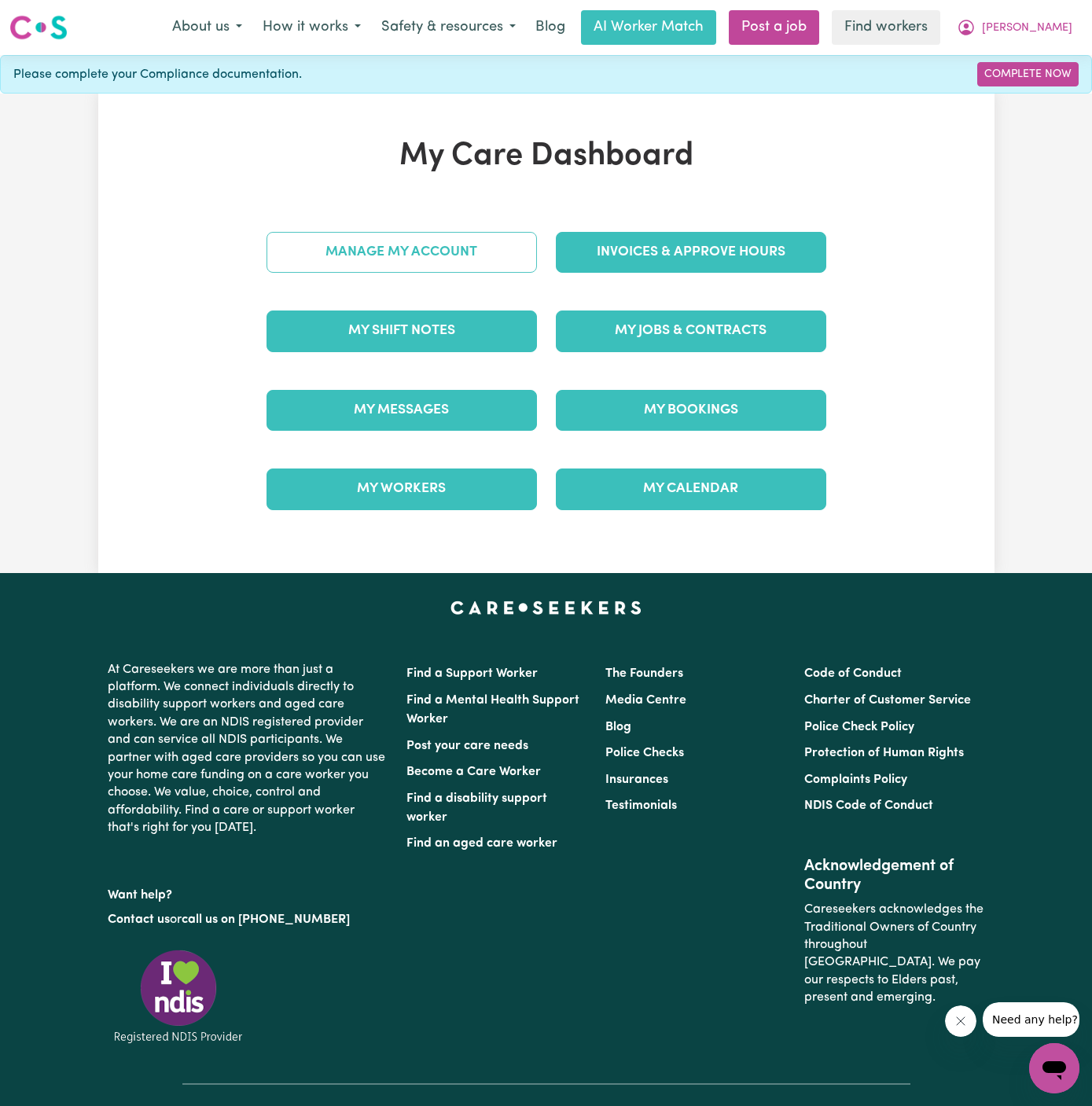
click at [493, 253] on link "Manage My Account" at bounding box center [402, 253] width 271 height 41
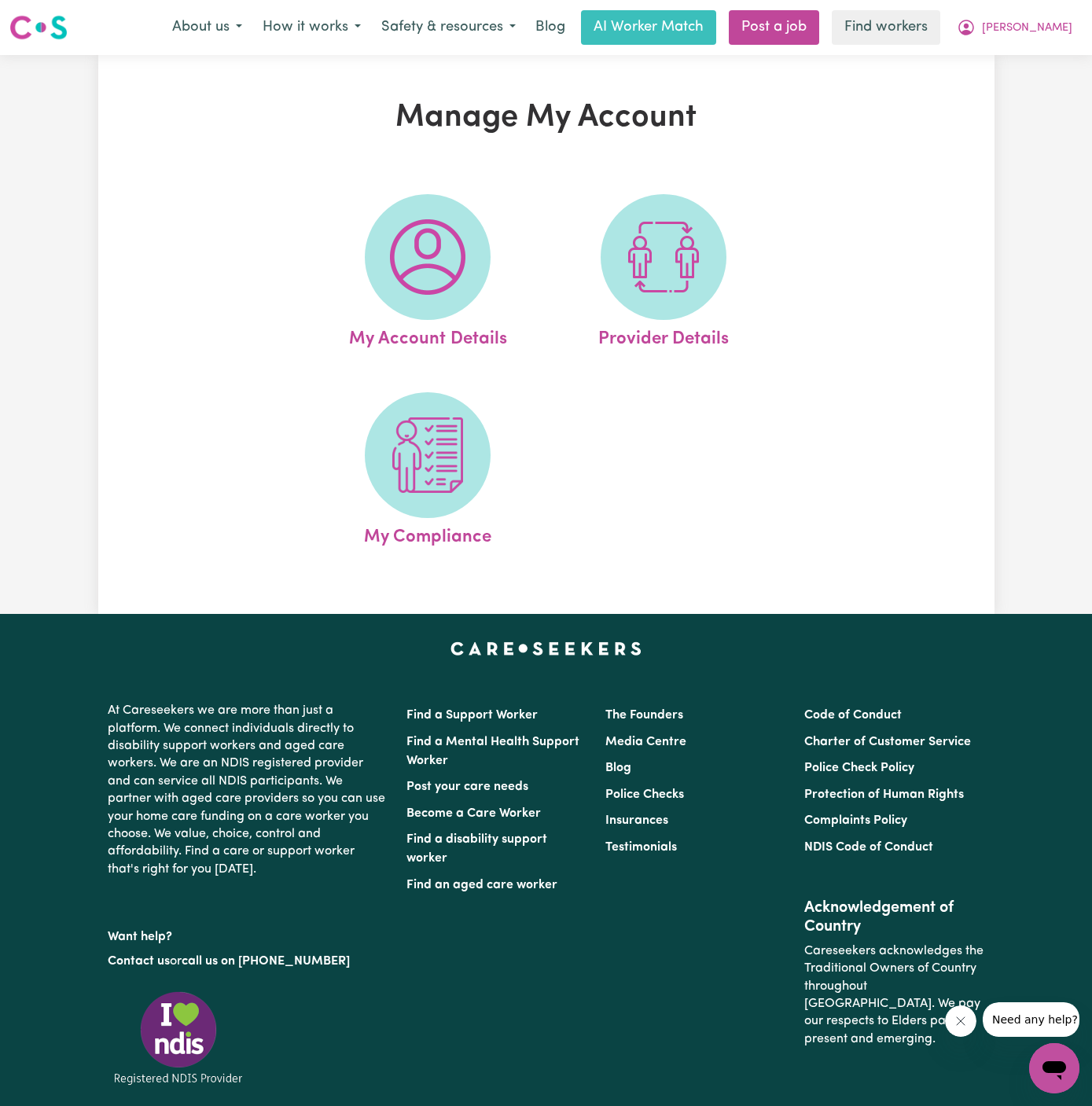
click at [493, 263] on link "My Account Details" at bounding box center [428, 273] width 226 height 158
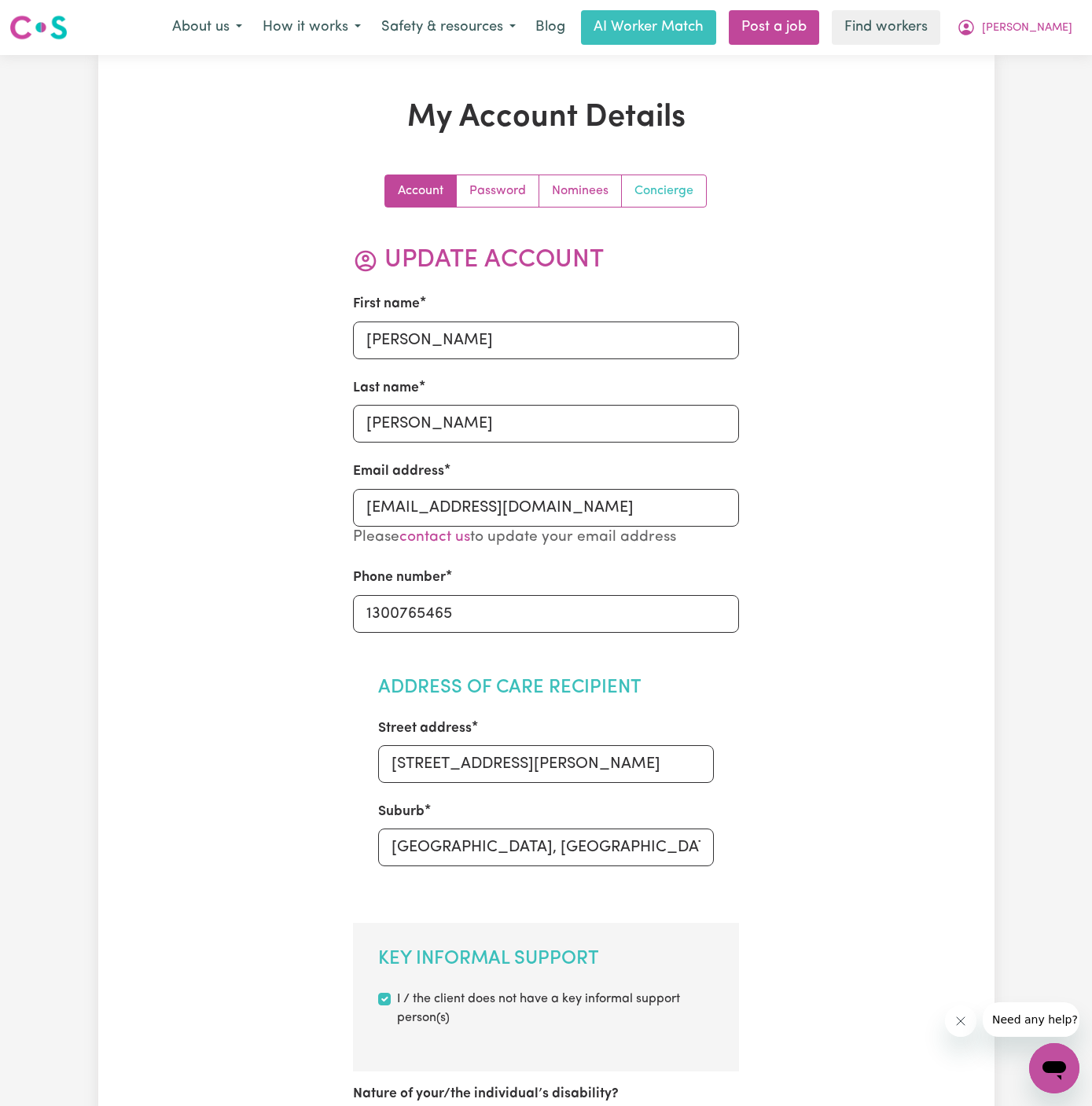
click at [695, 193] on link "Concierge" at bounding box center [664, 191] width 84 height 31
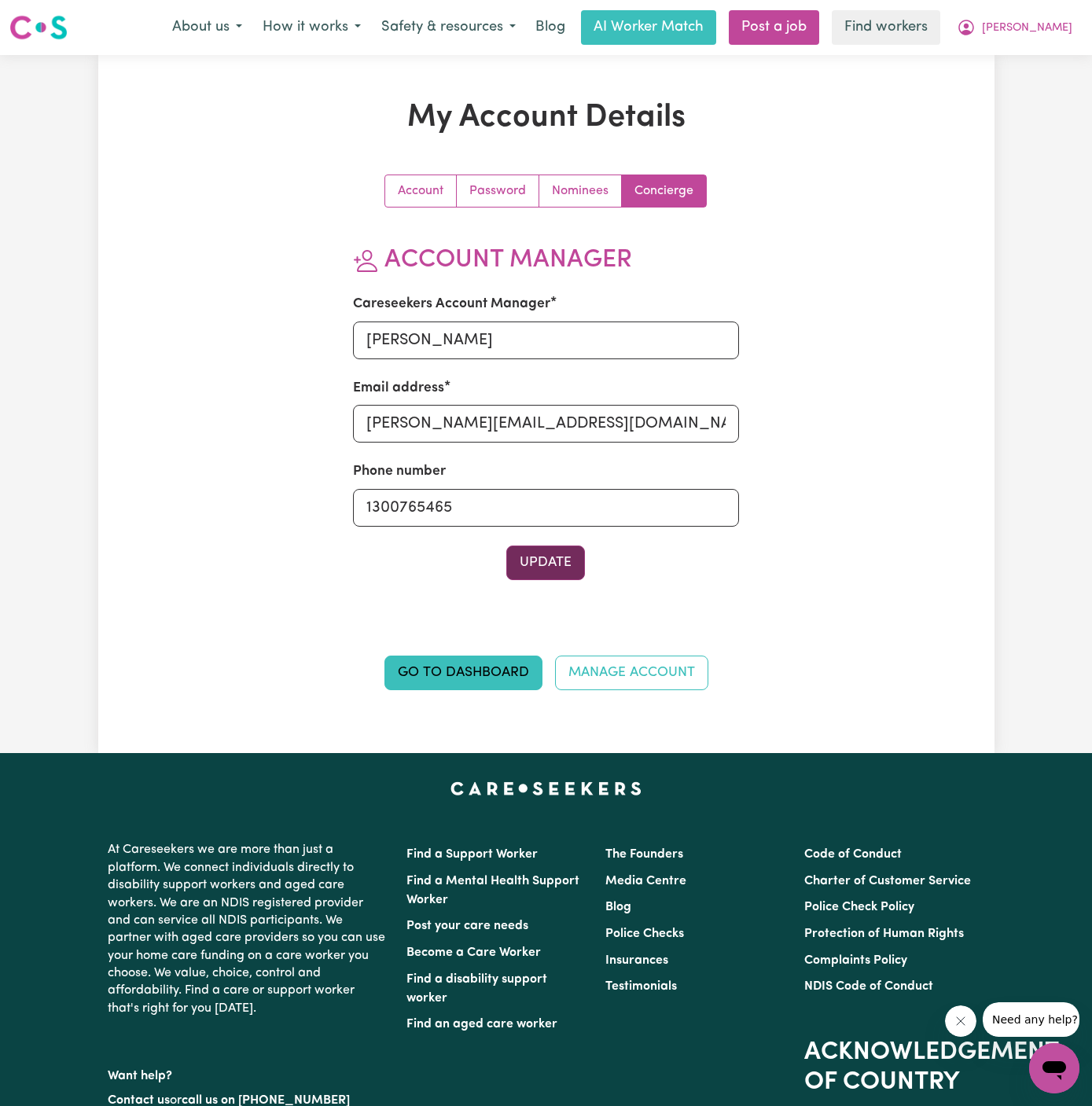
click at [568, 557] on button "Update" at bounding box center [545, 563] width 78 height 35
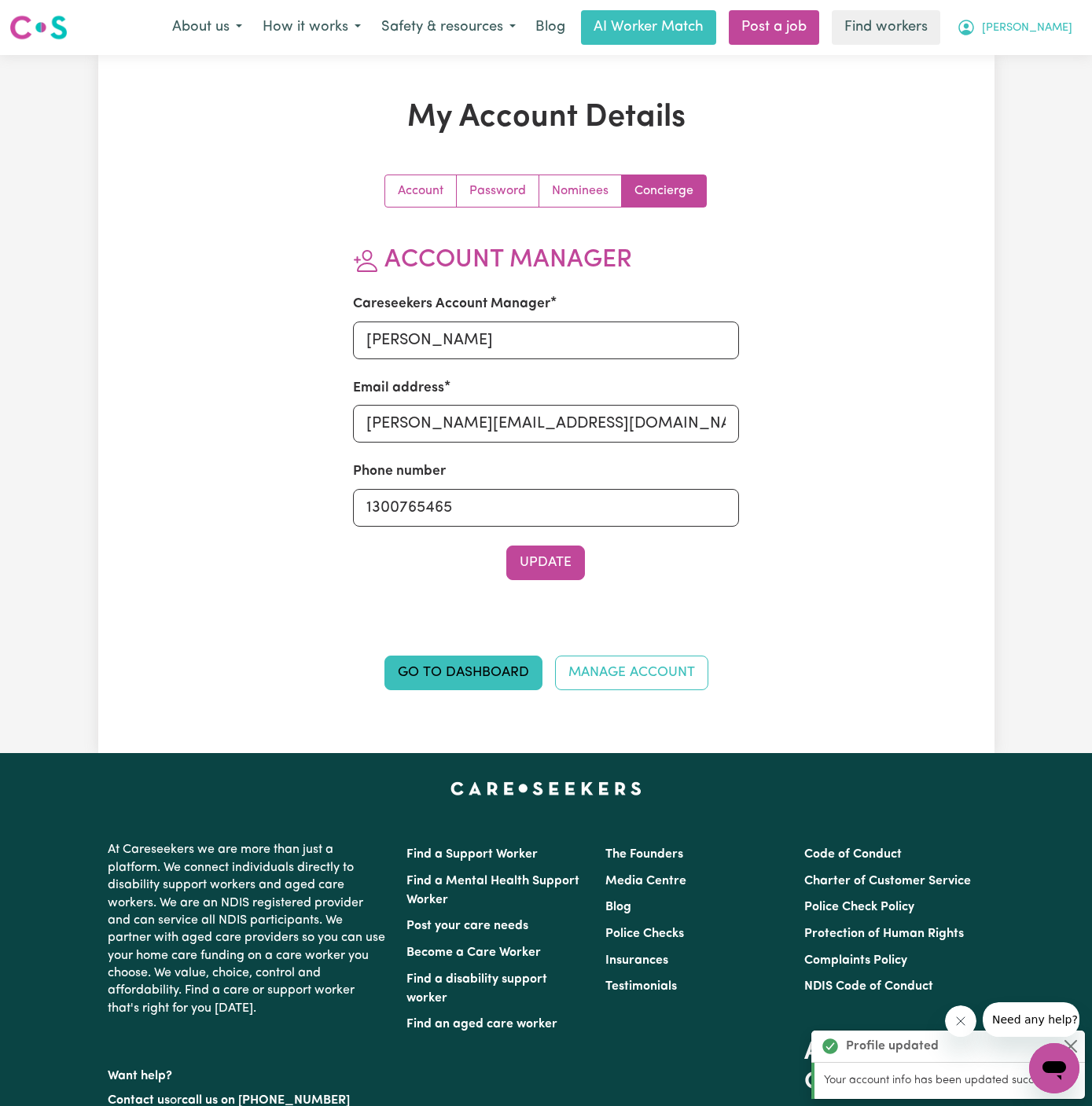
click at [1075, 22] on button "[PERSON_NAME]" at bounding box center [1014, 27] width 136 height 33
click at [1045, 59] on link "My Dashboard" at bounding box center [1019, 61] width 125 height 30
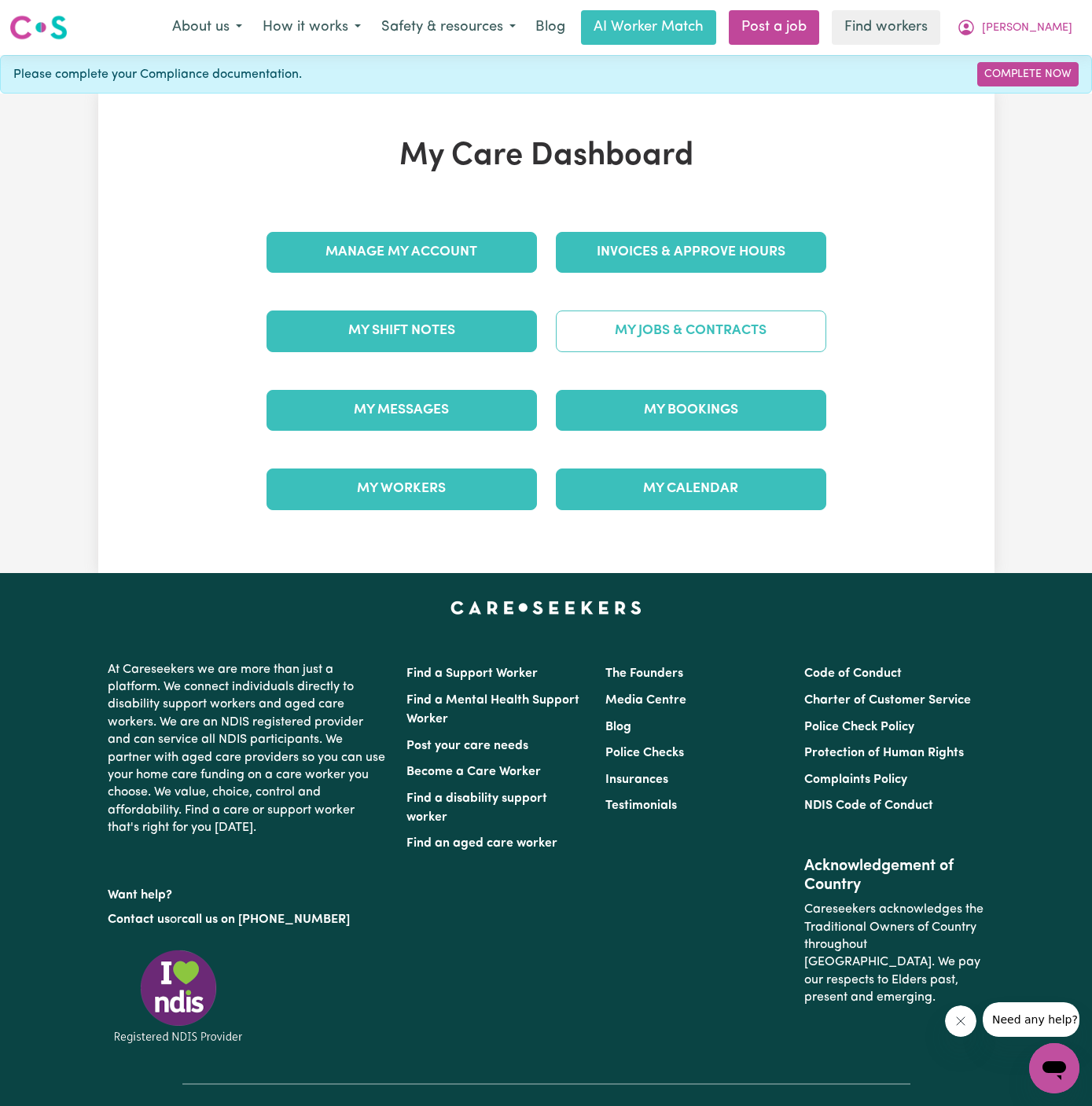
click at [736, 340] on link "My Jobs & Contracts" at bounding box center [691, 331] width 271 height 41
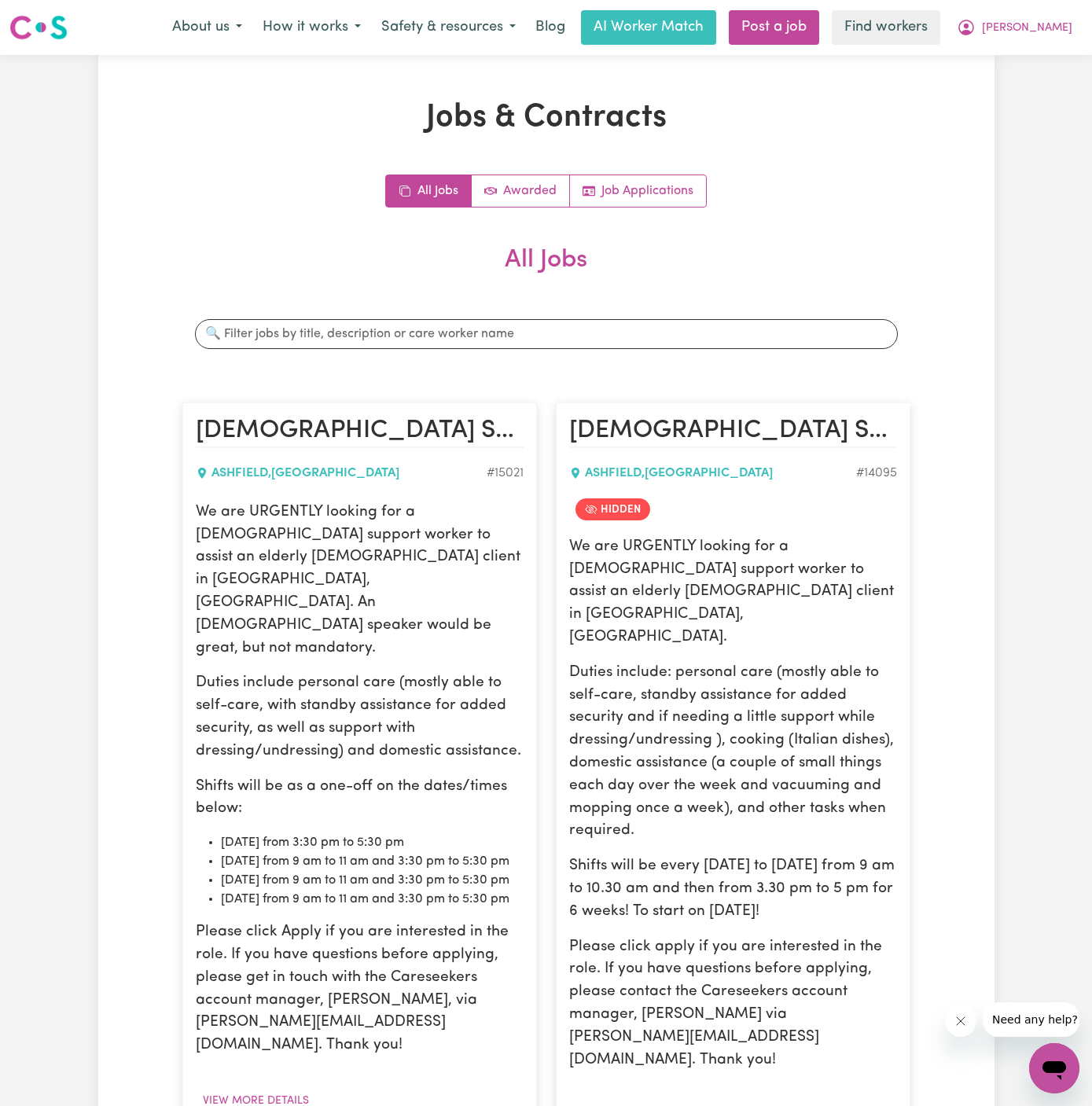
click at [214, 518] on p "We are URGENTLY looking for a [DEMOGRAPHIC_DATA] support worker to assist an el…" at bounding box center [359, 581] width 328 height 158
drag, startPoint x: 199, startPoint y: 508, endPoint x: 489, endPoint y: 882, distance: 473.3
click at [489, 882] on div "We are URGENTLY looking for a [DEMOGRAPHIC_DATA] support worker to assist an el…" at bounding box center [359, 779] width 328 height 555
copy div "We are URGENTLY looking for a [DEMOGRAPHIC_DATA] support worker to assist an el…"
click at [1074, 23] on button "[PERSON_NAME]" at bounding box center [1014, 27] width 136 height 33
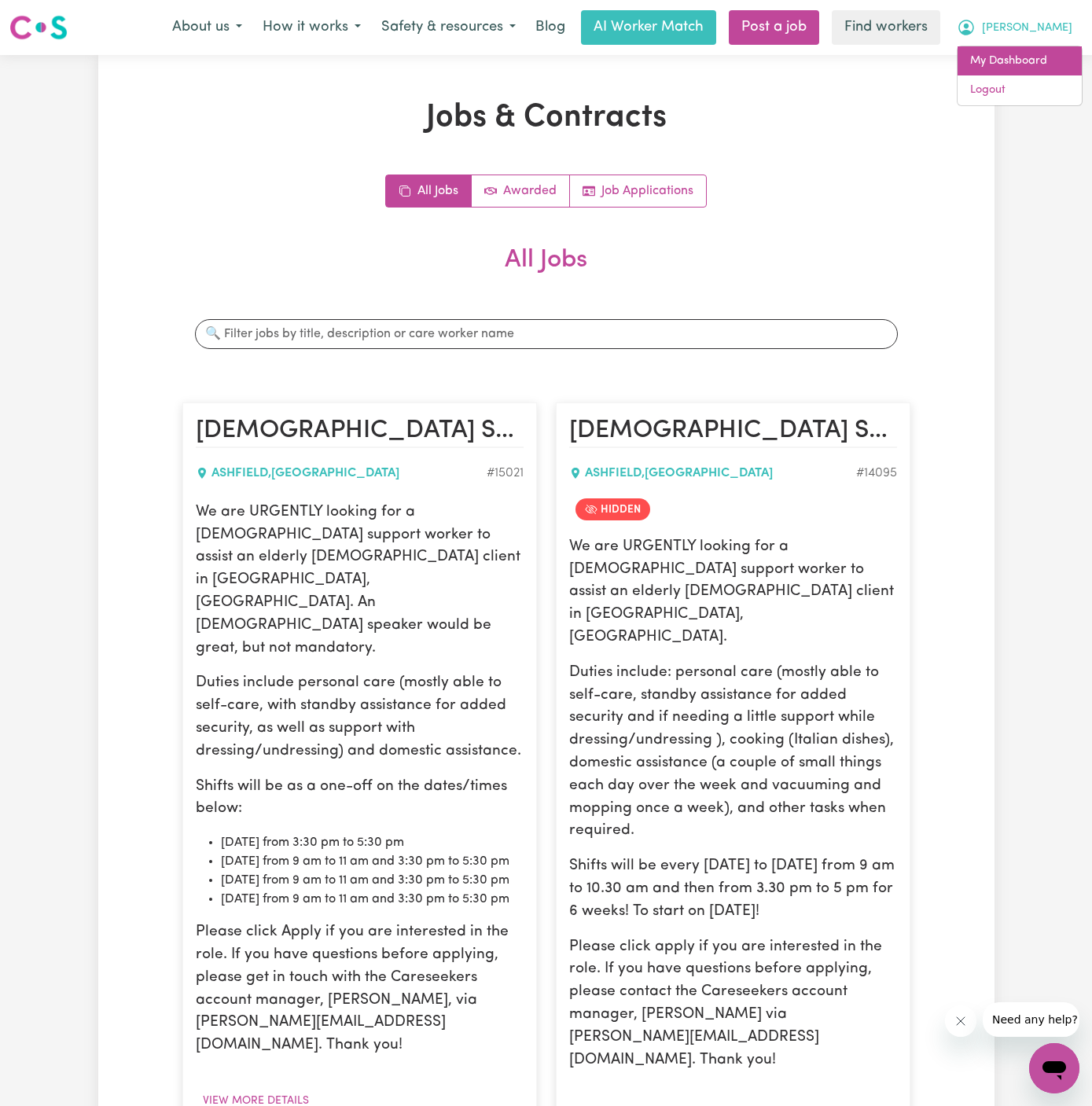
click at [1073, 52] on link "My Dashboard" at bounding box center [1019, 61] width 125 height 30
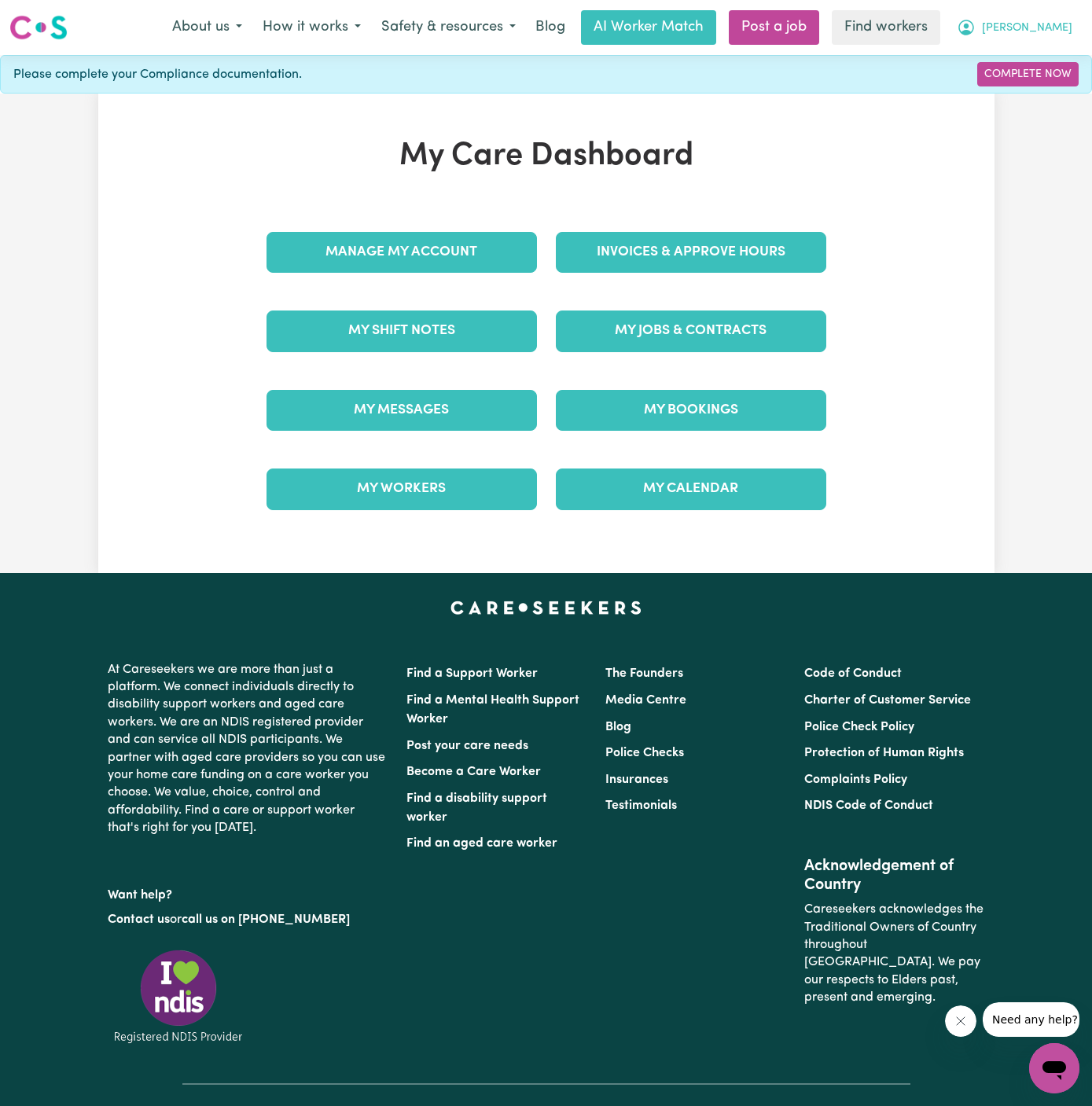
click at [1073, 26] on button "[PERSON_NAME]" at bounding box center [1014, 27] width 136 height 33
click at [1060, 88] on link "Logout" at bounding box center [1019, 90] width 125 height 30
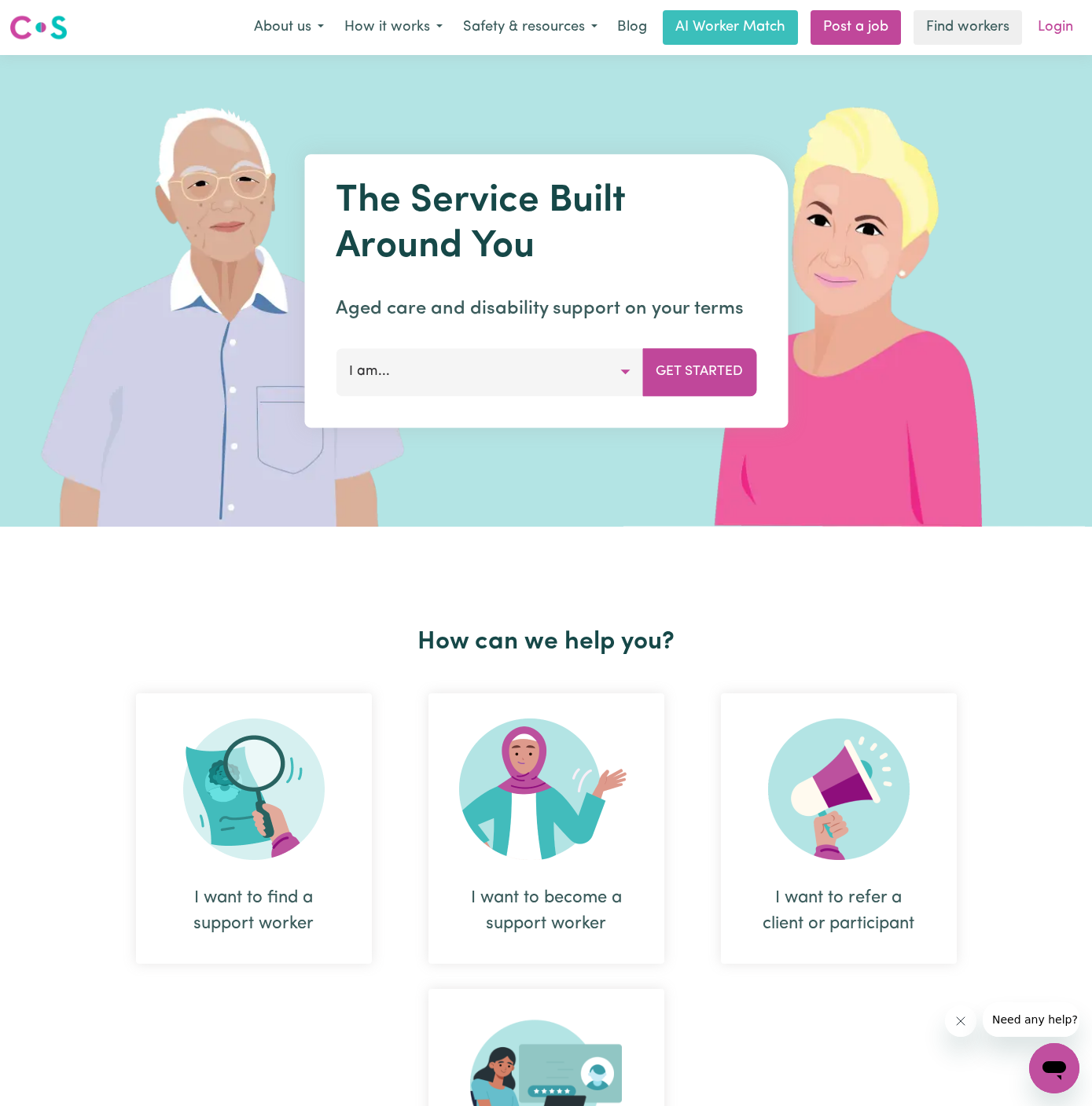
click at [1063, 38] on link "Login" at bounding box center [1056, 27] width 54 height 35
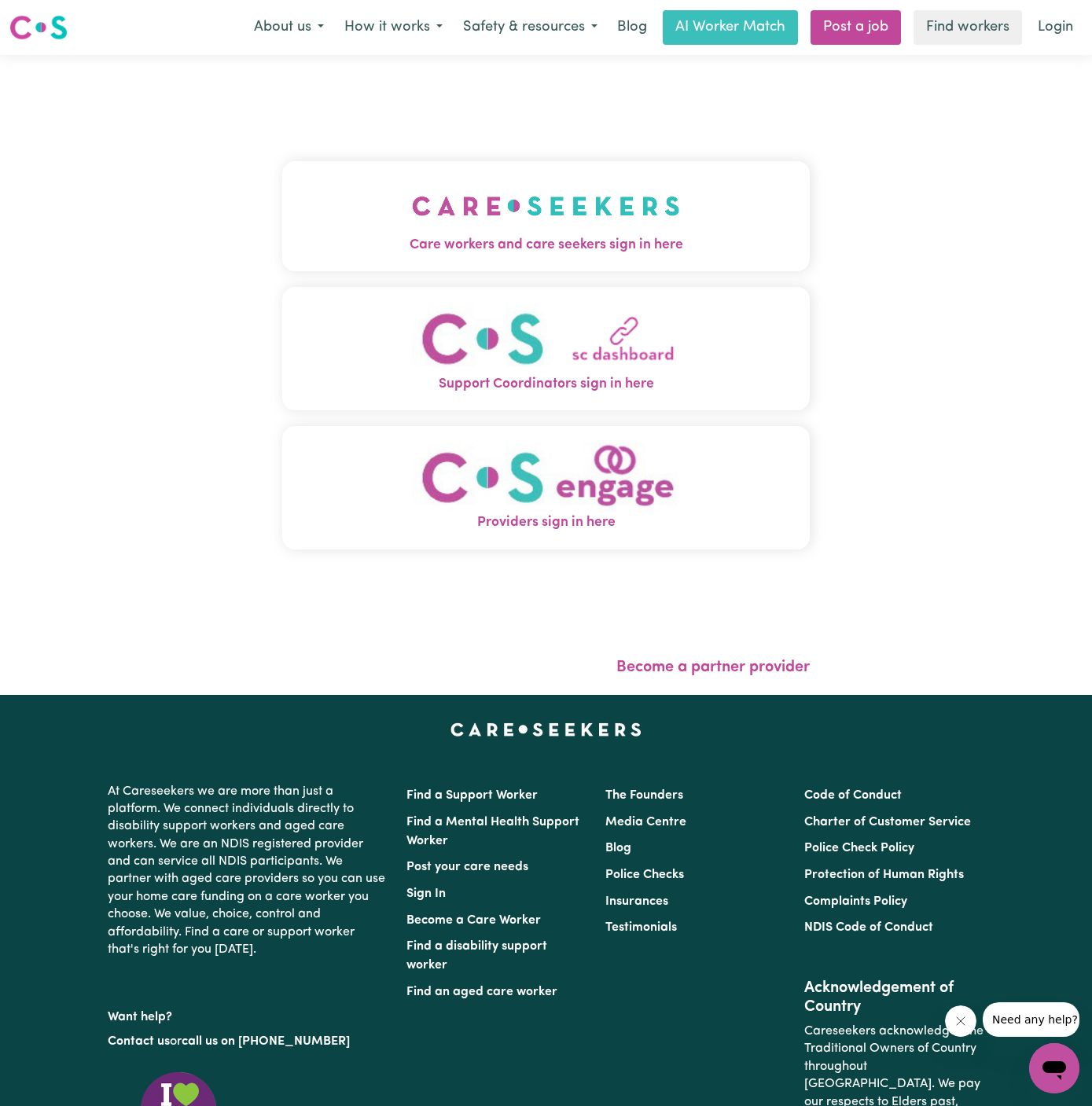
click at [580, 197] on img "Care workers and care seekers sign in here" at bounding box center [546, 206] width 268 height 58
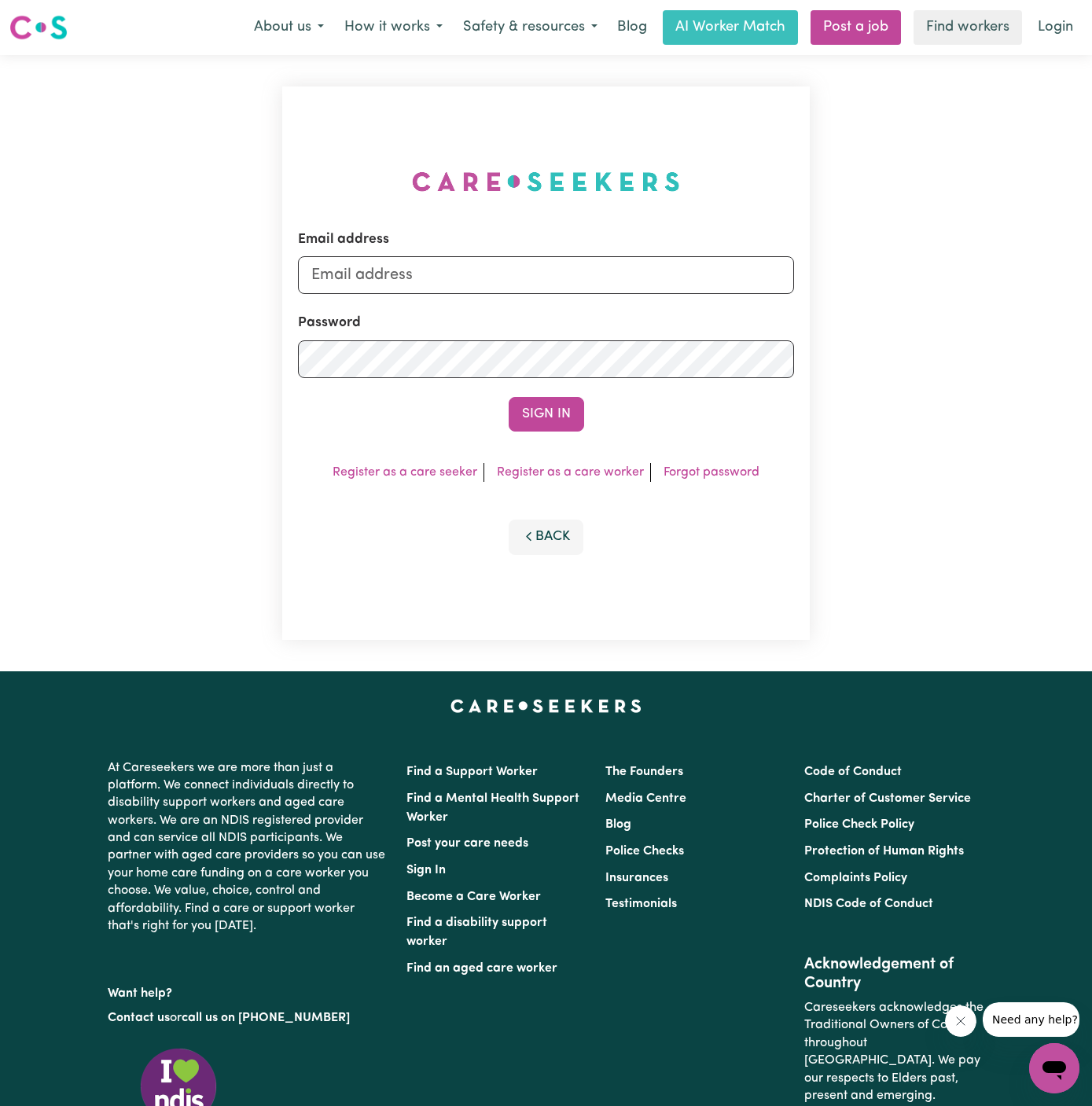
type input "[PERSON_NAME][EMAIL_ADDRESS][DOMAIN_NAME]"
click at [649, 282] on input "[PERSON_NAME][EMAIL_ADDRESS][DOMAIN_NAME]" at bounding box center [546, 276] width 496 height 38
click at [874, 34] on link "Post a job" at bounding box center [856, 27] width 91 height 35
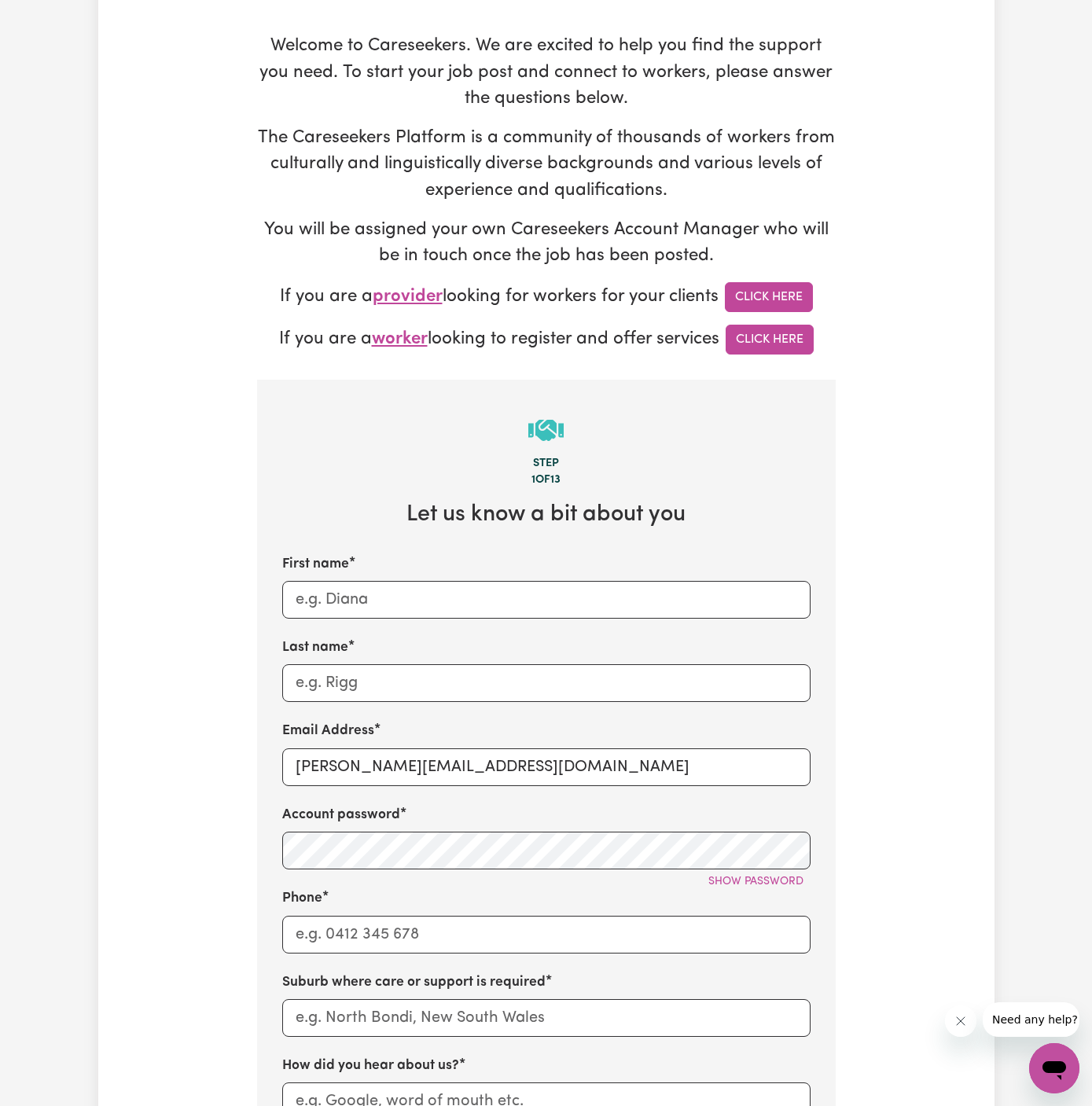
scroll to position [475, 0]
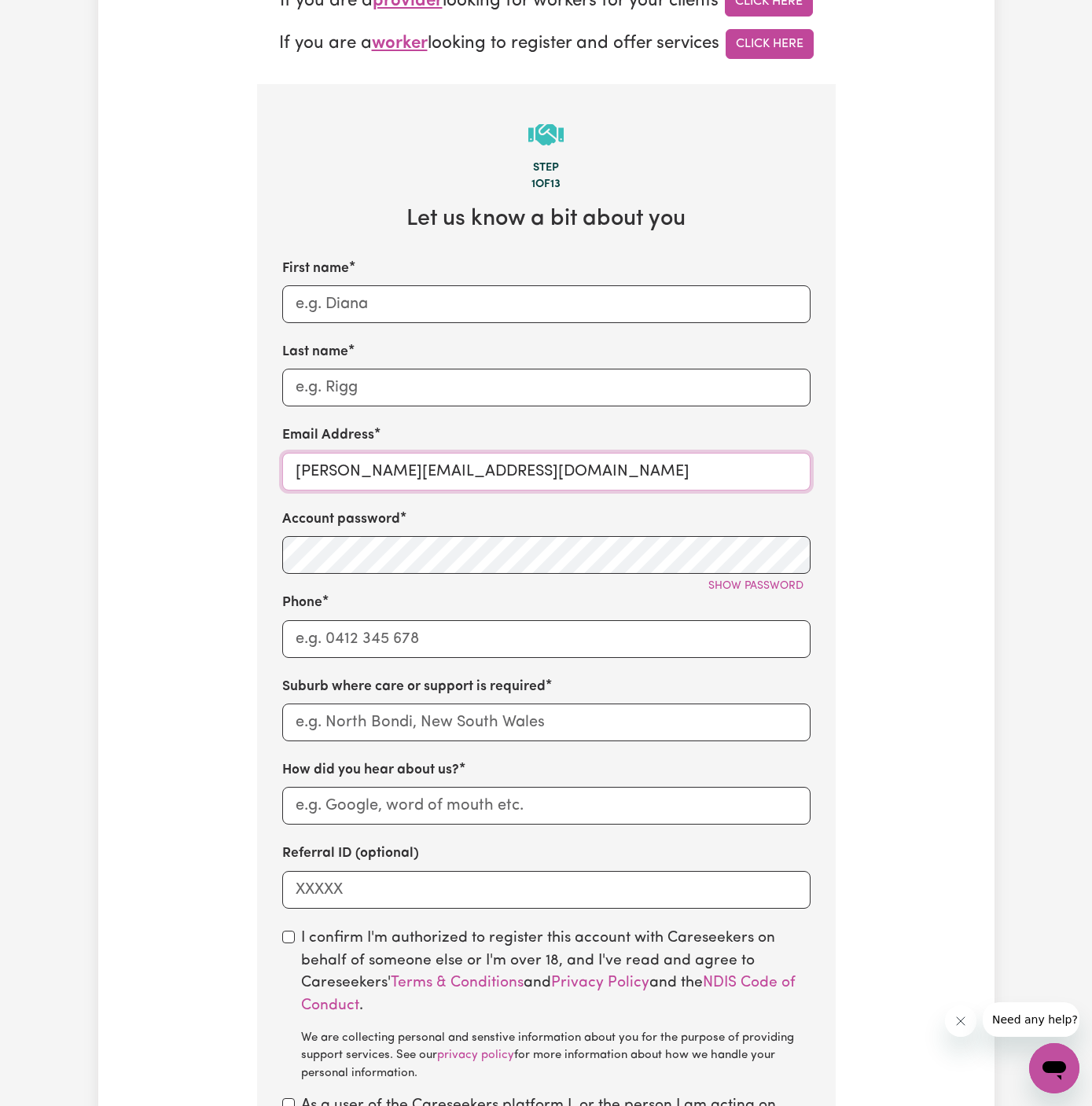
drag, startPoint x: 332, startPoint y: 477, endPoint x: 626, endPoint y: 489, distance: 294.2
click at [626, 489] on div "First name Last name Email Address [PERSON_NAME][EMAIL_ADDRESS][DOMAIN_NAME] Ac…" at bounding box center [546, 584] width 528 height 650
click at [483, 470] on input "[PERSON_NAME][EMAIL_ADDRESS][DOMAIN_NAME]" at bounding box center [546, 472] width 528 height 38
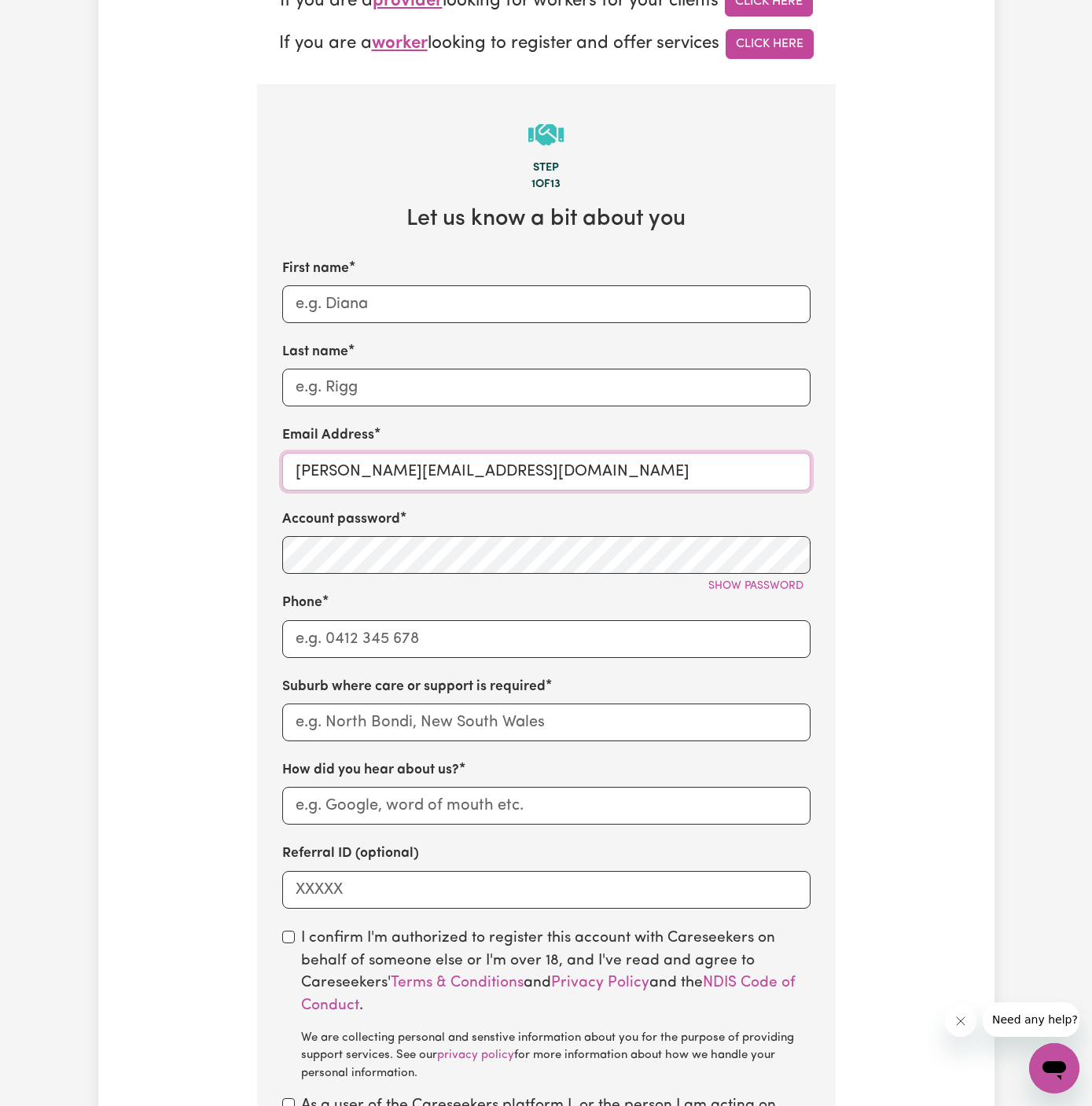
paste input "NicholeALC"
paste input "[PERSON_NAME]"
type input "NicholeALC@careseekers.com.auNichole"
click at [531, 312] on input "First name" at bounding box center [546, 305] width 528 height 38
paste input "[PERSON_NAME]"
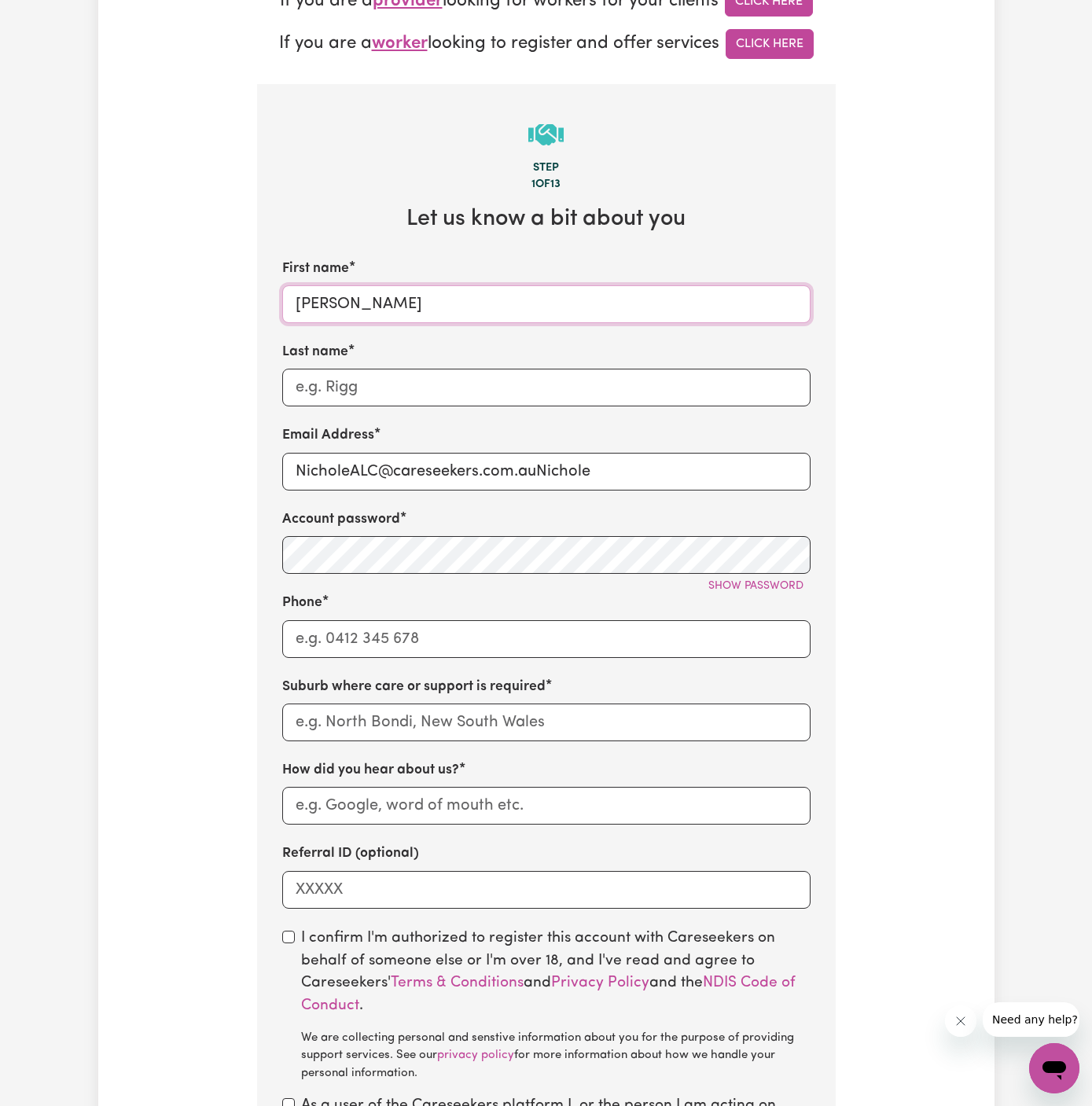
type input "[PERSON_NAME]"
click at [406, 391] on input "Last name" at bounding box center [546, 388] width 528 height 38
paste input "Astute Living Care"
type input "Astute Living Care"
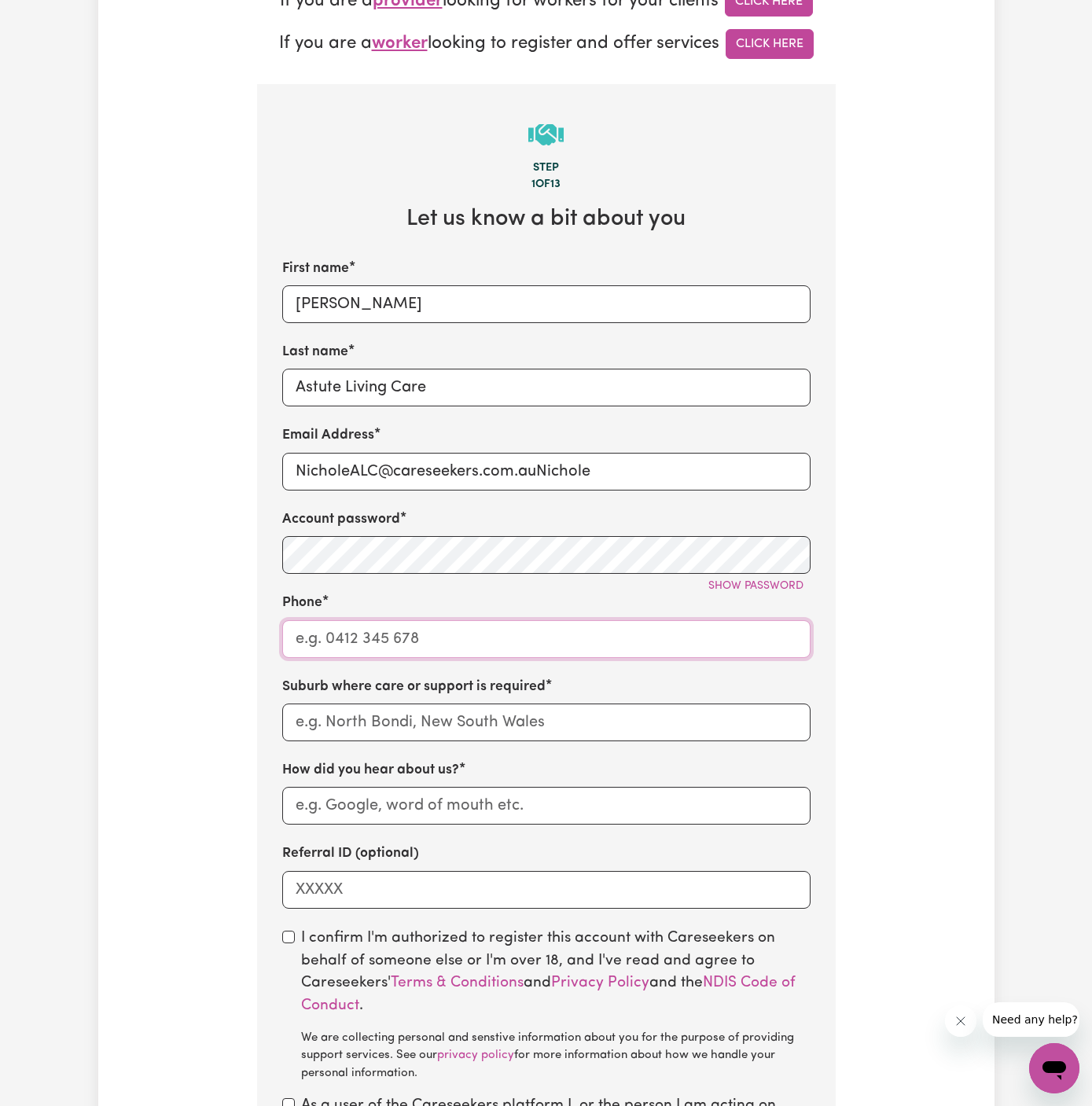
click at [415, 625] on input "Phone" at bounding box center [546, 640] width 528 height 38
type input "1300765465"
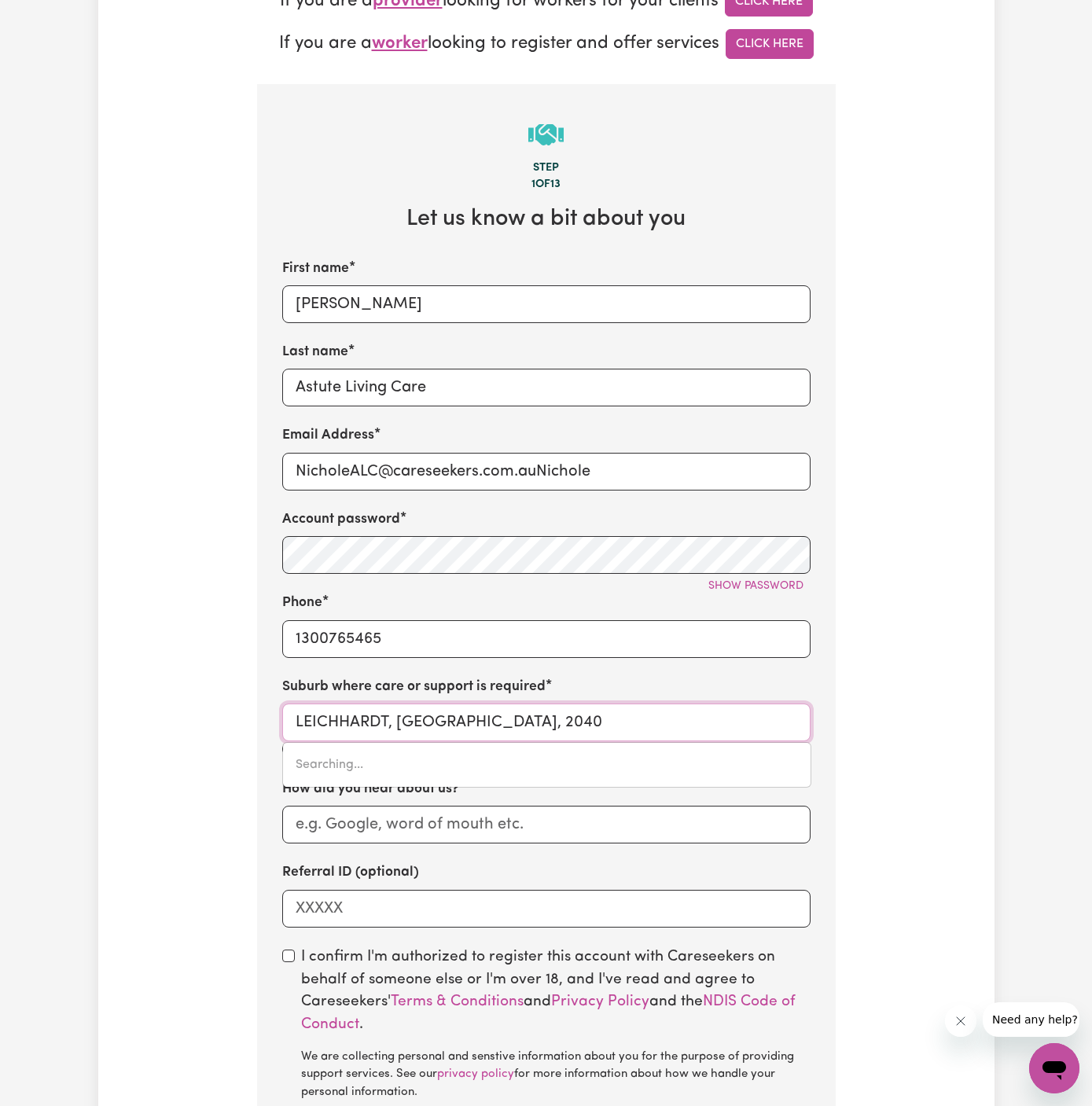
click at [494, 715] on input "LEICHHARDT, [GEOGRAPHIC_DATA], 2040" at bounding box center [546, 723] width 528 height 38
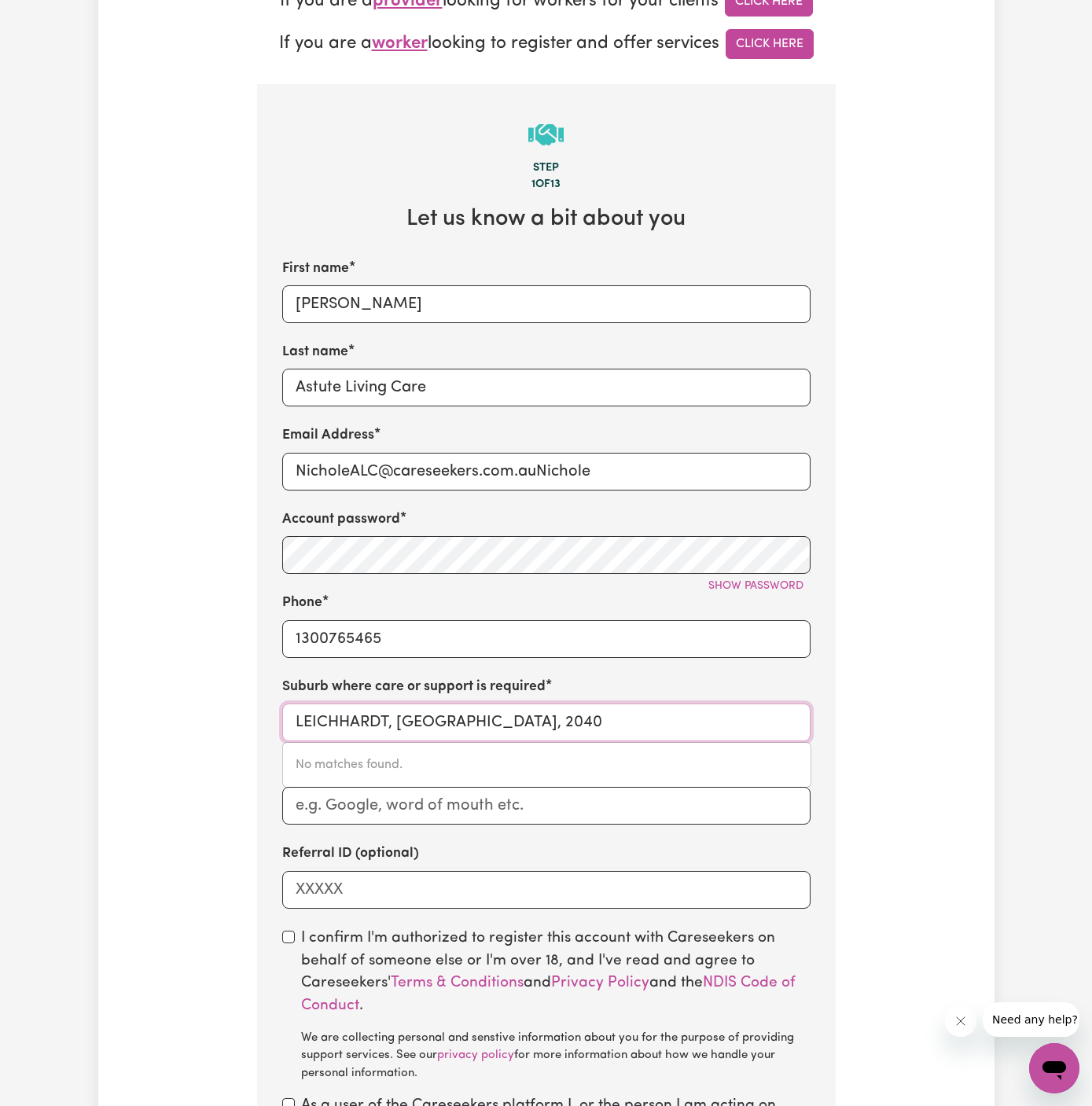
click at [380, 721] on input "LEICHHARDT, [GEOGRAPHIC_DATA], 2040" at bounding box center [546, 723] width 528 height 38
paste input "[GEOGRAPHIC_DATA],"
click at [296, 723] on input "[GEOGRAPHIC_DATA]," at bounding box center [546, 723] width 528 height 38
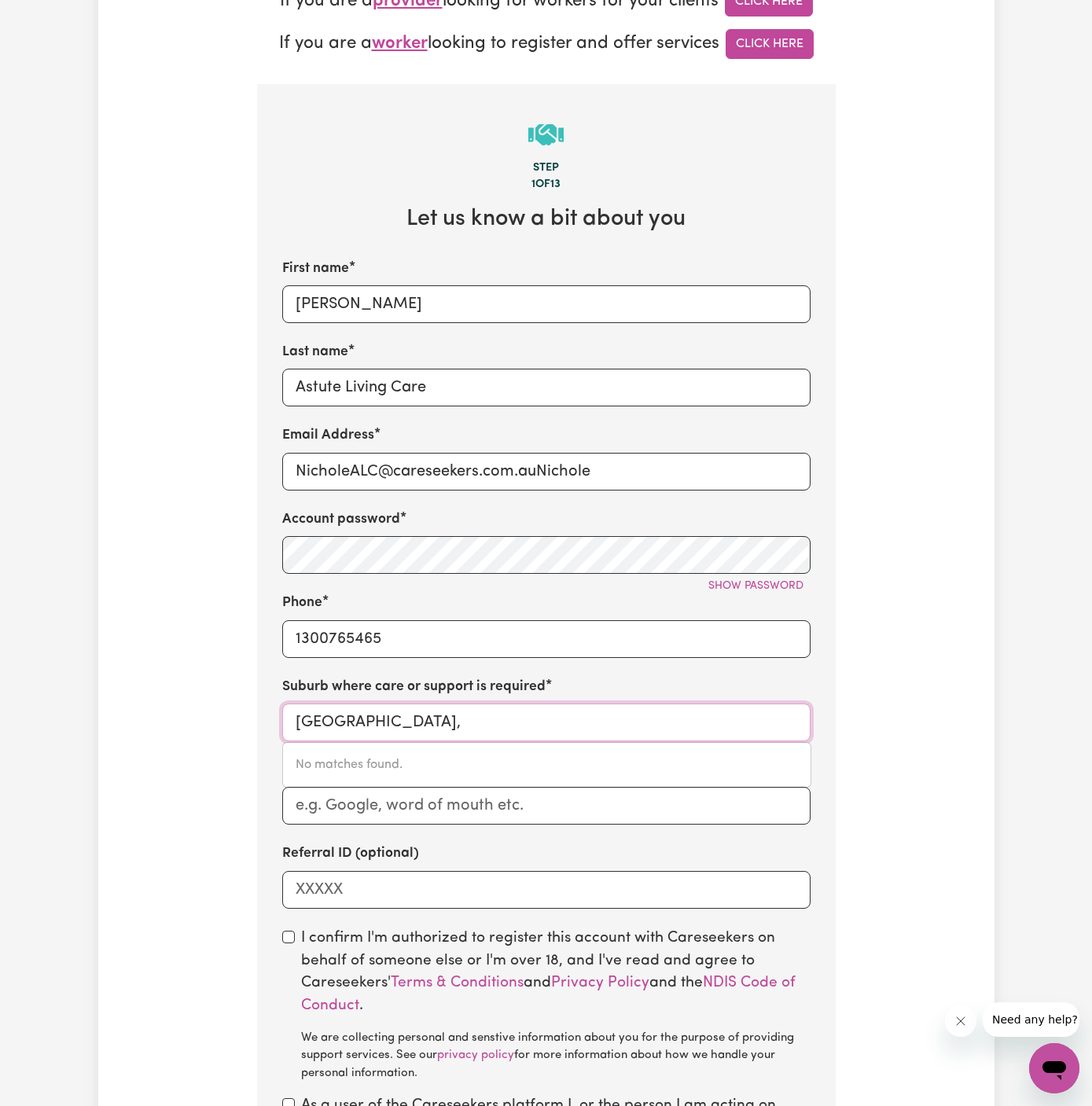
click at [426, 721] on input "[GEOGRAPHIC_DATA]," at bounding box center [546, 723] width 528 height 38
type input "[GEOGRAPHIC_DATA]"
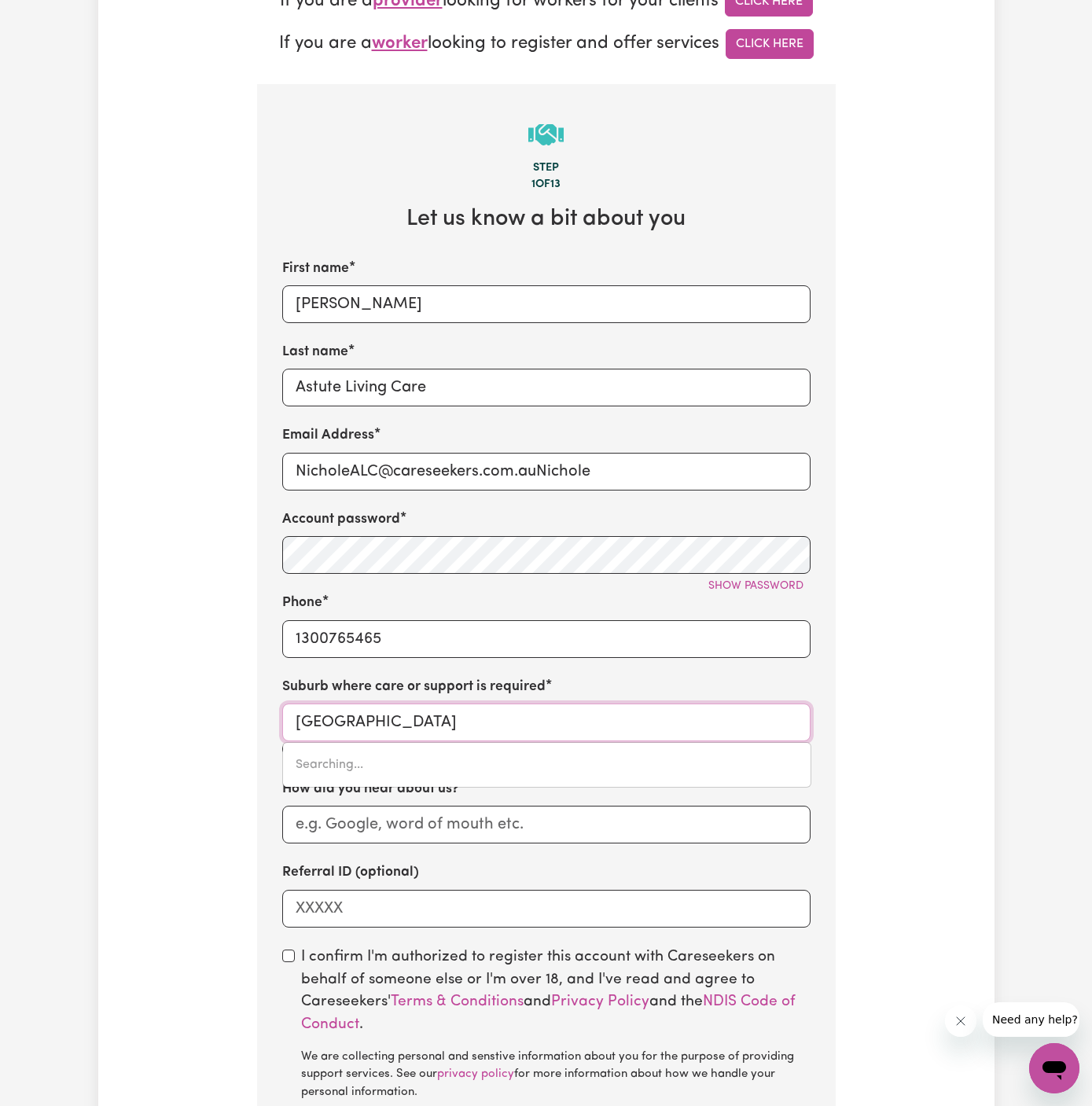
type input "[GEOGRAPHIC_DATA], [GEOGRAPHIC_DATA], 2763"
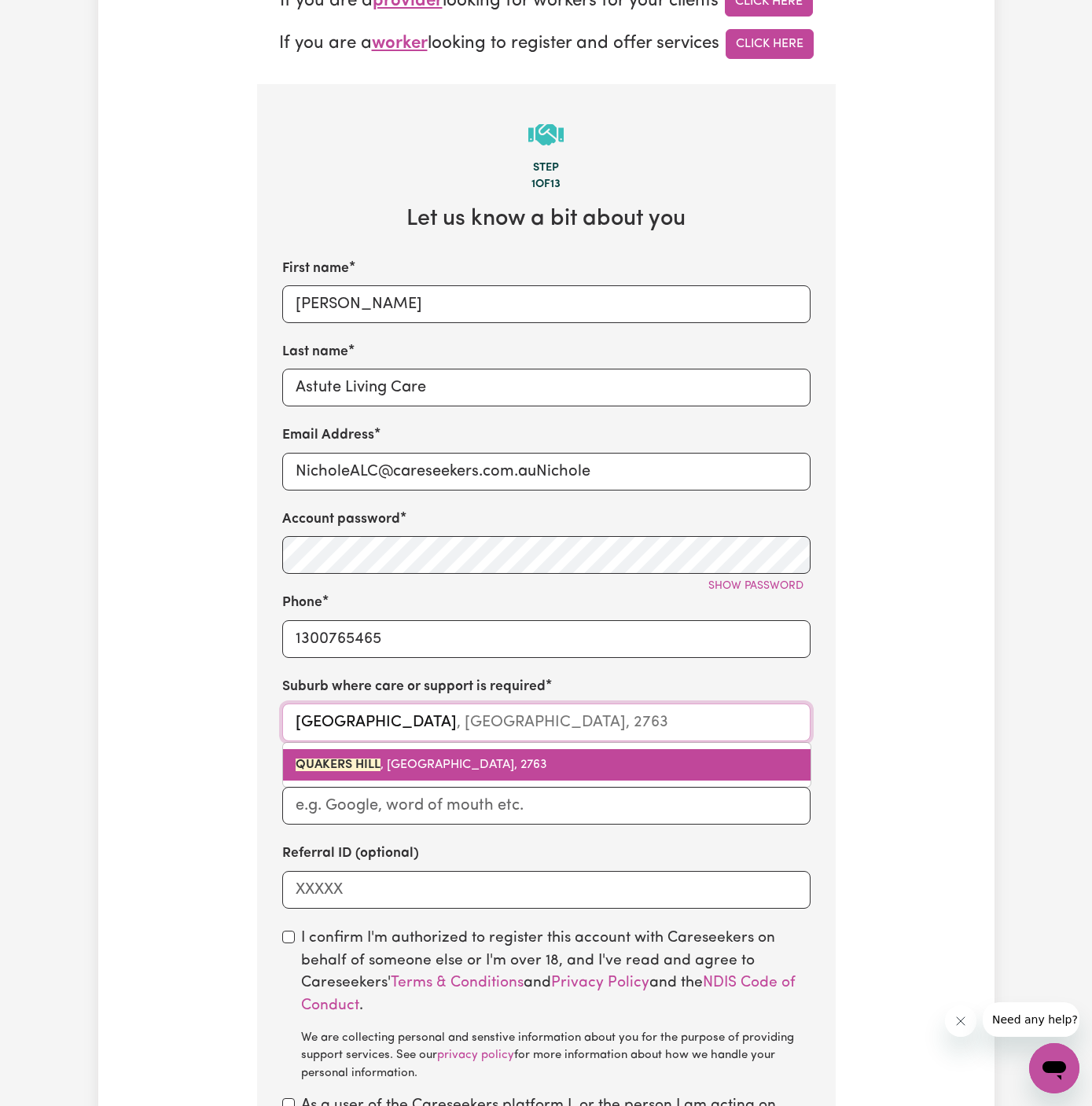
click at [522, 758] on link "[GEOGRAPHIC_DATA] , [GEOGRAPHIC_DATA], 2763" at bounding box center [546, 765] width 527 height 31
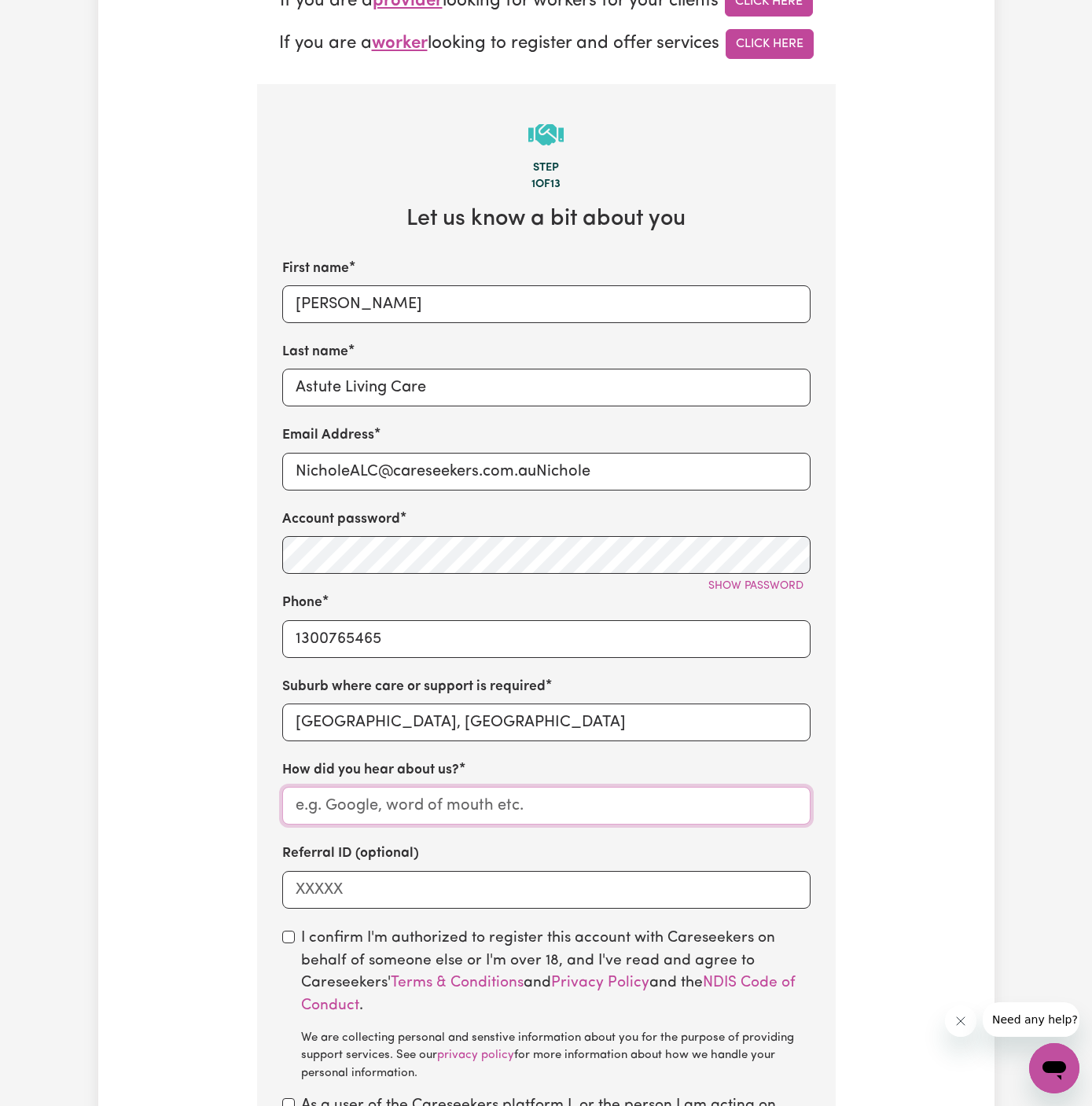
click at [489, 815] on input "How did you hear about us?" at bounding box center [546, 806] width 528 height 38
click at [439, 801] on input "How did you hear about us?" at bounding box center [546, 806] width 528 height 38
paste input "Astute Living Care"
type input "Astute Living Care"
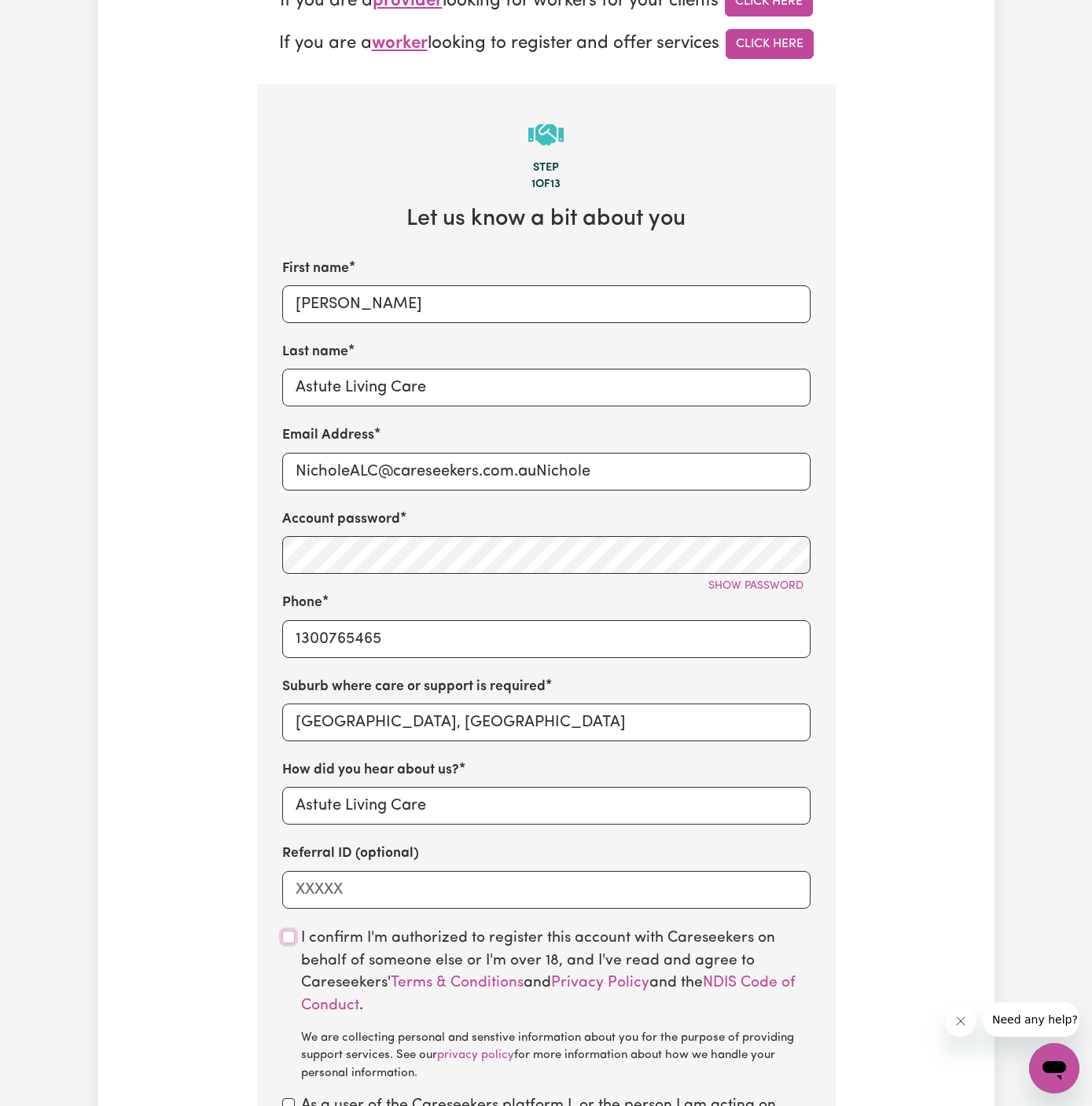
click at [286, 936] on input "checkbox" at bounding box center [288, 937] width 12 height 12
checkbox input "true"
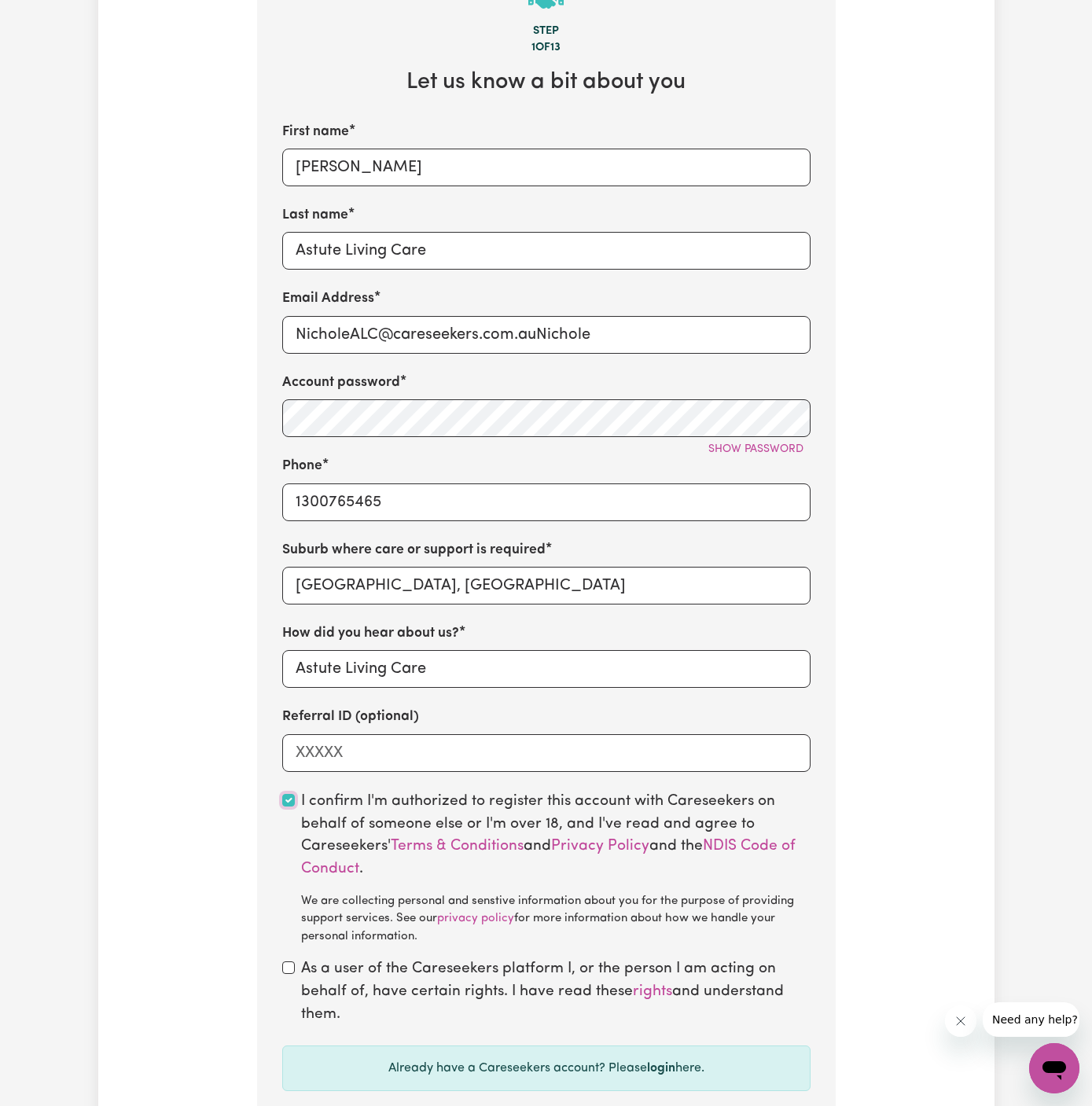
scroll to position [635, 0]
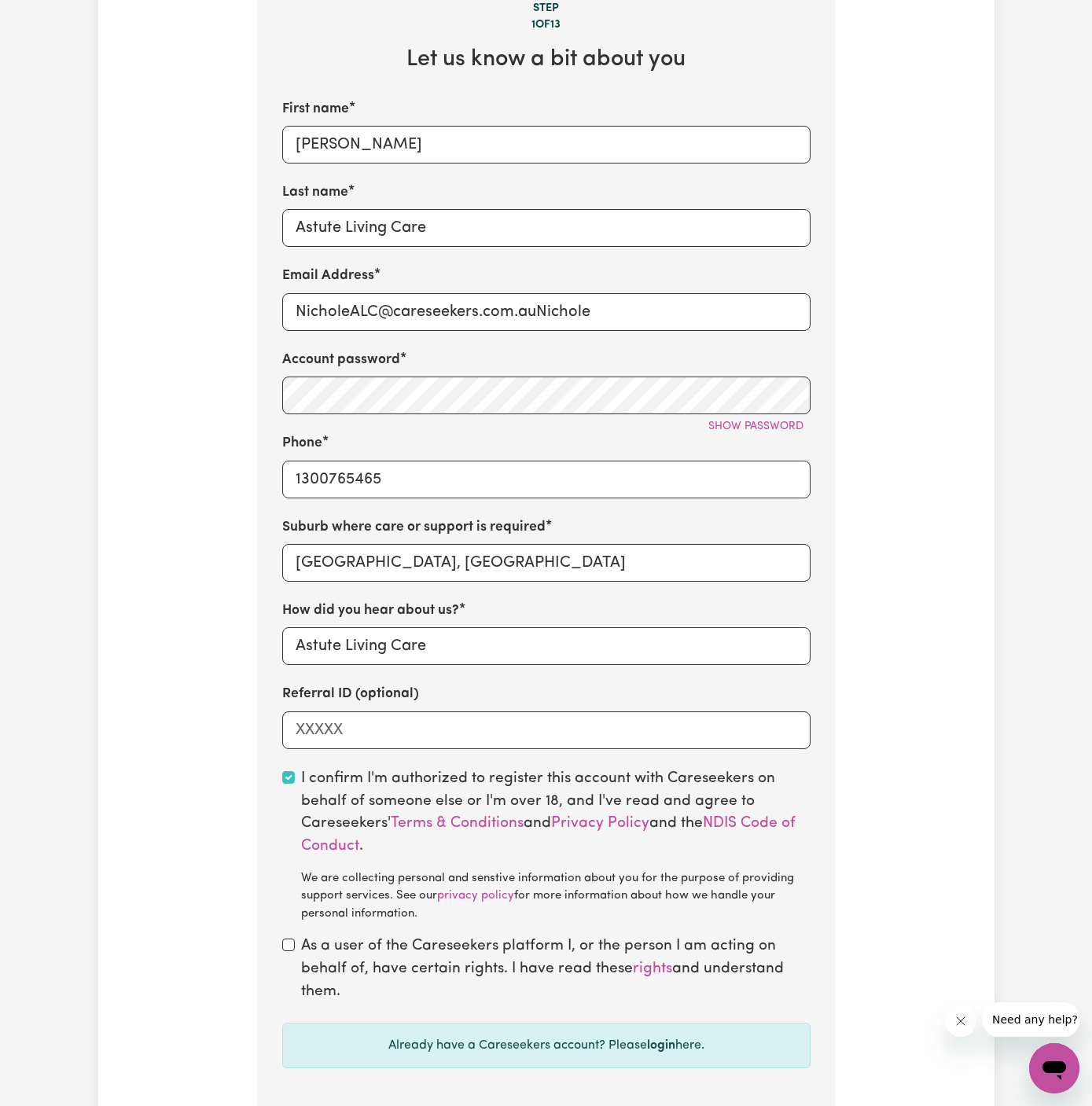
click at [290, 952] on div "As a user of the Careseekers platform I, or the person I am acting on behalf of…" at bounding box center [546, 970] width 528 height 68
click at [289, 948] on input "checkbox" at bounding box center [288, 944] width 12 height 12
checkbox input "true"
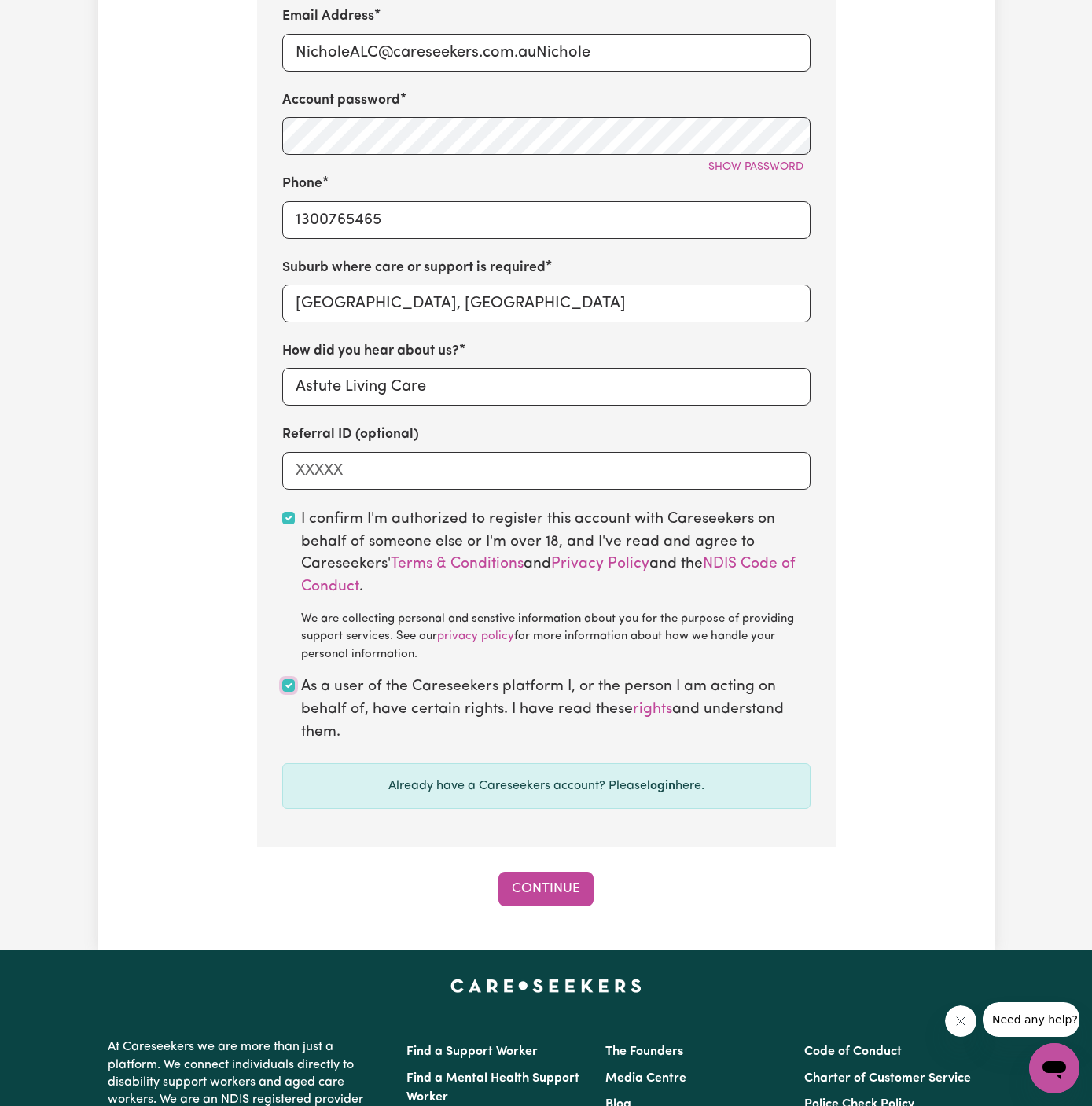
scroll to position [906, 0]
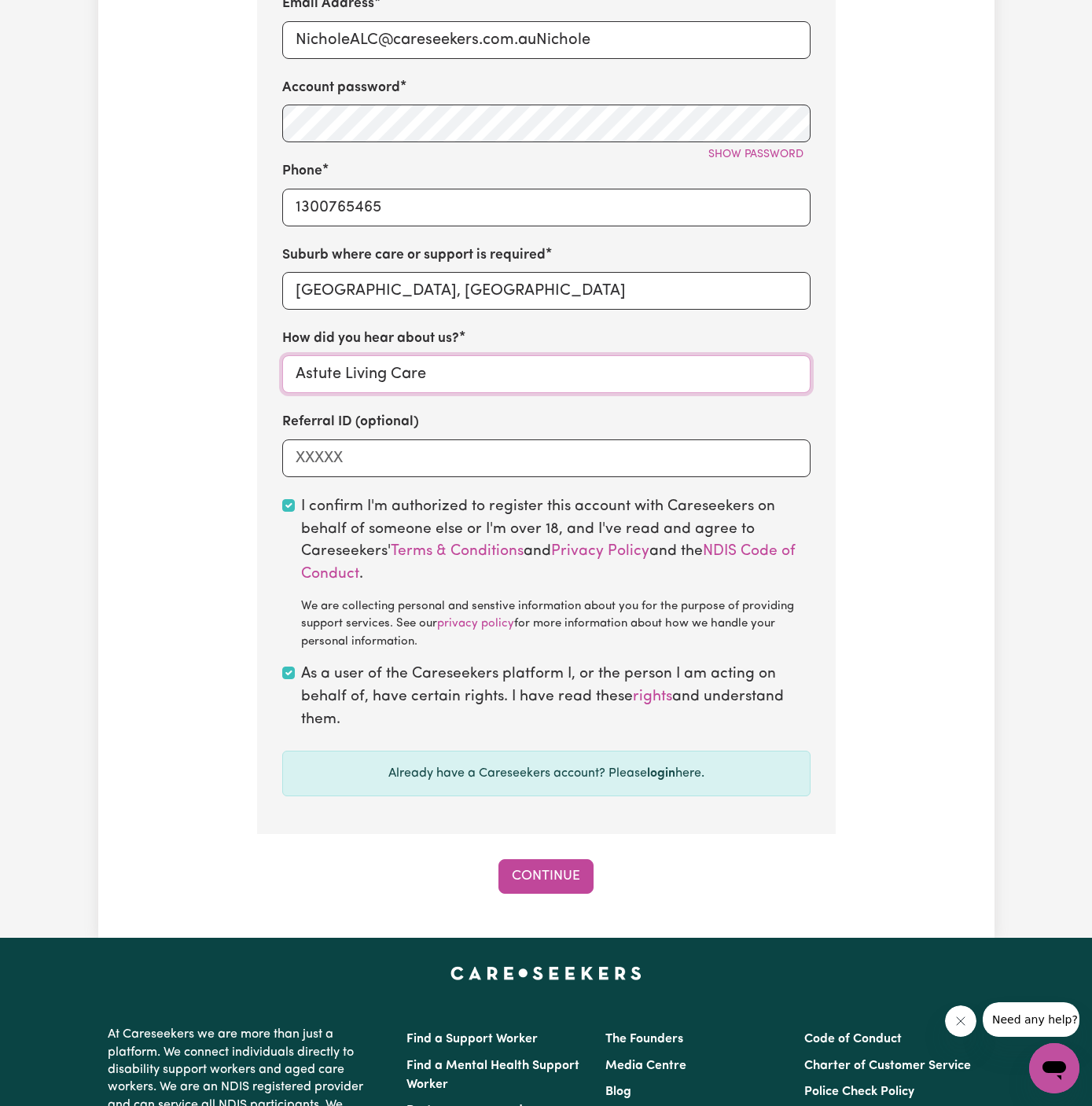
click at [300, 374] on input "Astute Living Care" at bounding box center [546, 375] width 528 height 38
type input "Astute Living Care"
click at [551, 875] on button "Continue" at bounding box center [546, 877] width 95 height 35
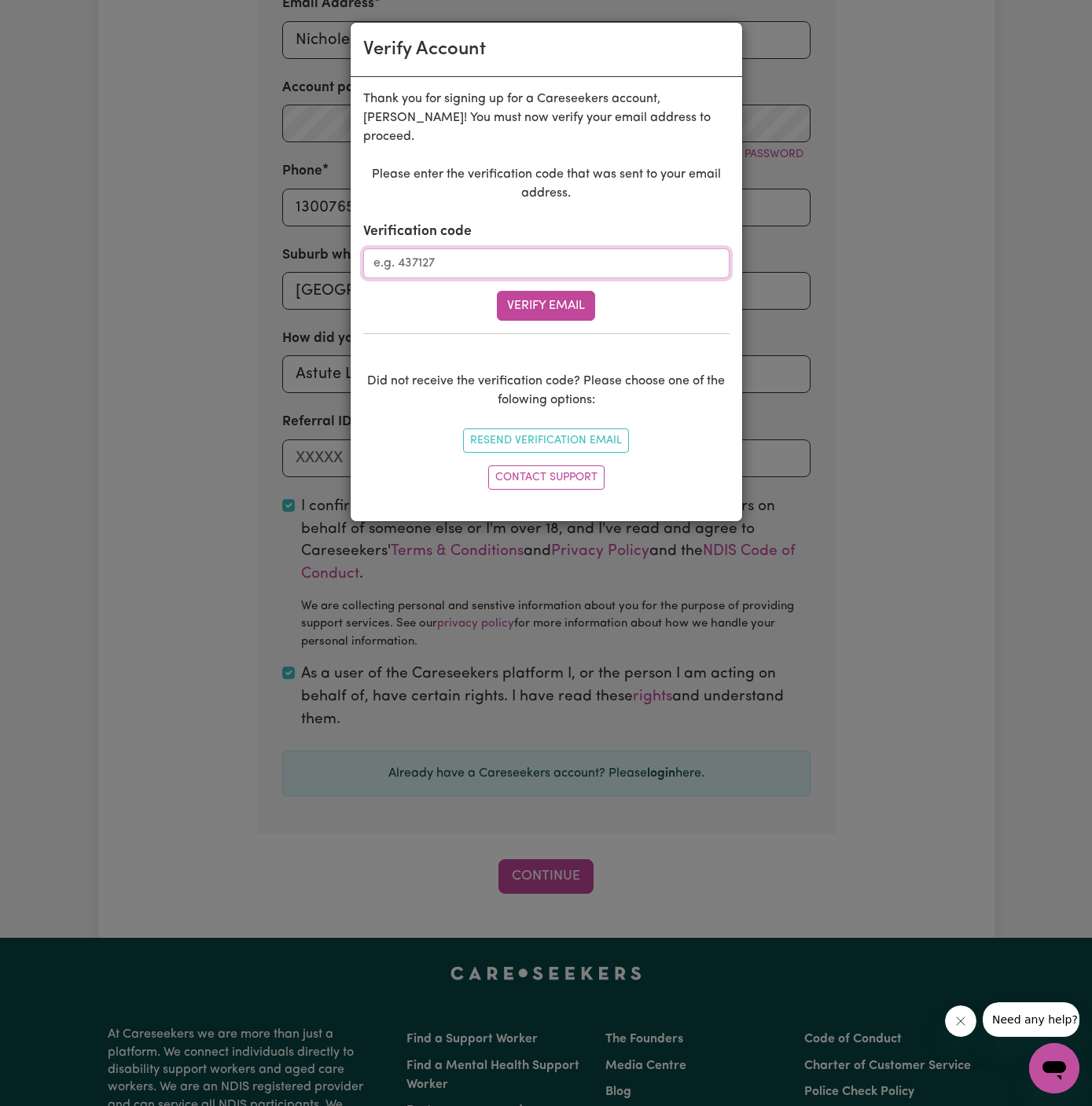
click at [481, 248] on input "Verification code" at bounding box center [546, 263] width 366 height 30
paste input "893197"
type input "893197"
click at [541, 291] on button "Verify Email" at bounding box center [546, 305] width 98 height 30
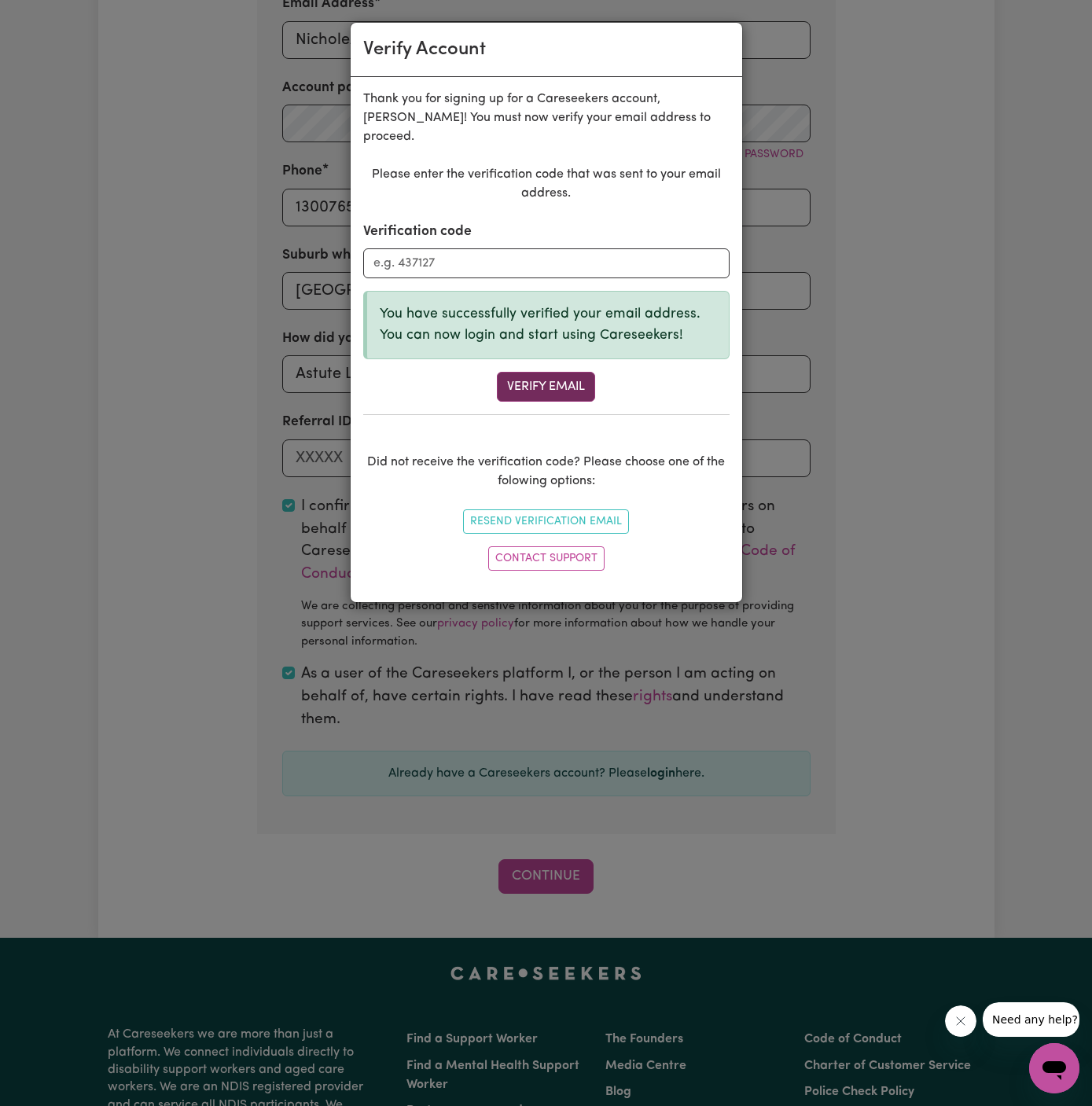
scroll to position [541, 0]
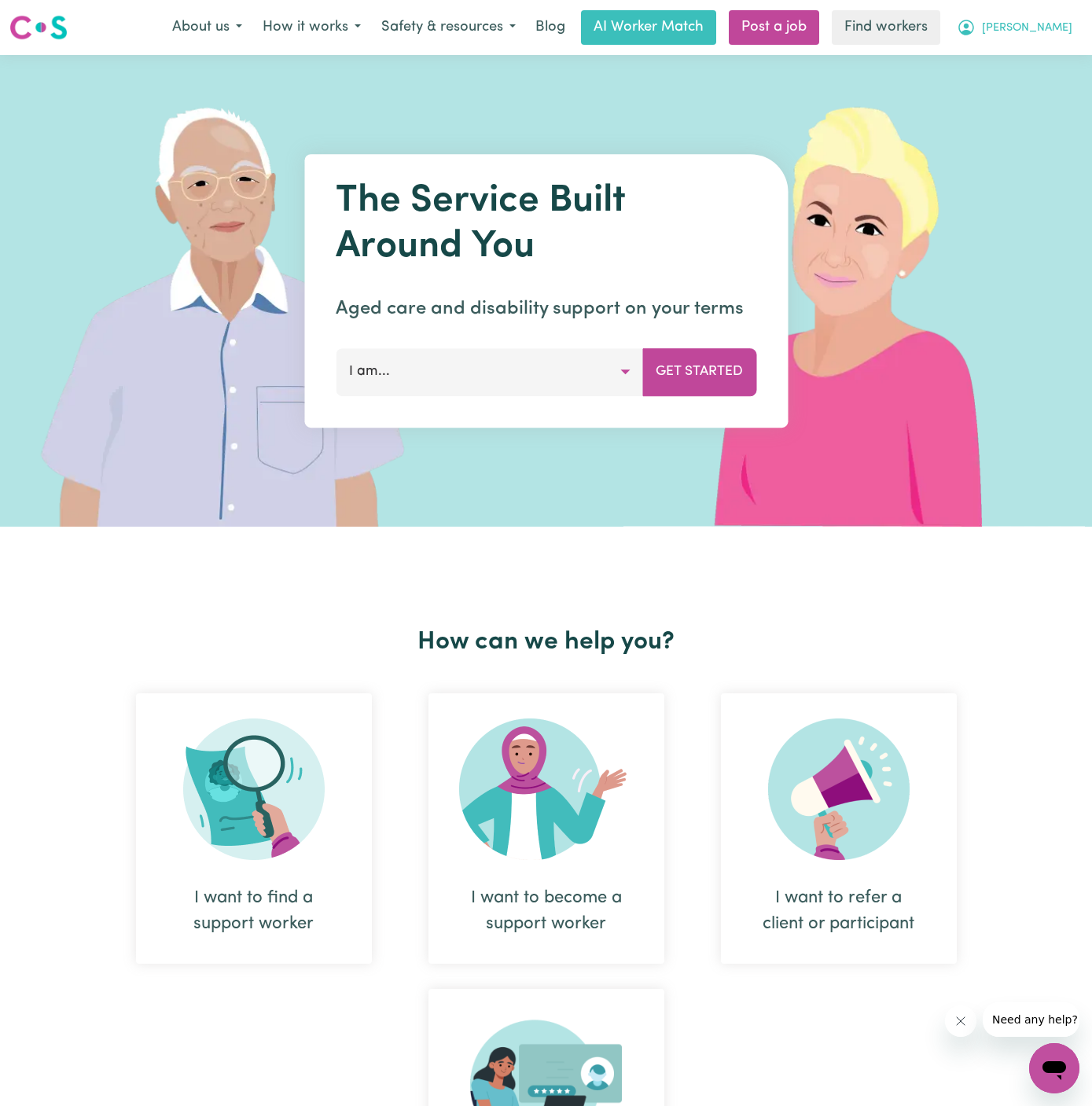
click at [1061, 20] on span "[PERSON_NAME]" at bounding box center [1028, 28] width 91 height 17
click at [1028, 74] on link "My Dashboard" at bounding box center [1019, 61] width 125 height 30
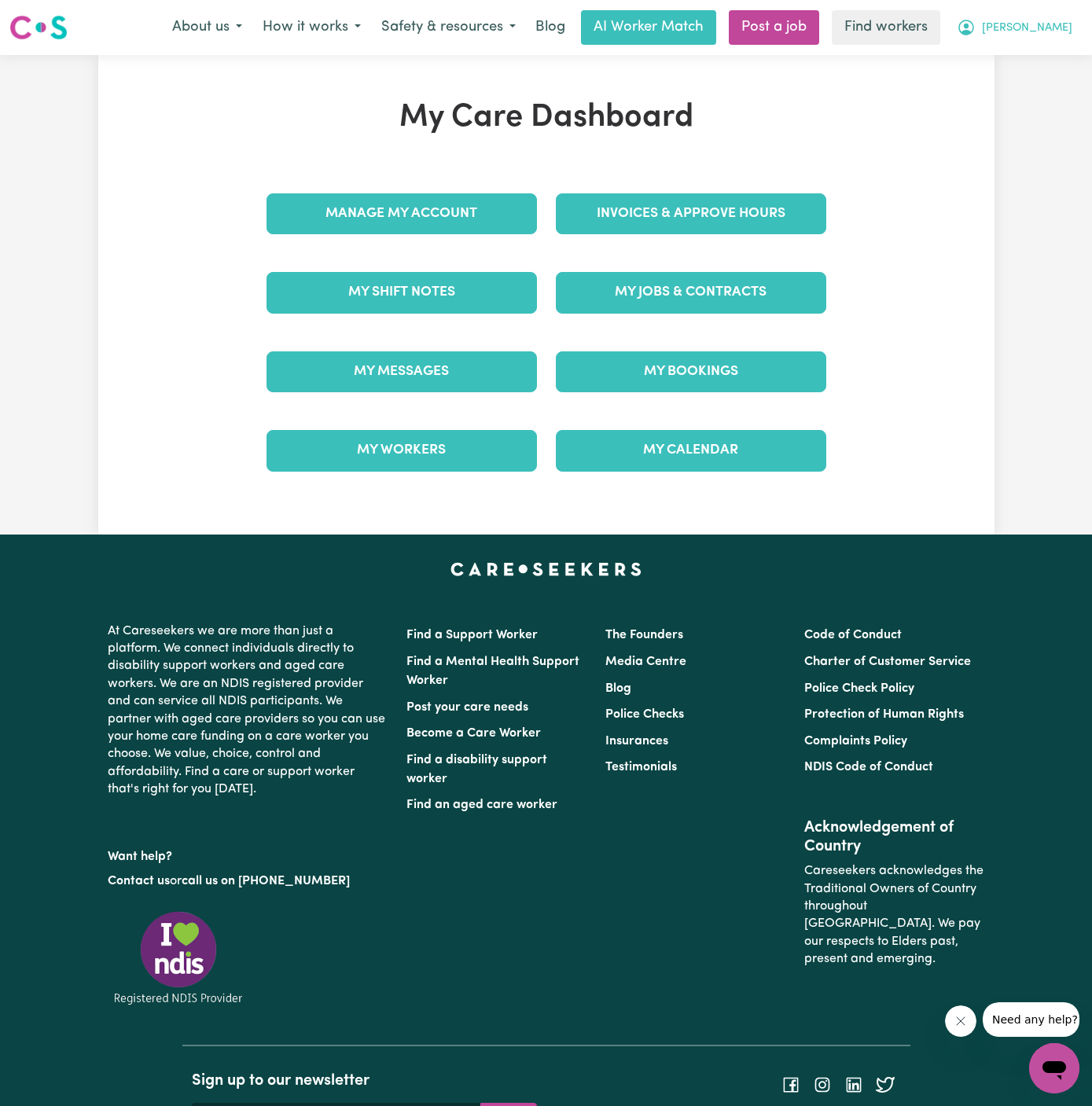
click at [1058, 21] on span "[PERSON_NAME]" at bounding box center [1028, 28] width 91 height 17
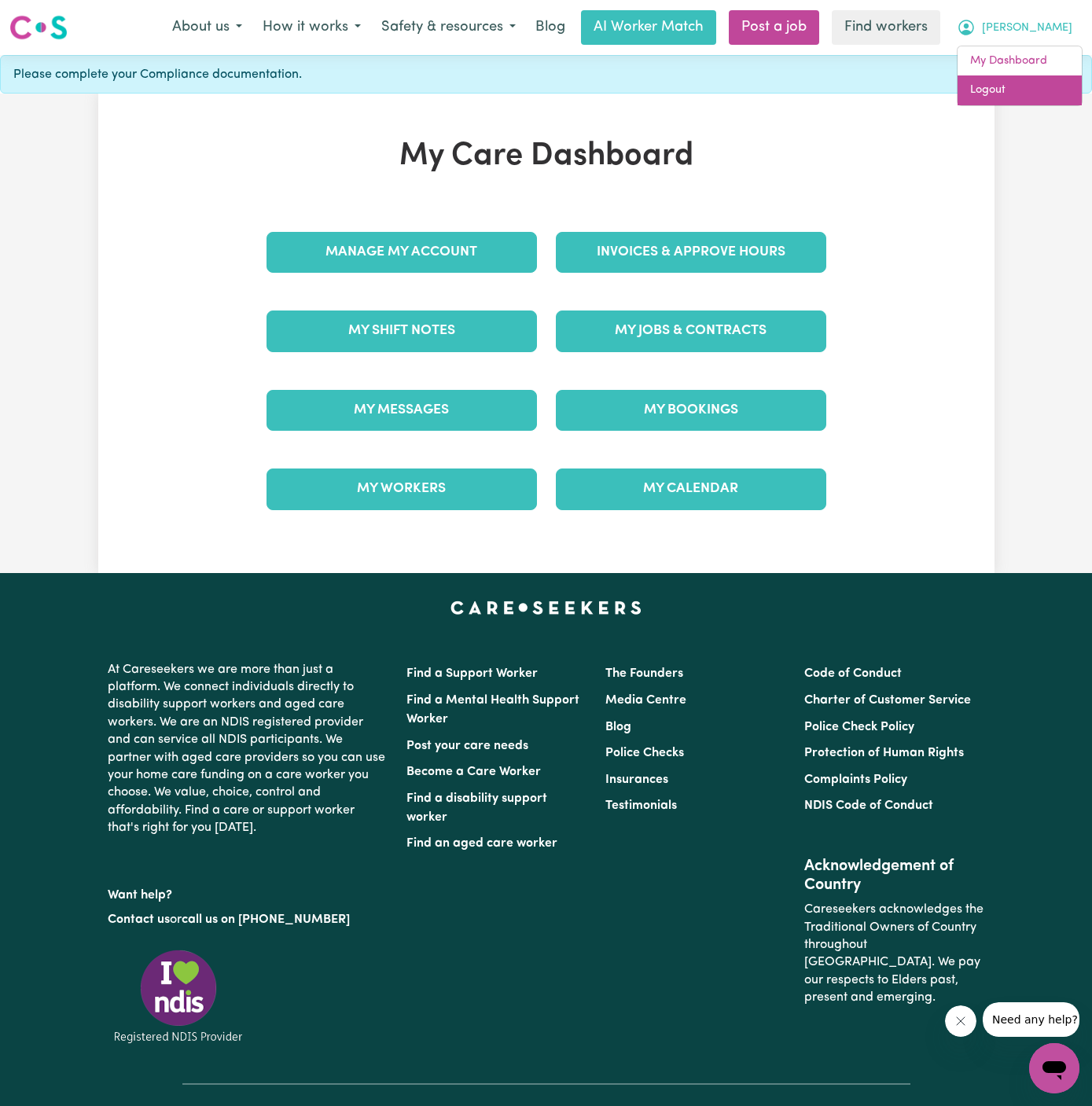
click at [1034, 96] on link "Logout" at bounding box center [1019, 90] width 125 height 30
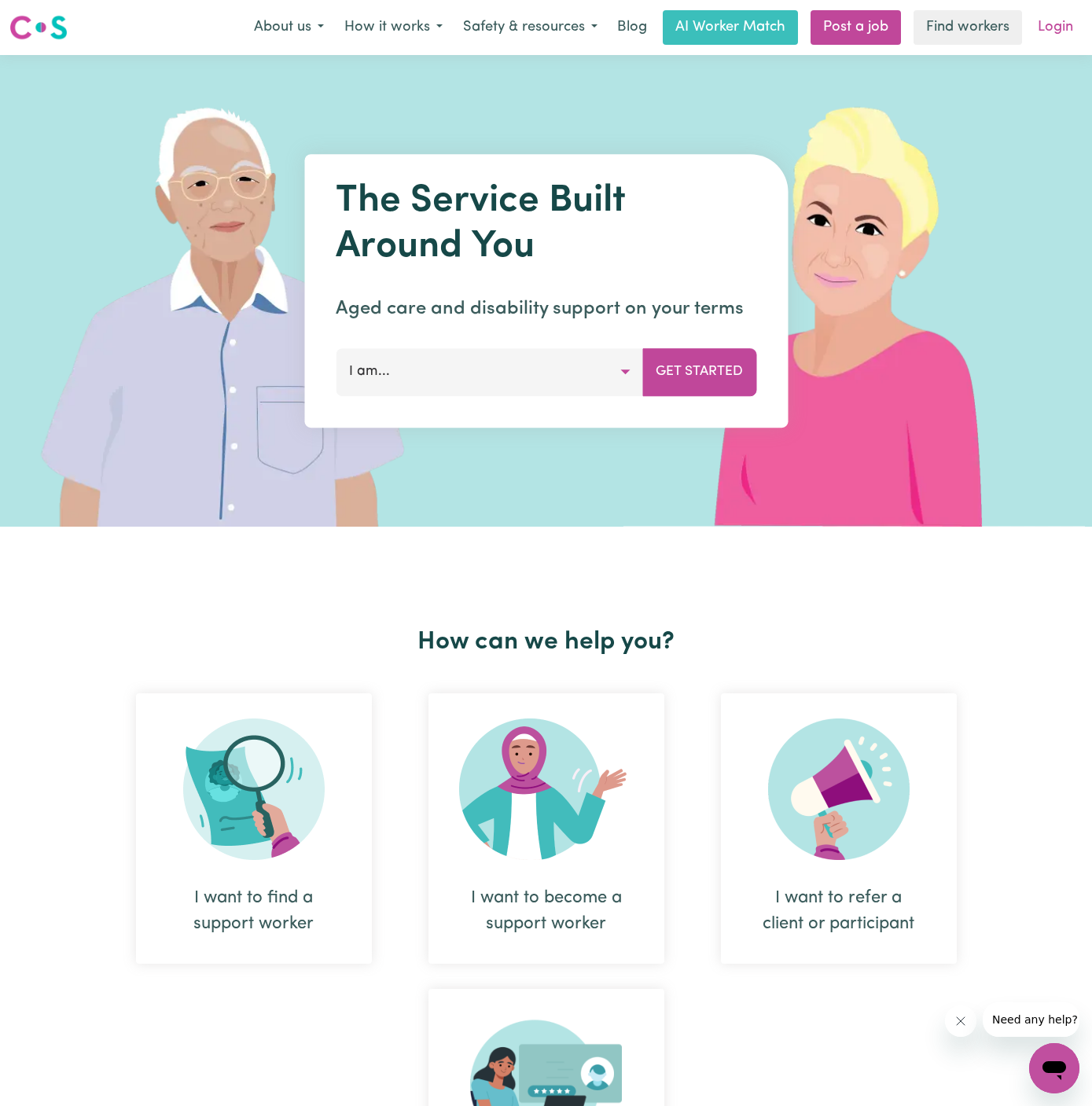
click at [1061, 20] on link "Login" at bounding box center [1056, 27] width 54 height 35
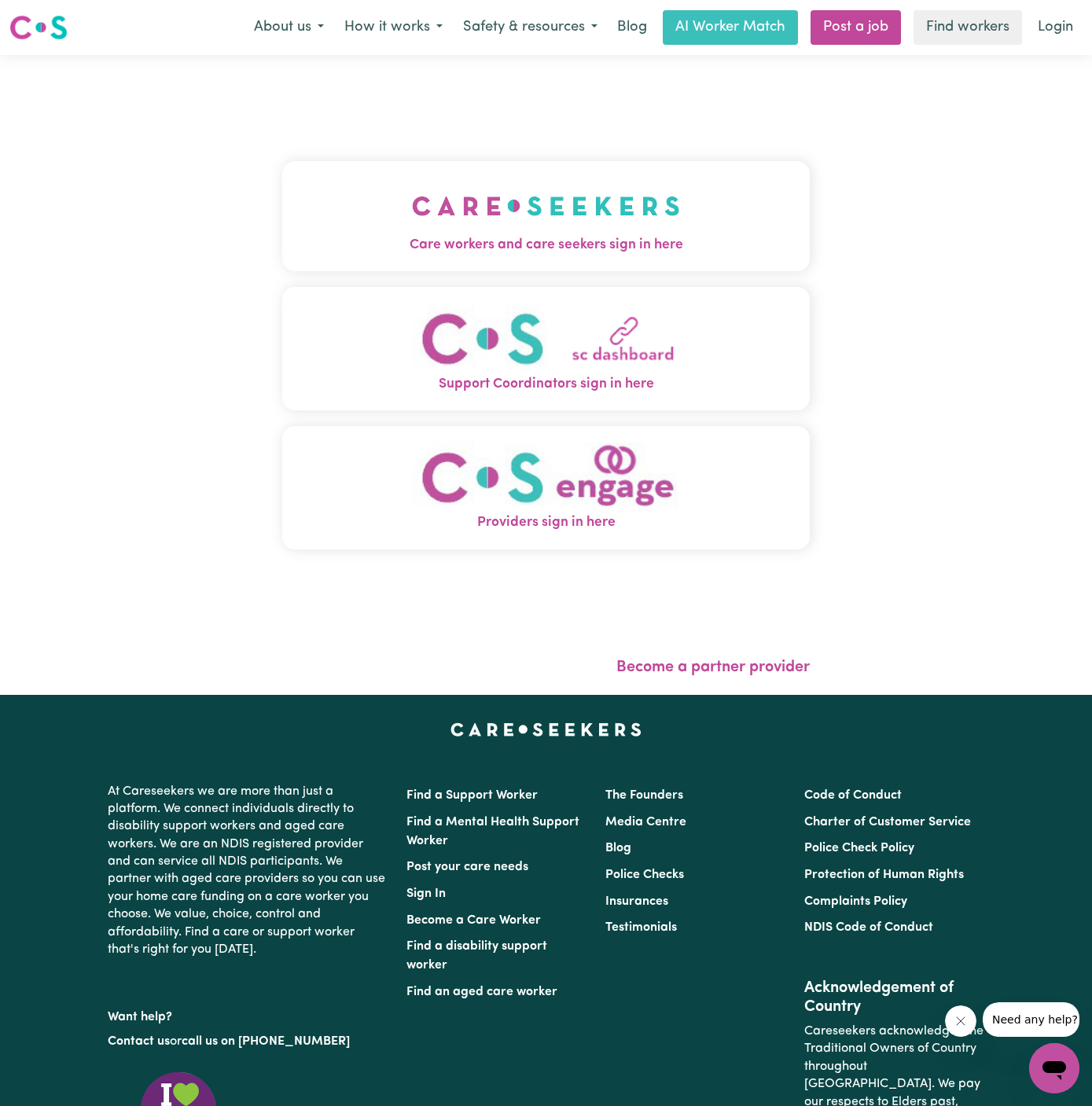
click at [612, 204] on img "Care workers and care seekers sign in here" at bounding box center [546, 206] width 268 height 58
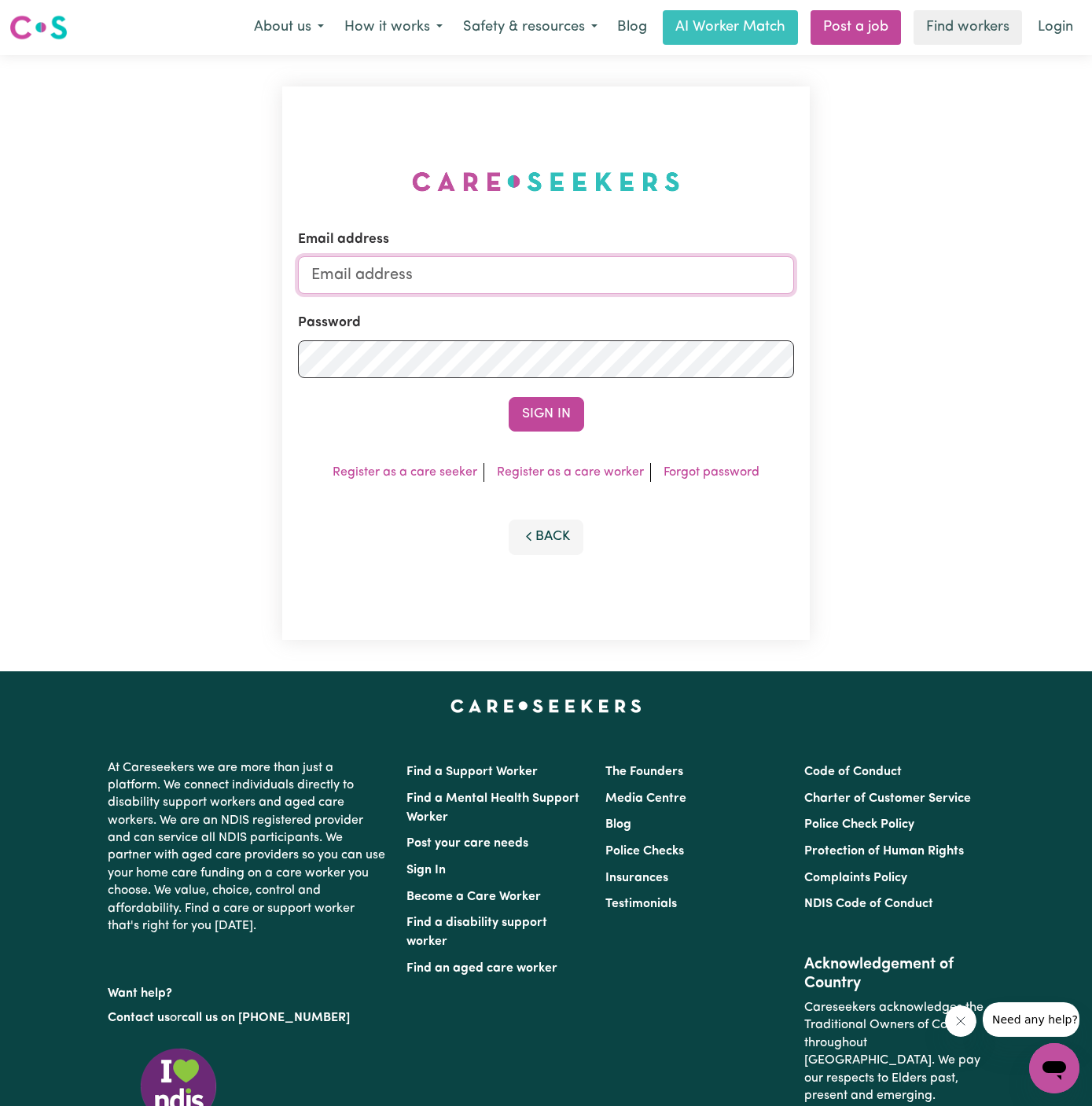
type input "[PERSON_NAME][EMAIL_ADDRESS][DOMAIN_NAME]"
click at [633, 281] on input "[PERSON_NAME][EMAIL_ADDRESS][DOMAIN_NAME]" at bounding box center [546, 276] width 496 height 38
click at [735, 184] on div "Email address dyan@careseekers.com.au Password Sign In Register as a care seeke…" at bounding box center [546, 363] width 527 height 554
click at [549, 430] on button "Sign In" at bounding box center [546, 414] width 75 height 35
